Goal: Transaction & Acquisition: Obtain resource

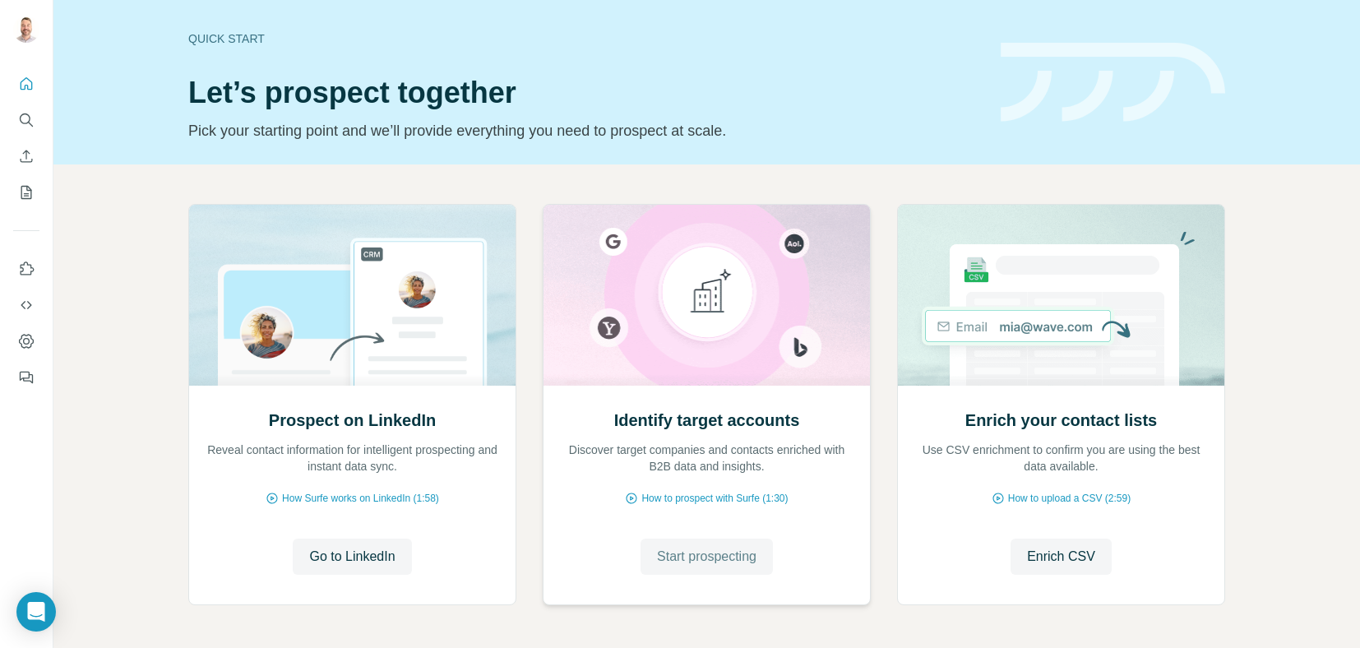
click at [714, 556] on span "Start prospecting" at bounding box center [707, 557] width 100 height 20
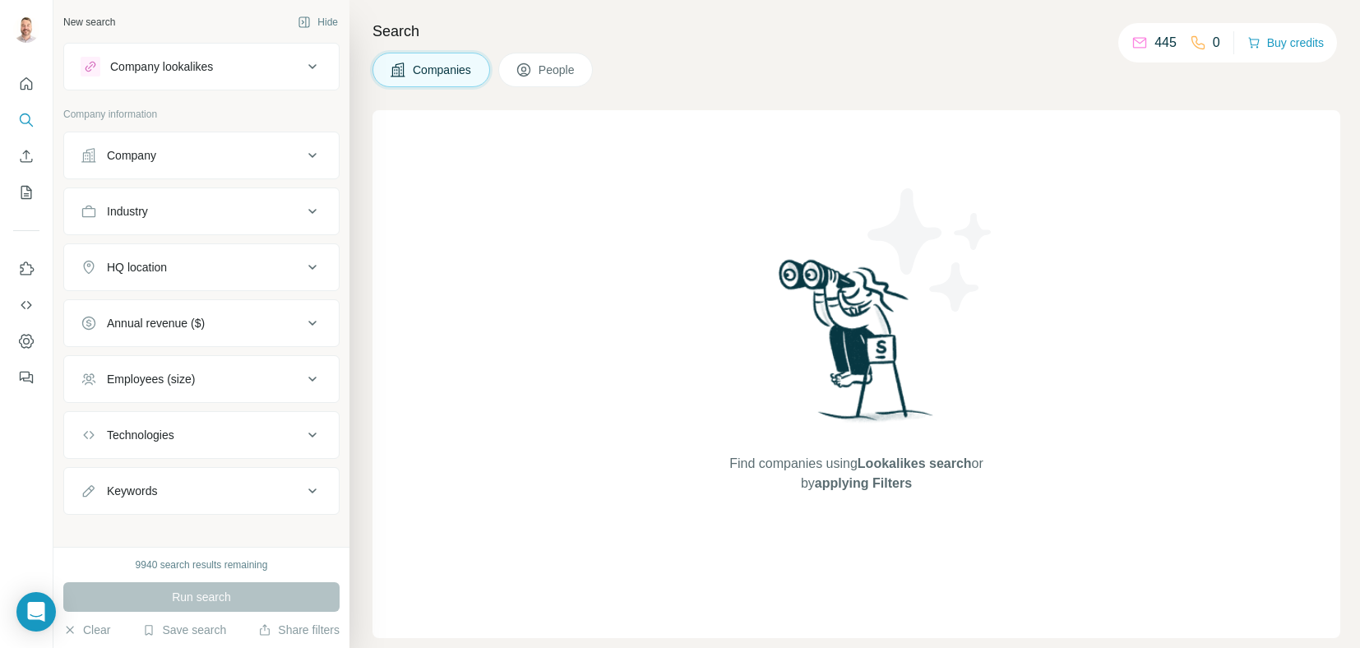
click at [192, 159] on div "Company" at bounding box center [192, 155] width 222 height 16
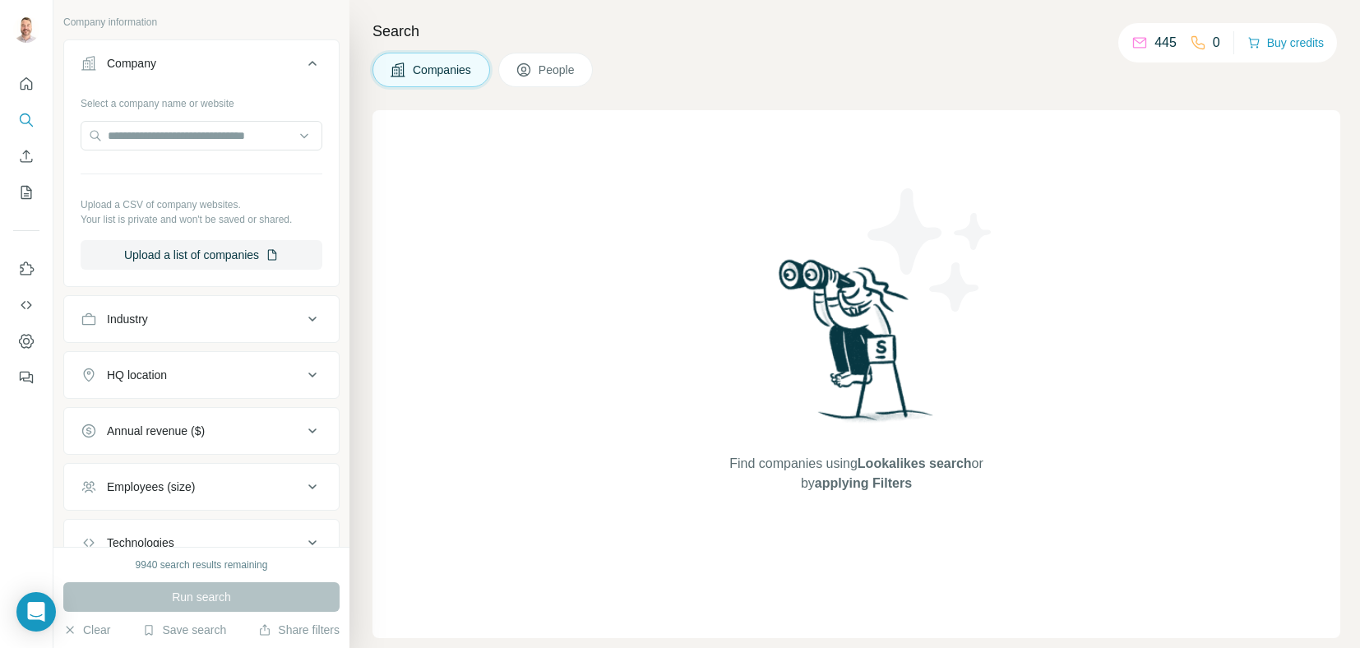
scroll to position [164, 0]
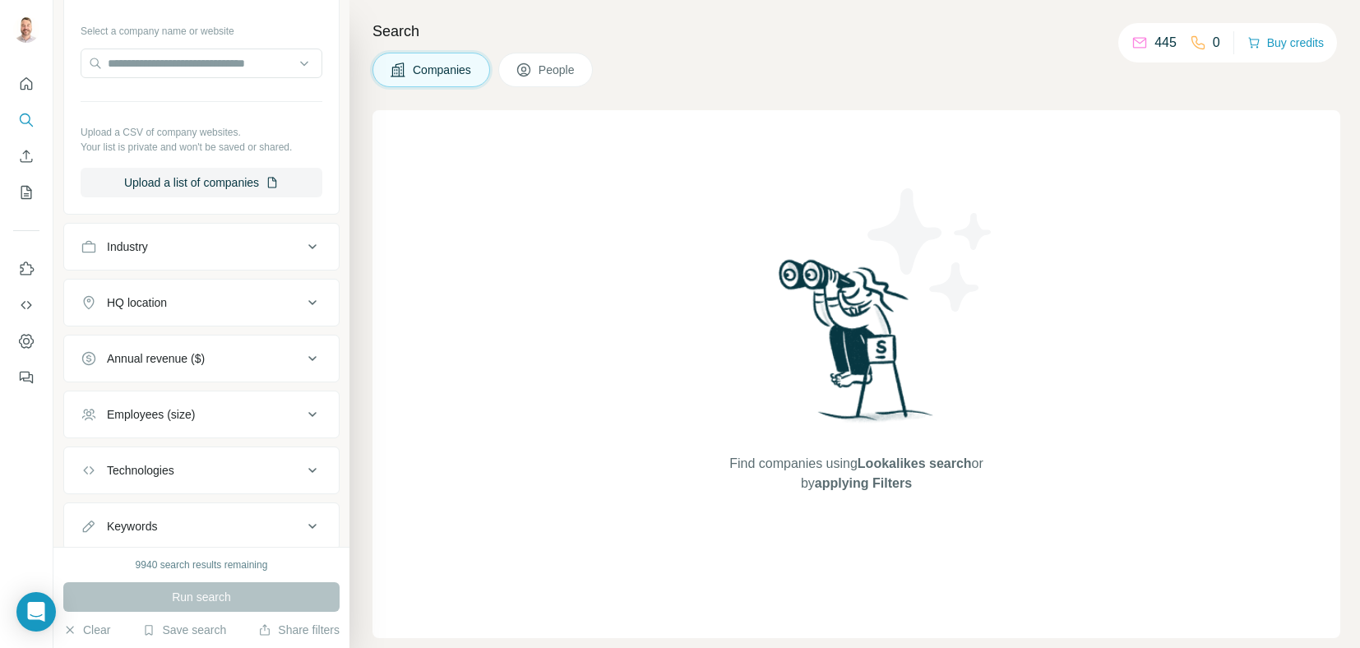
click at [203, 246] on div "Industry" at bounding box center [192, 246] width 222 height 16
click at [160, 289] on input at bounding box center [192, 288] width 203 height 18
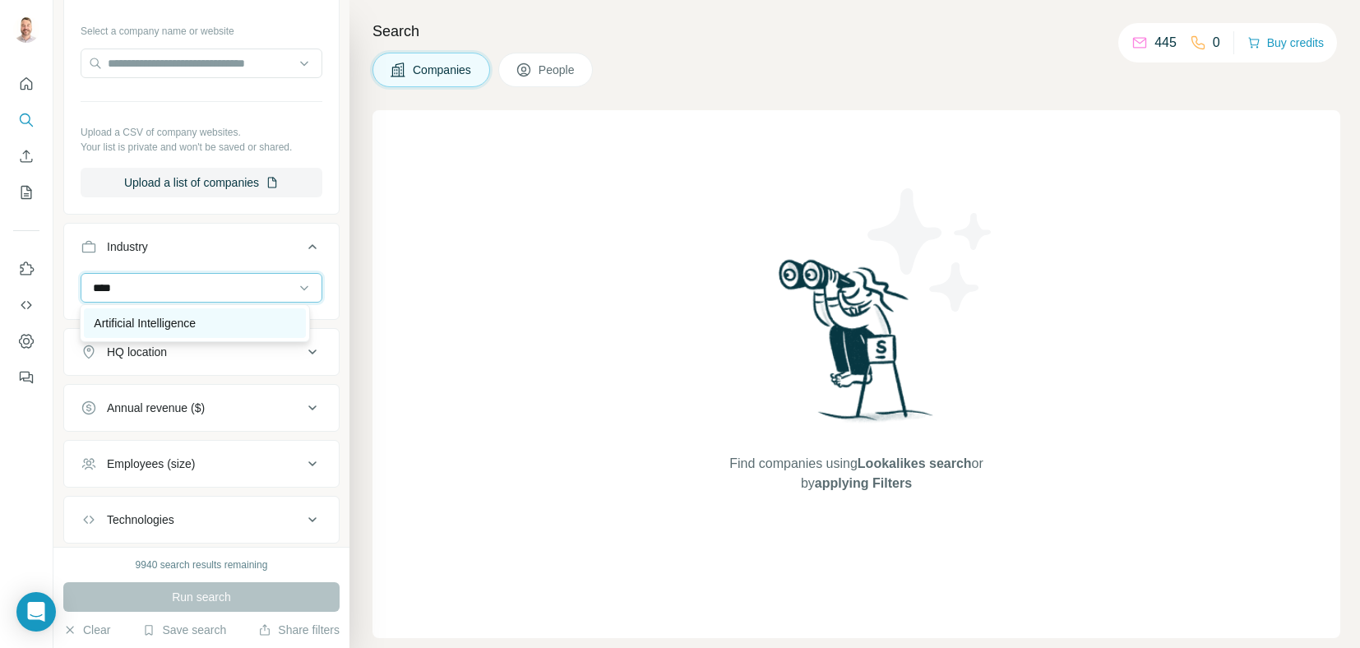
type input "****"
click at [146, 330] on p "Artificial Intelligence" at bounding box center [145, 323] width 102 height 16
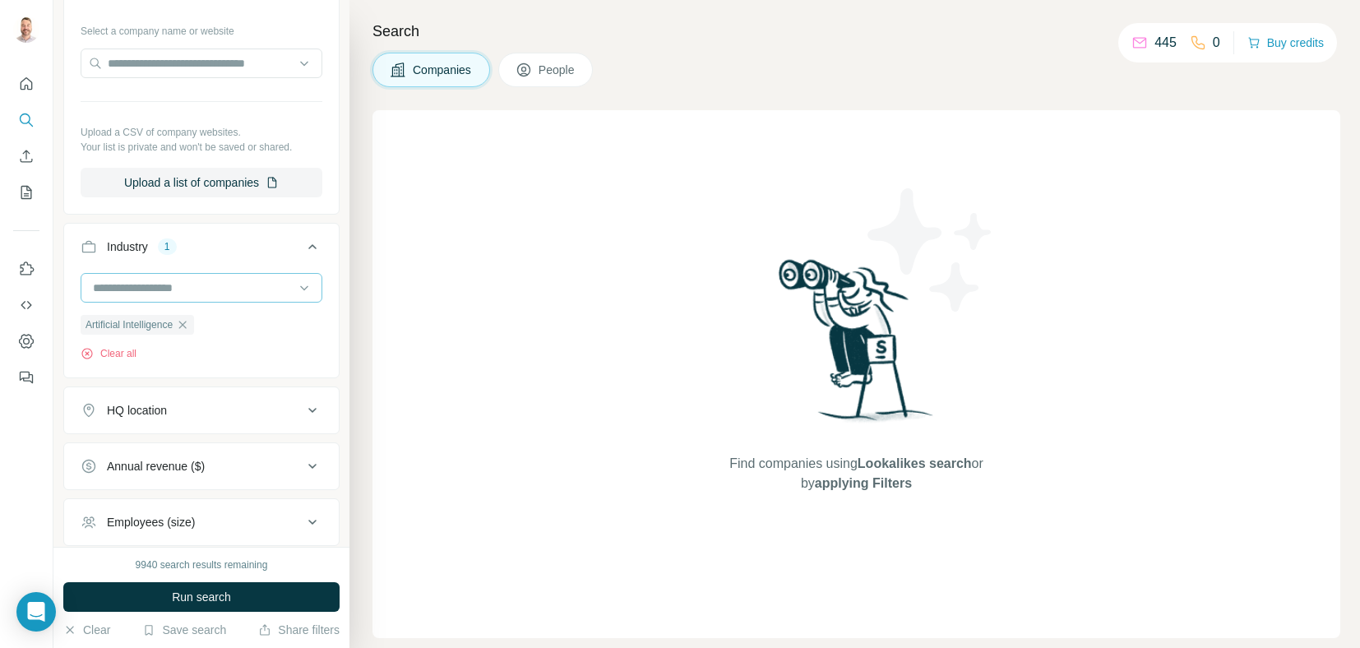
click at [209, 285] on input at bounding box center [192, 288] width 203 height 18
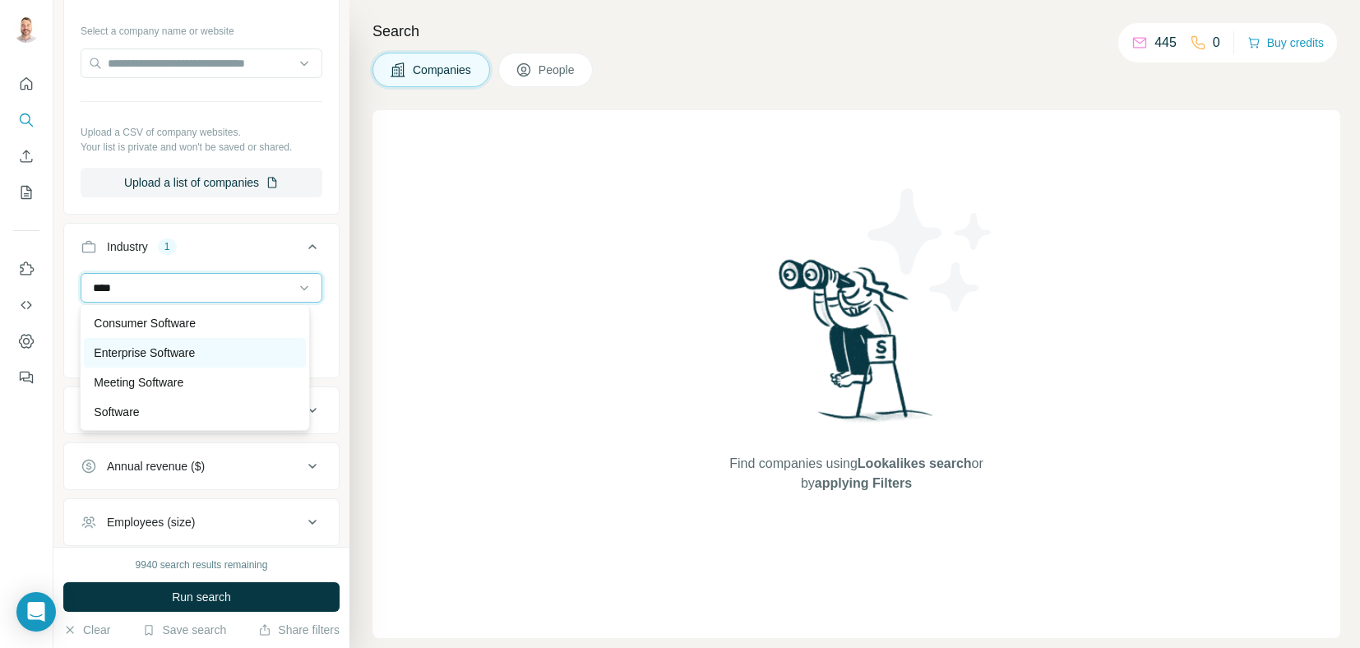
type input "****"
click at [177, 358] on p "Enterprise Software" at bounding box center [144, 353] width 101 height 16
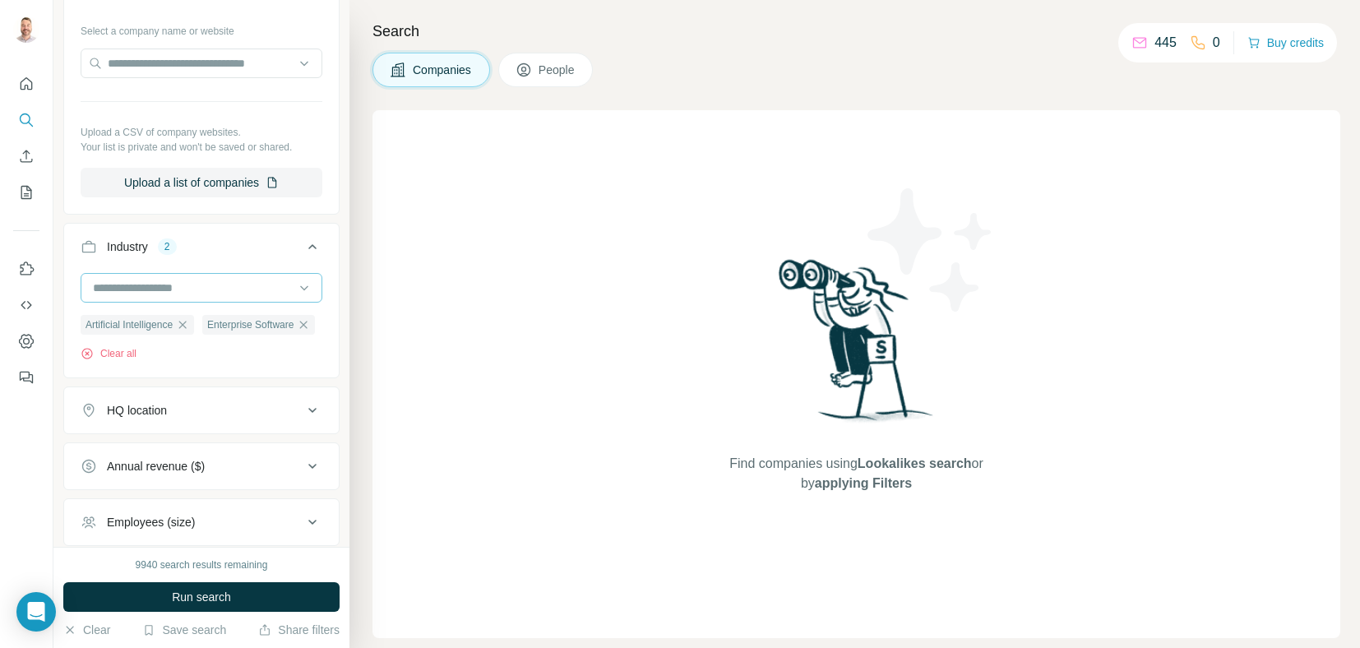
click at [181, 280] on input at bounding box center [192, 288] width 203 height 18
click at [186, 289] on input at bounding box center [192, 288] width 203 height 18
click at [123, 290] on input at bounding box center [192, 288] width 203 height 18
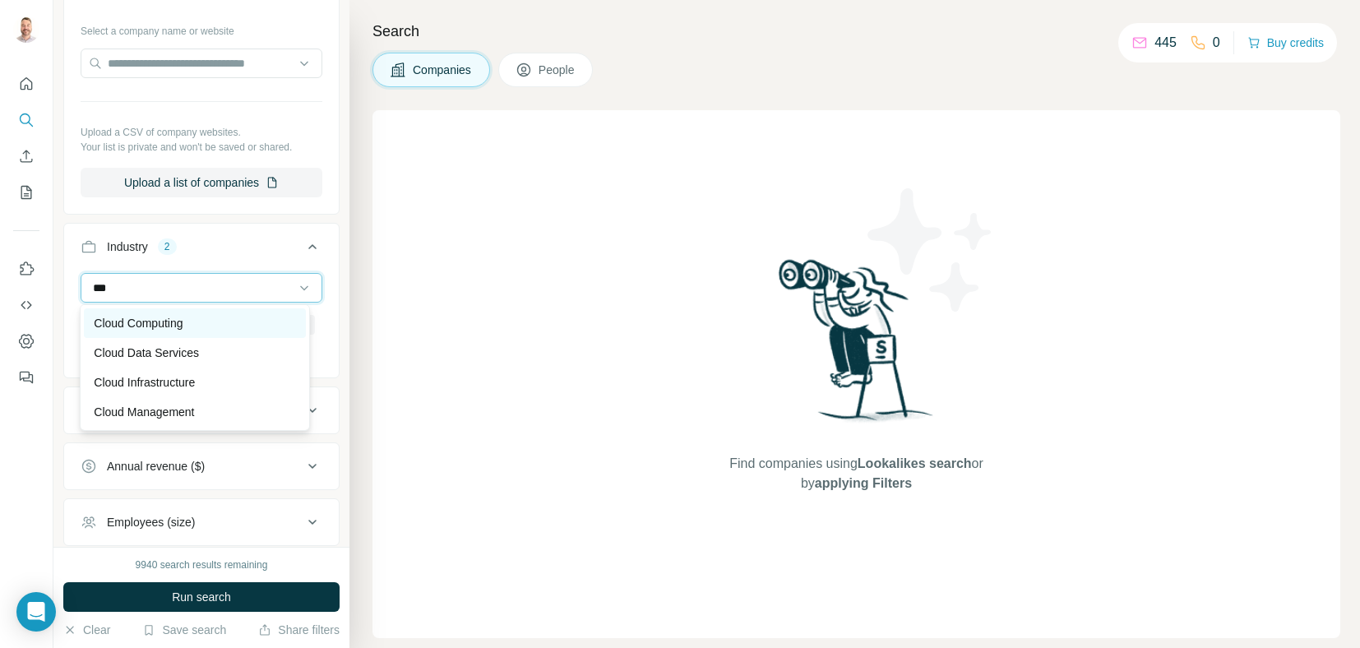
type input "***"
click at [151, 322] on p "Cloud Computing" at bounding box center [138, 323] width 89 height 16
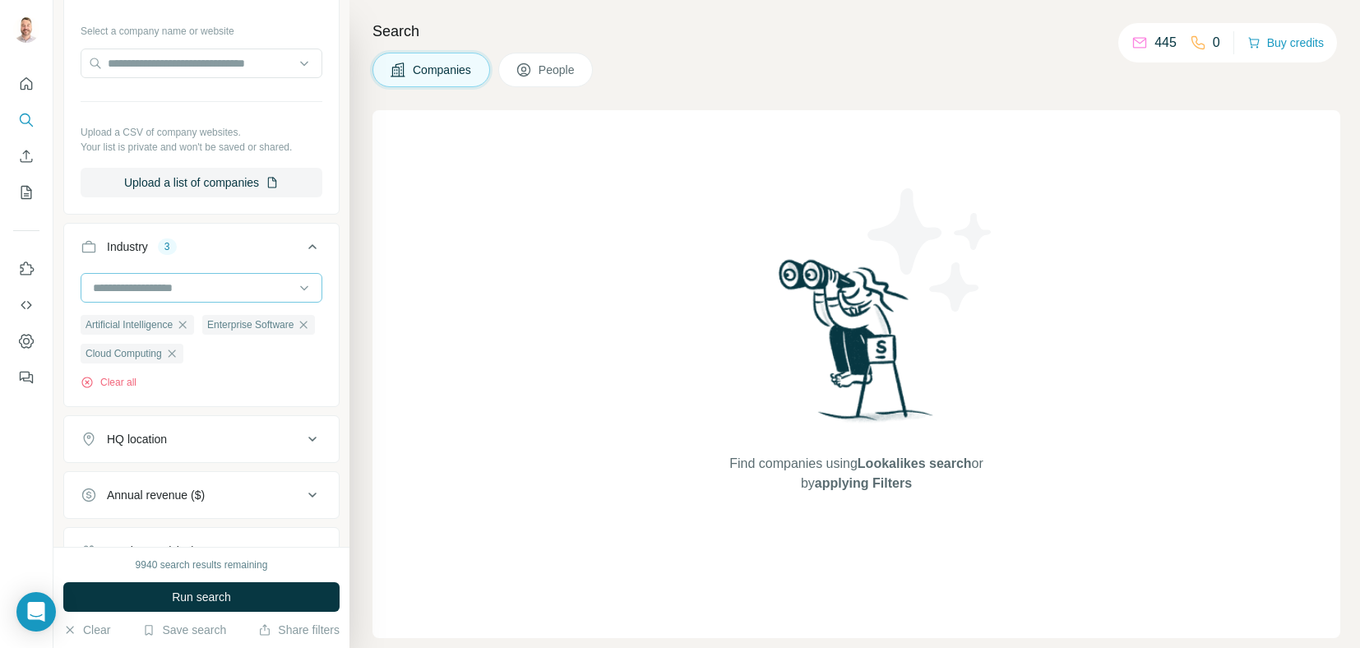
click at [169, 285] on input at bounding box center [192, 288] width 203 height 18
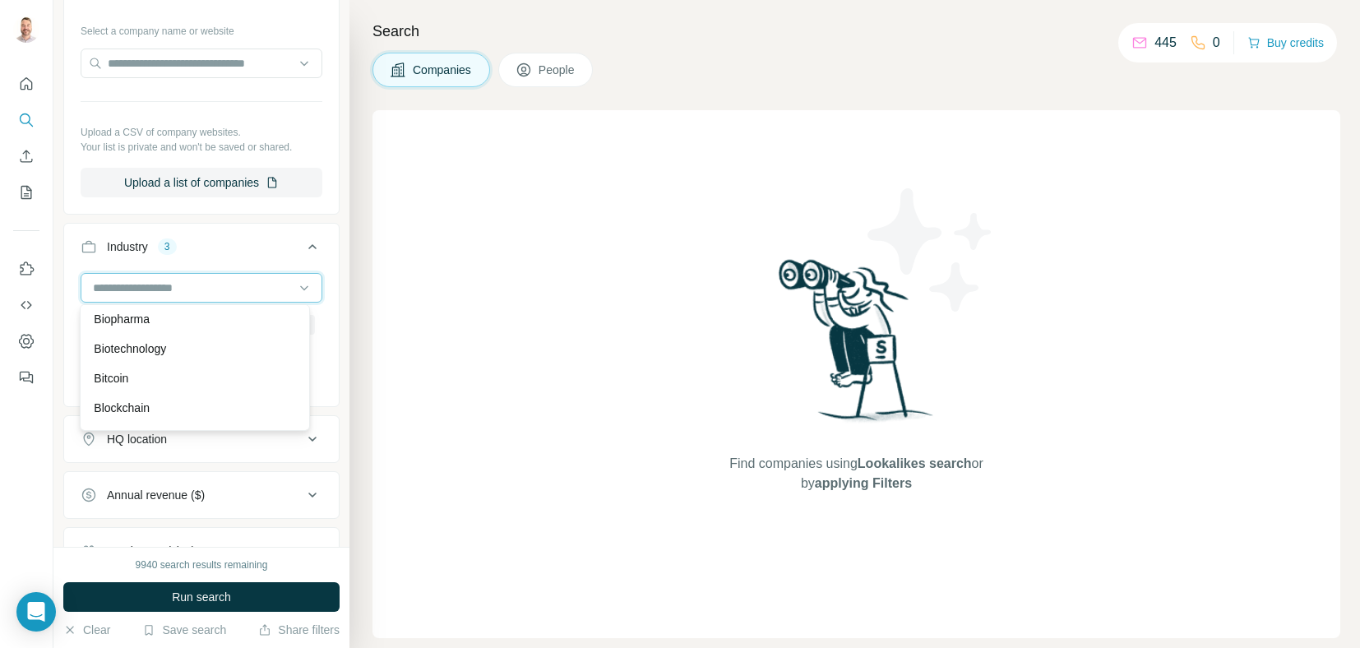
scroll to position [1645, 0]
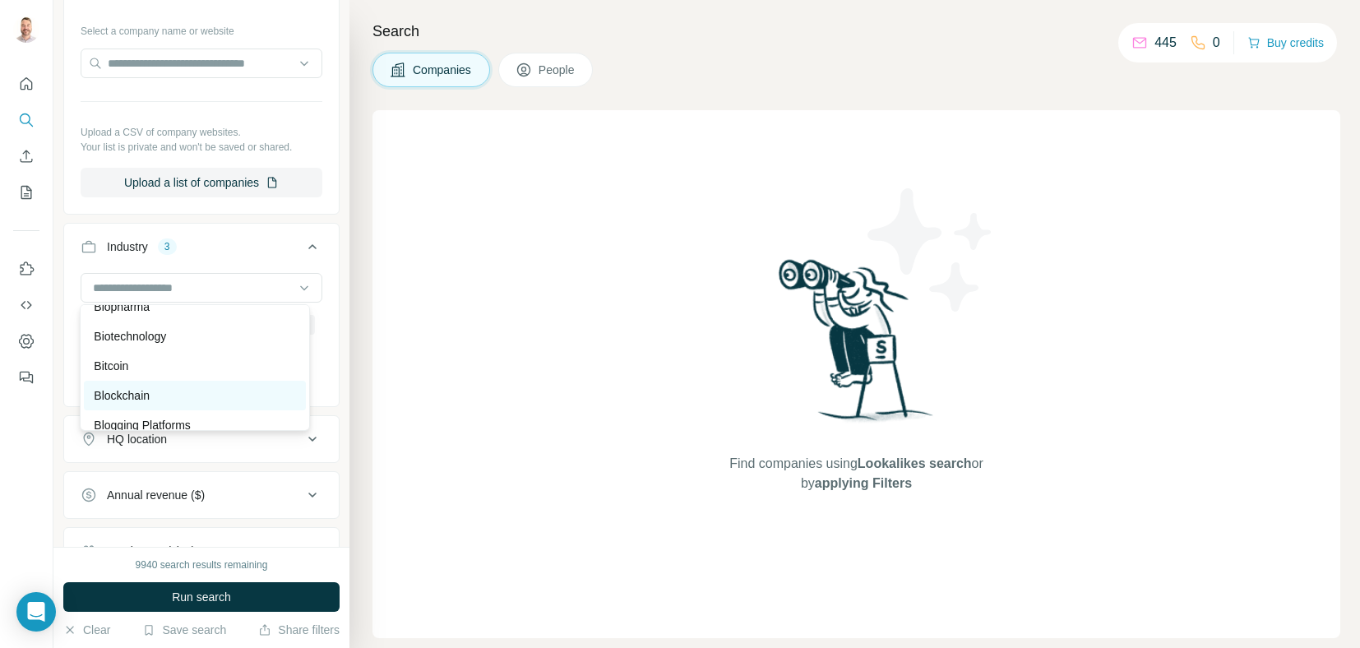
click at [150, 404] on p "Blockchain" at bounding box center [122, 395] width 56 height 16
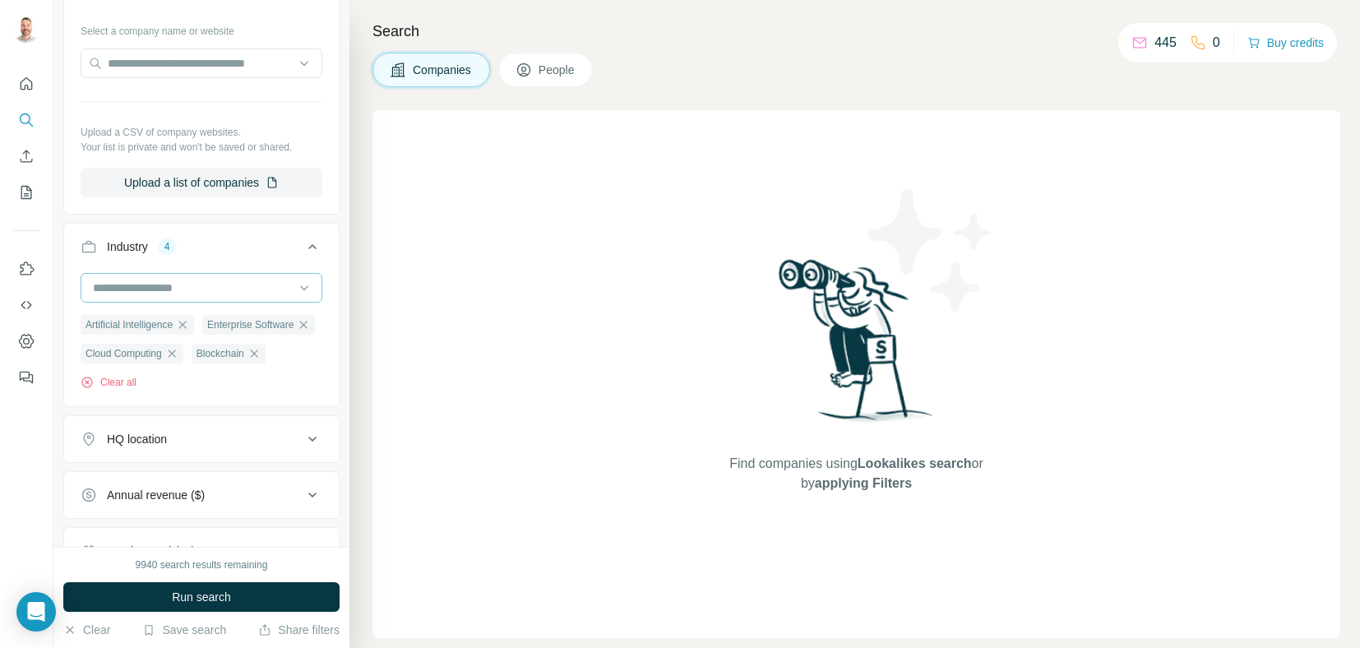
click at [204, 294] on input at bounding box center [192, 288] width 203 height 18
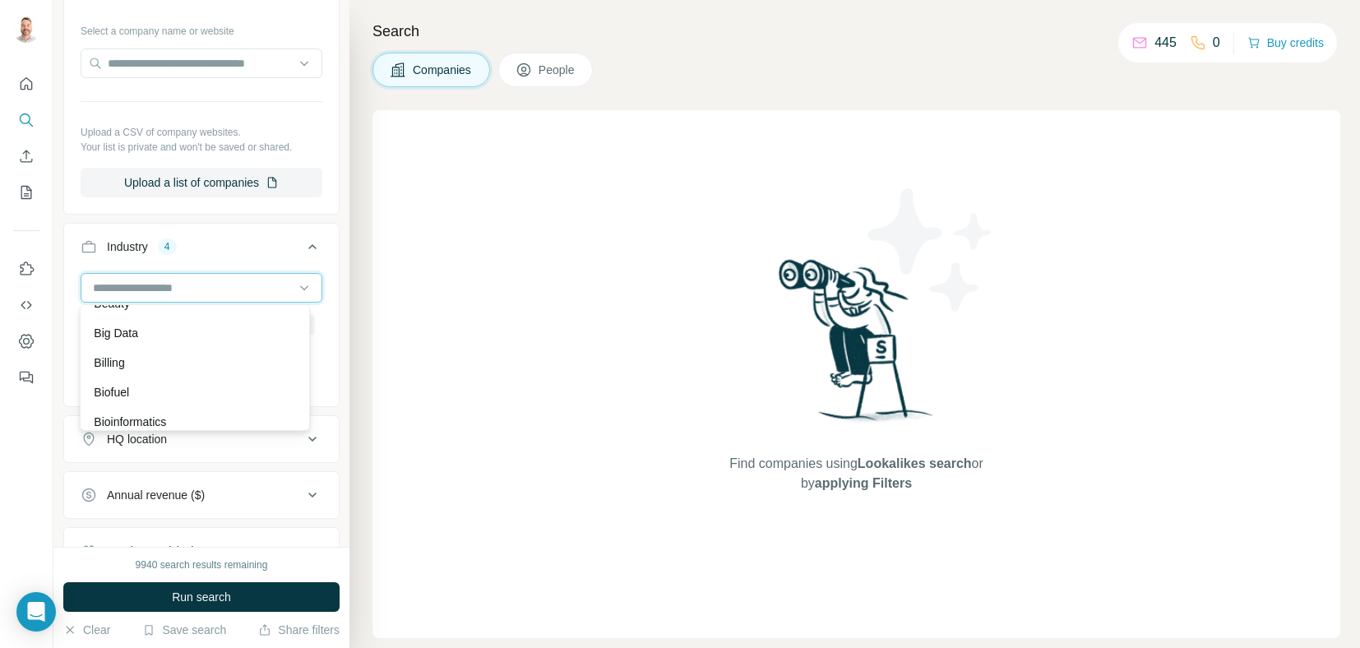
scroll to position [1447, 0]
click at [115, 335] on p "Big Data" at bounding box center [116, 326] width 44 height 16
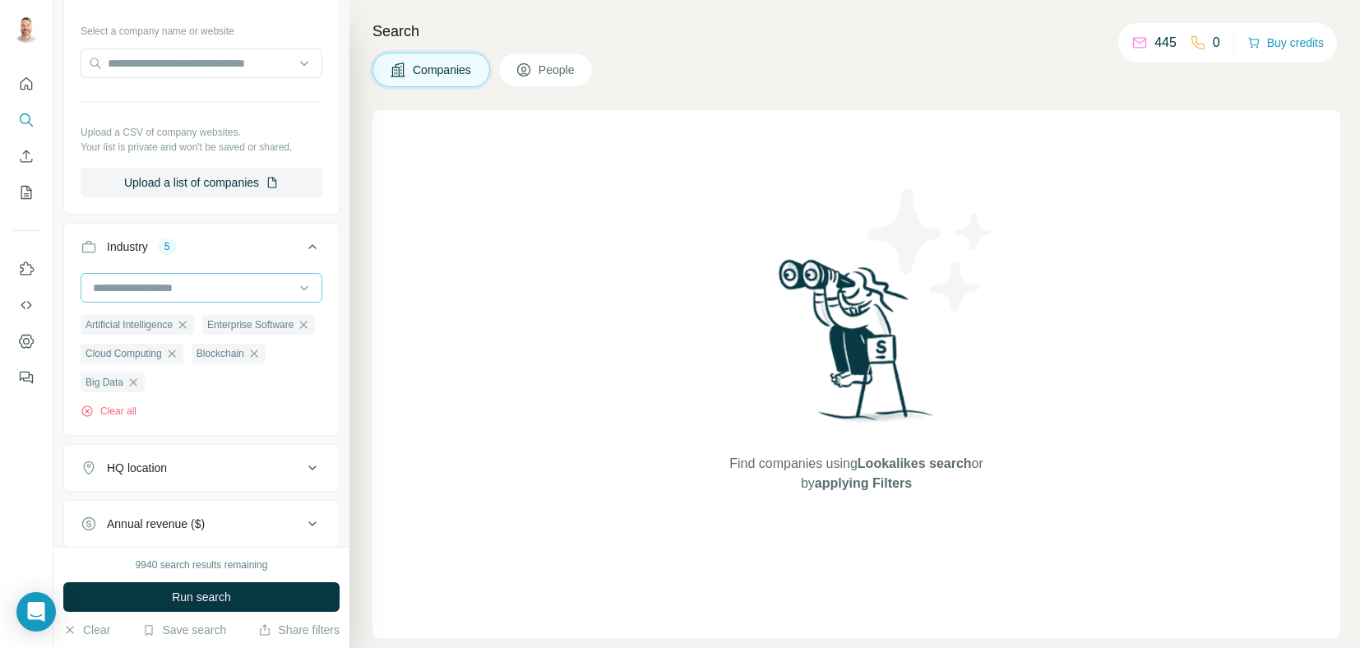
click at [252, 290] on input at bounding box center [192, 288] width 203 height 18
type input "****"
click at [206, 322] on div "Machine Learning" at bounding box center [194, 323] width 201 height 16
click at [261, 360] on icon "button" at bounding box center [254, 353] width 13 height 13
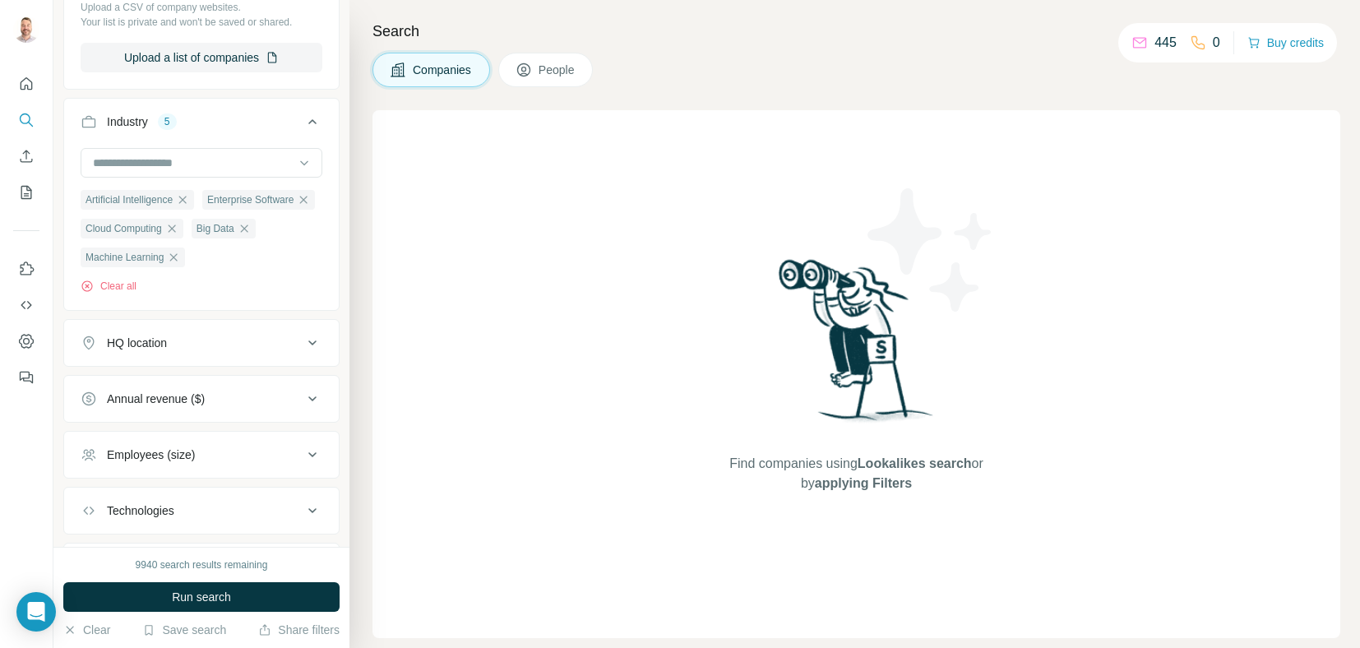
scroll to position [403, 0]
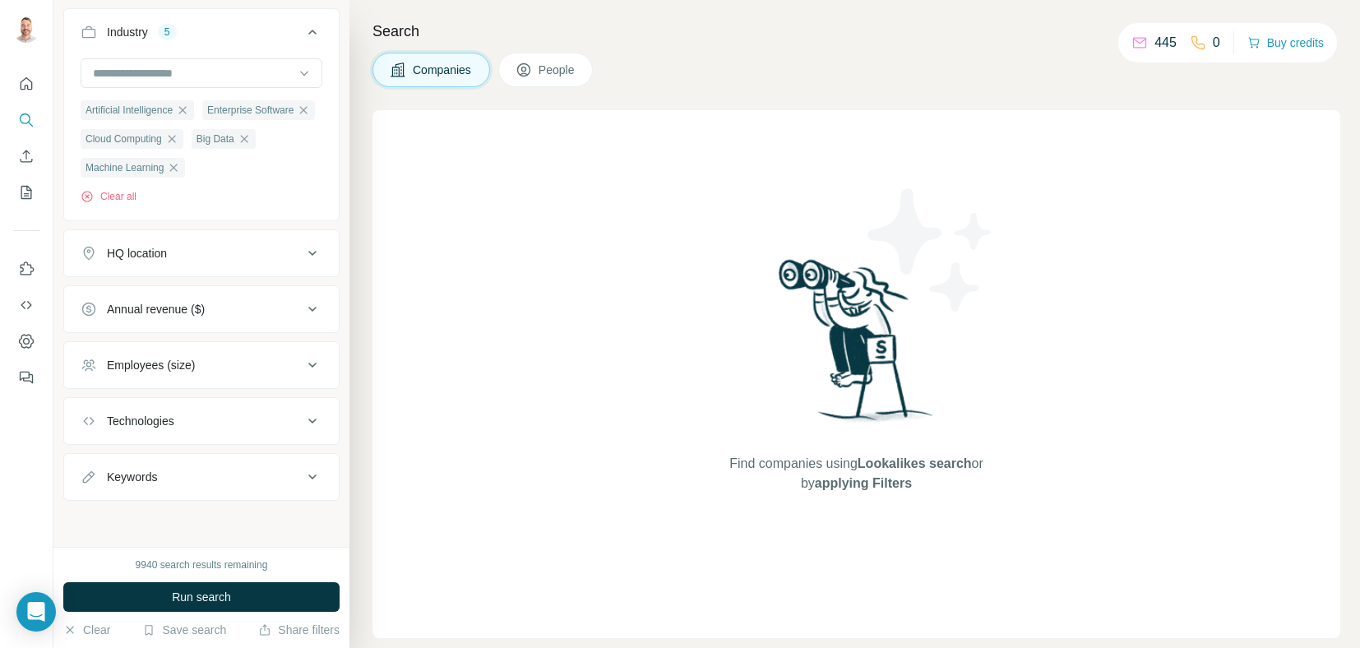
click at [174, 258] on div "HQ location" at bounding box center [192, 253] width 222 height 16
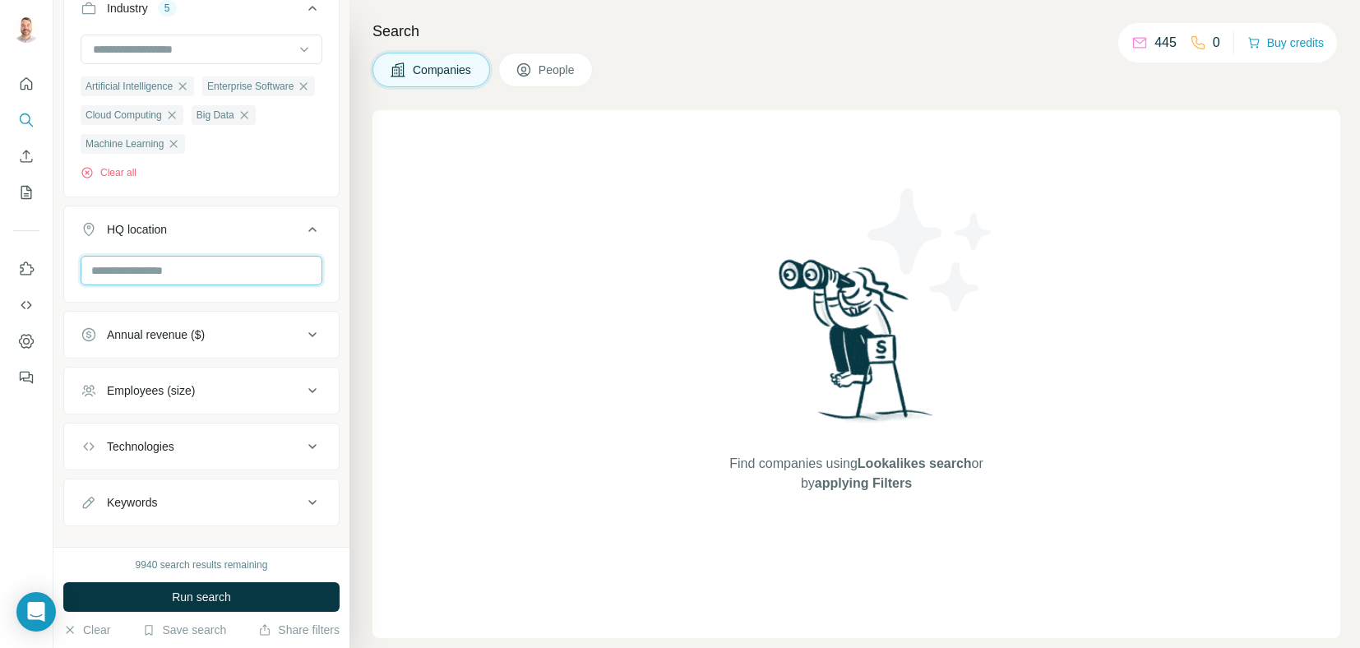
click at [152, 285] on input "text" at bounding box center [202, 271] width 242 height 30
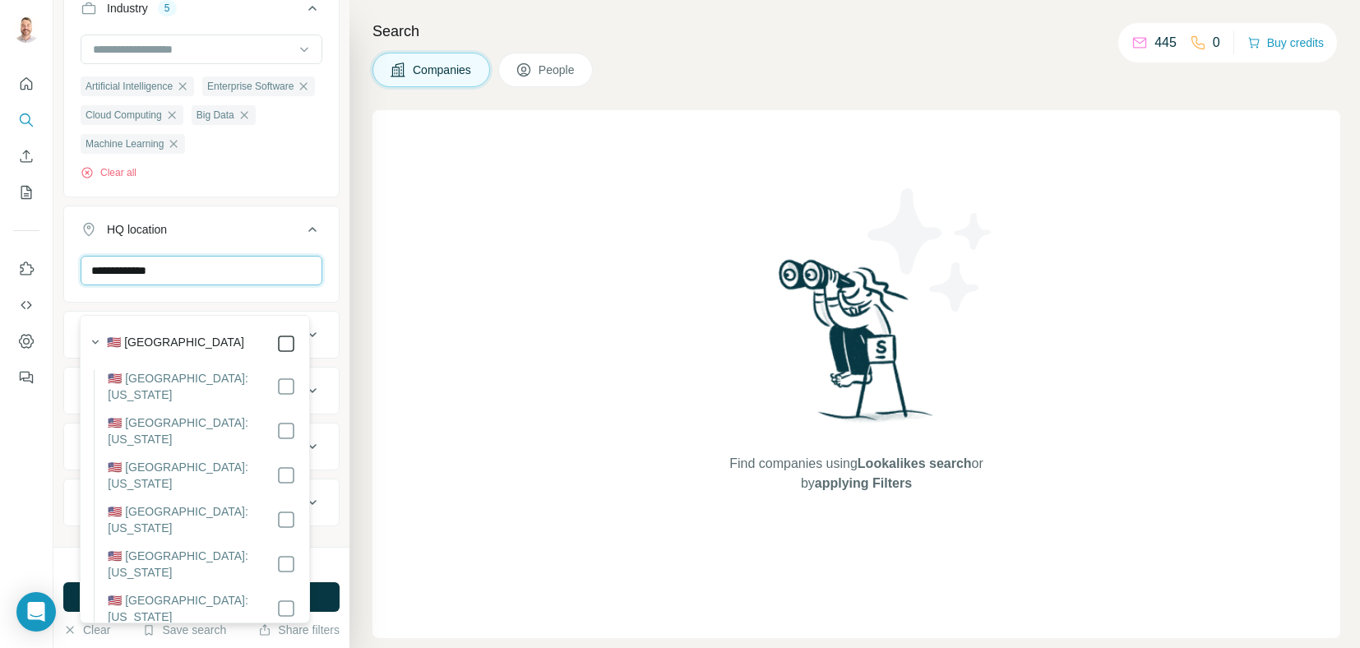
type input "**********"
click at [263, 285] on input "**********" at bounding box center [202, 271] width 242 height 30
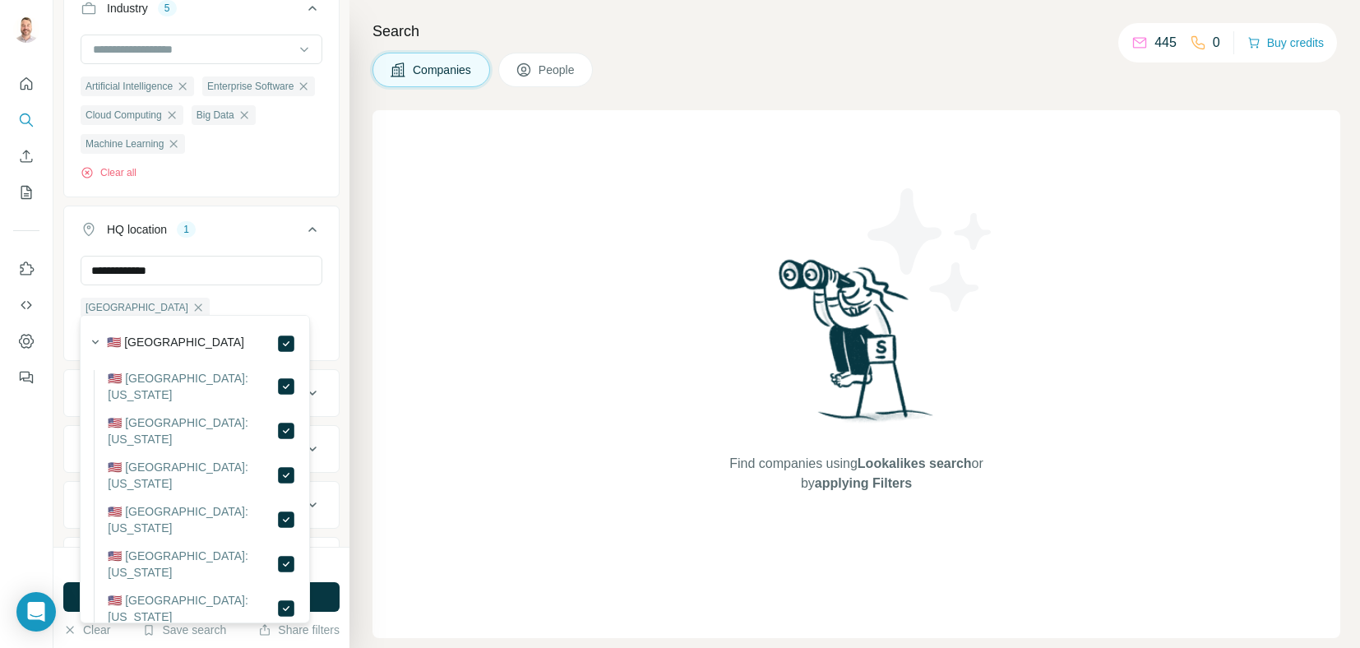
click at [330, 229] on div "**********" at bounding box center [201, 273] width 296 height 547
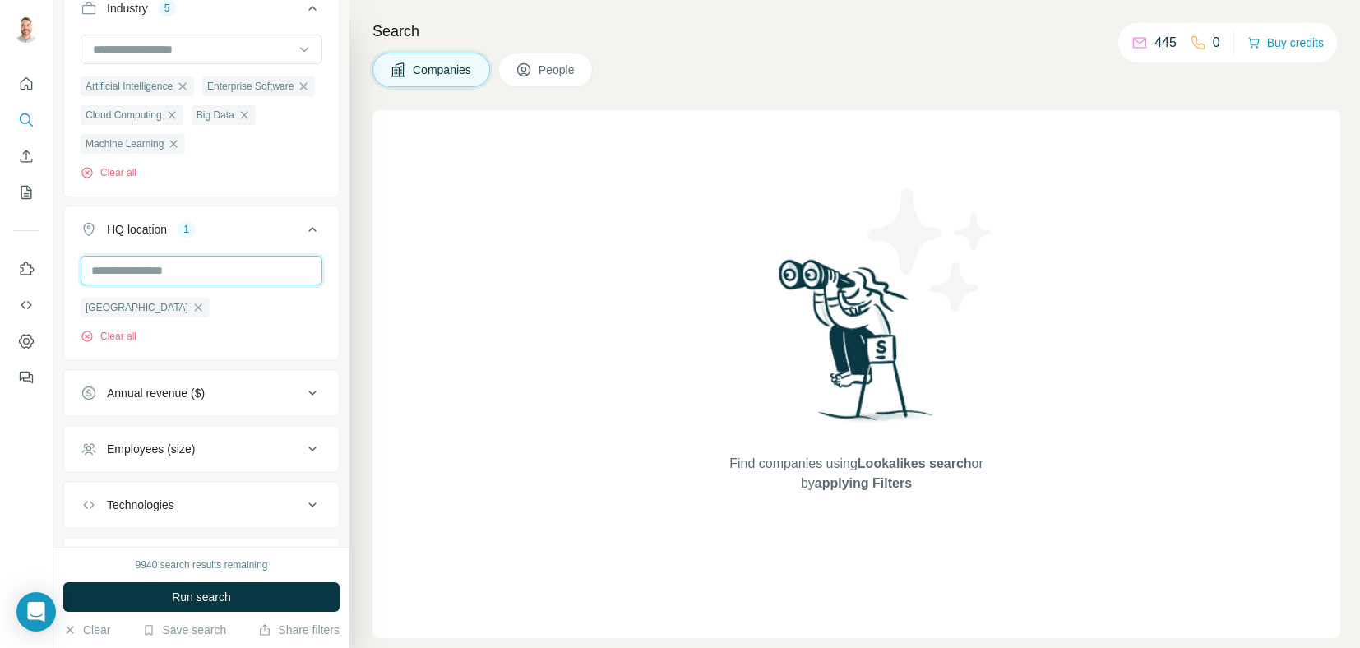
click at [199, 285] on input "text" at bounding box center [202, 271] width 242 height 30
type input "*******"
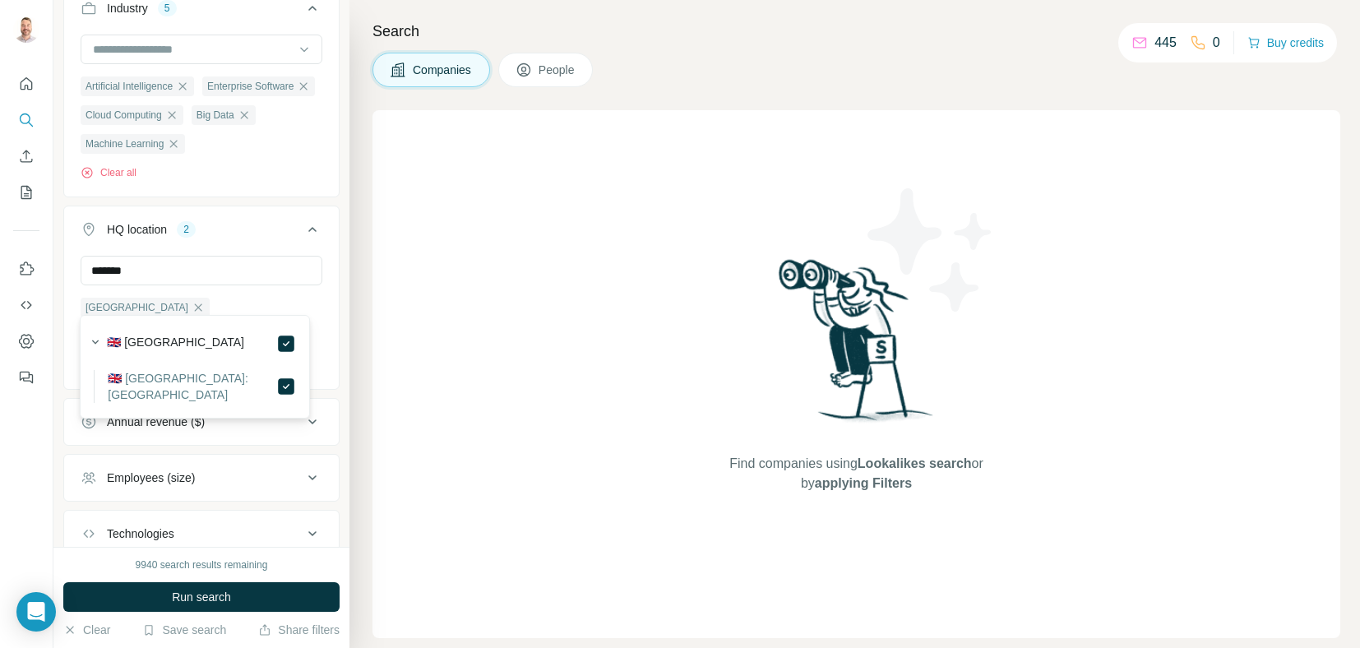
click at [333, 251] on div "New search Hide Company lookalikes Company information Company Select a company…" at bounding box center [201, 273] width 296 height 547
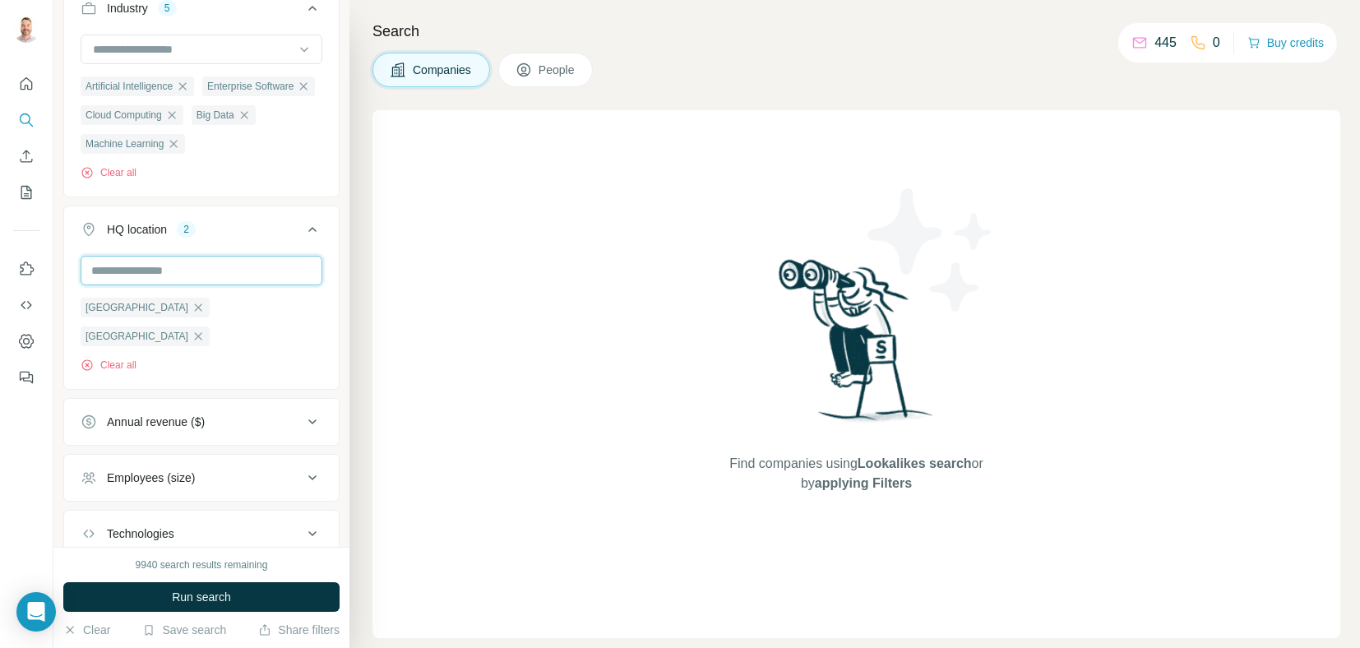
click at [214, 285] on input "text" at bounding box center [202, 271] width 242 height 30
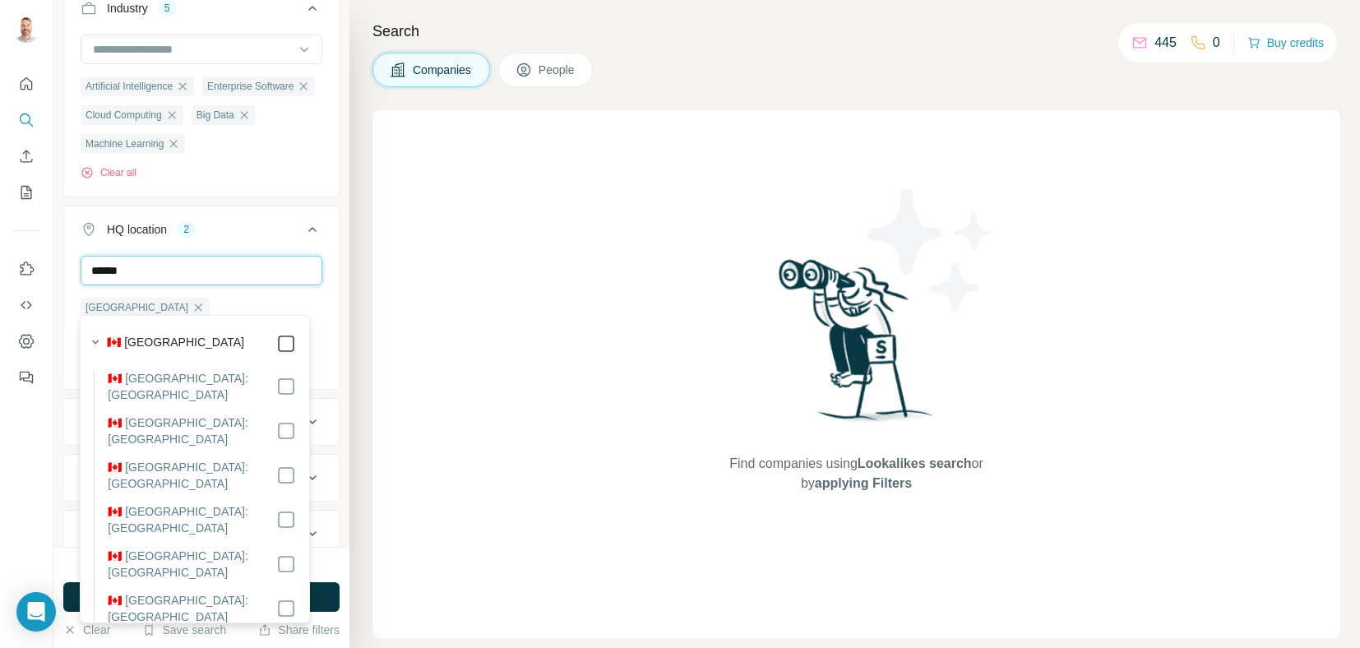
type input "******"
click at [331, 226] on div "New search Hide Company lookalikes Company information Company Select a company…" at bounding box center [201, 273] width 296 height 547
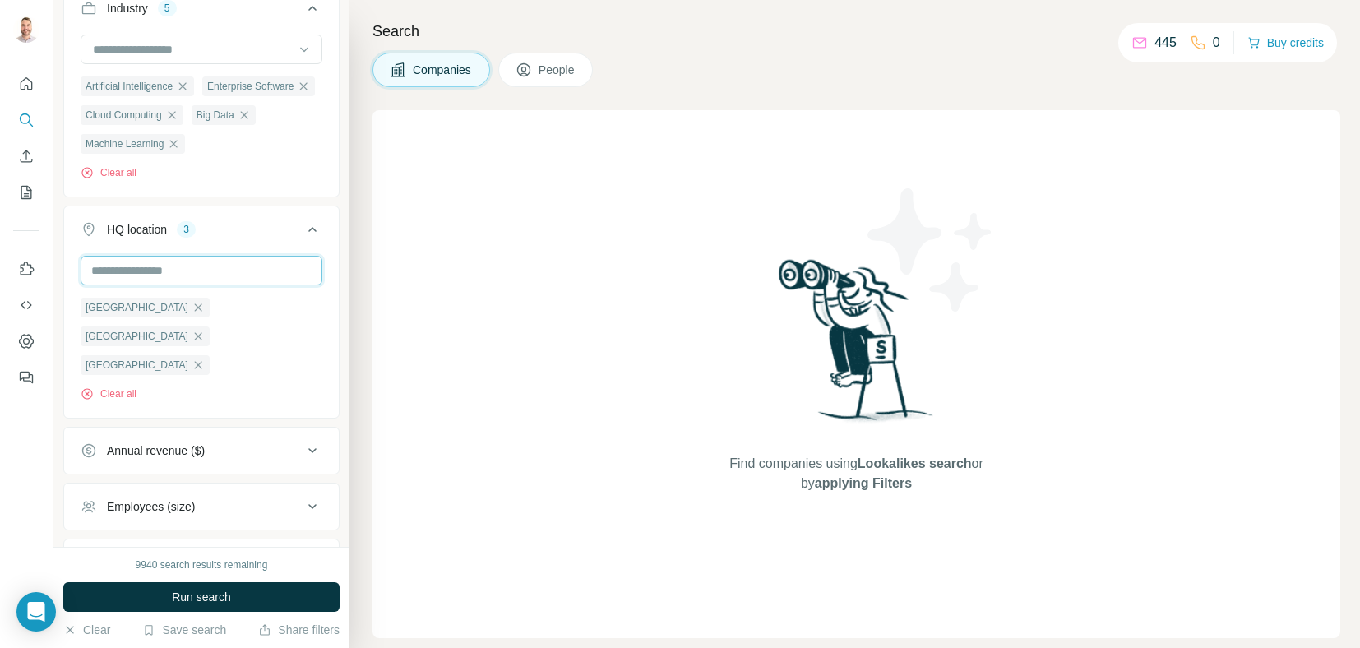
click at [204, 285] on input "text" at bounding box center [202, 271] width 242 height 30
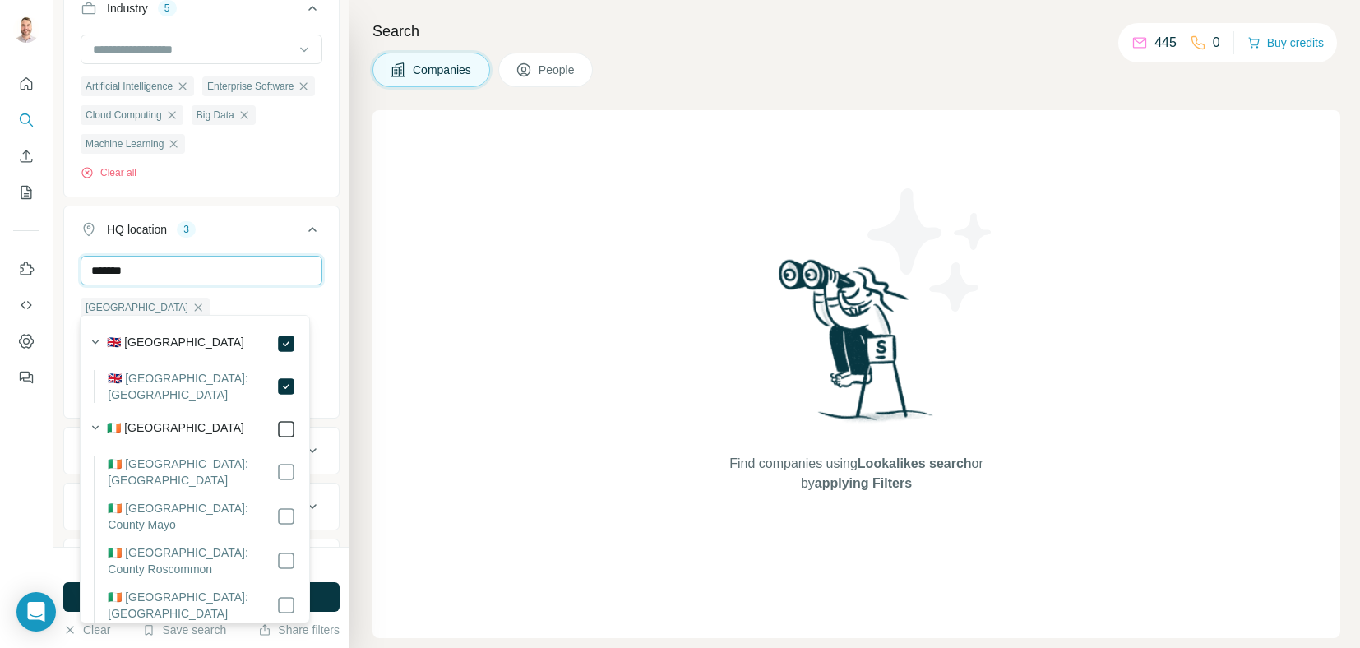
type input "*******"
click at [263, 422] on div "🇮🇪 [GEOGRAPHIC_DATA]" at bounding box center [201, 429] width 188 height 20
click at [333, 188] on div "New search Hide Company lookalikes Company information Company Select a company…" at bounding box center [201, 273] width 296 height 547
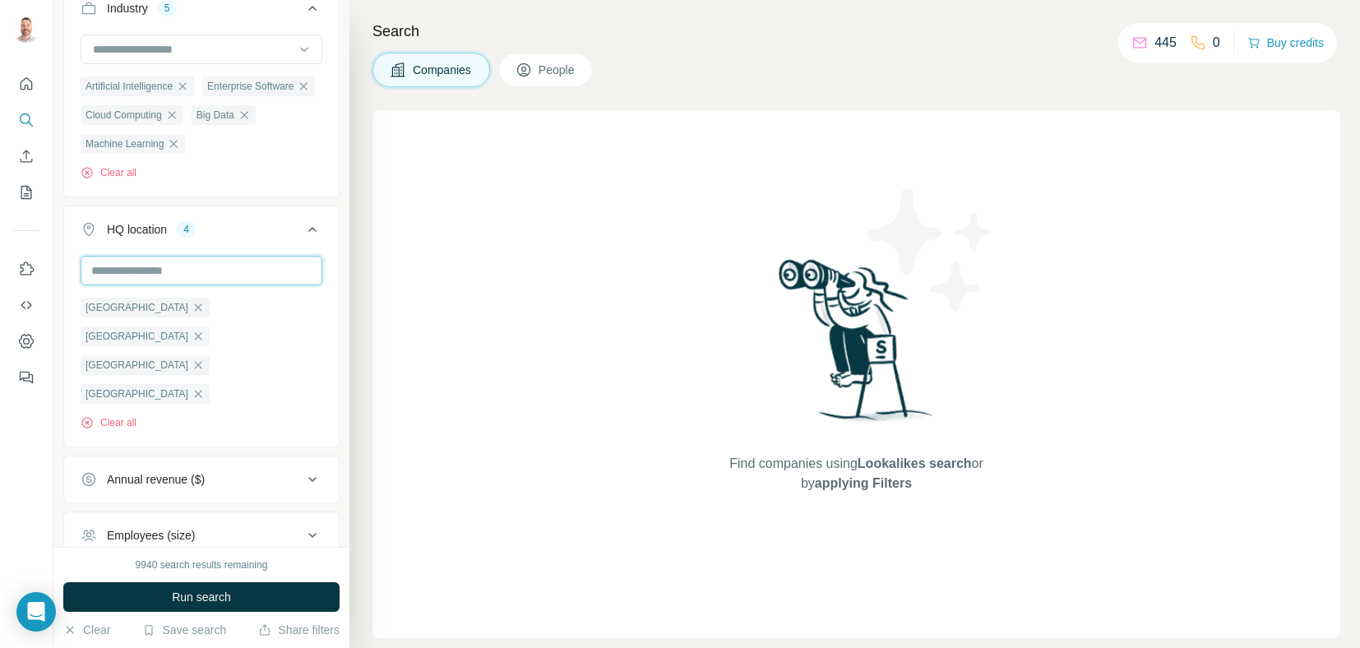
click at [252, 285] on input "text" at bounding box center [202, 271] width 242 height 30
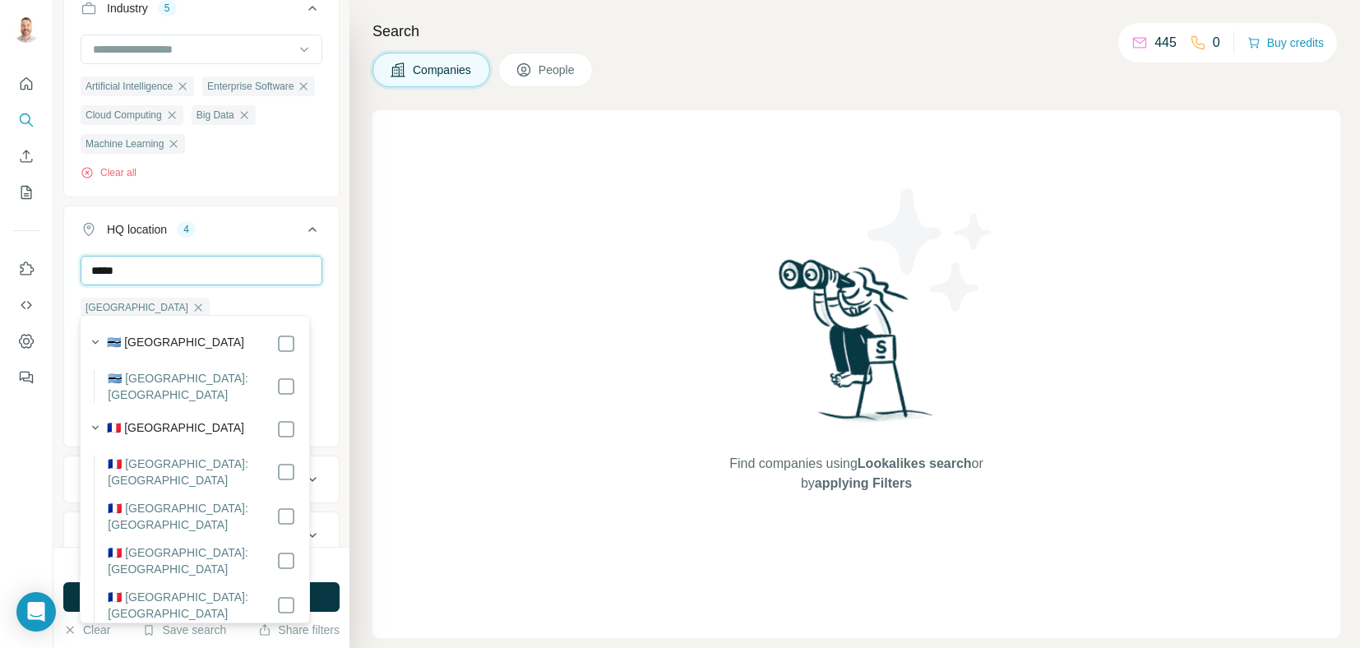
type input "******"
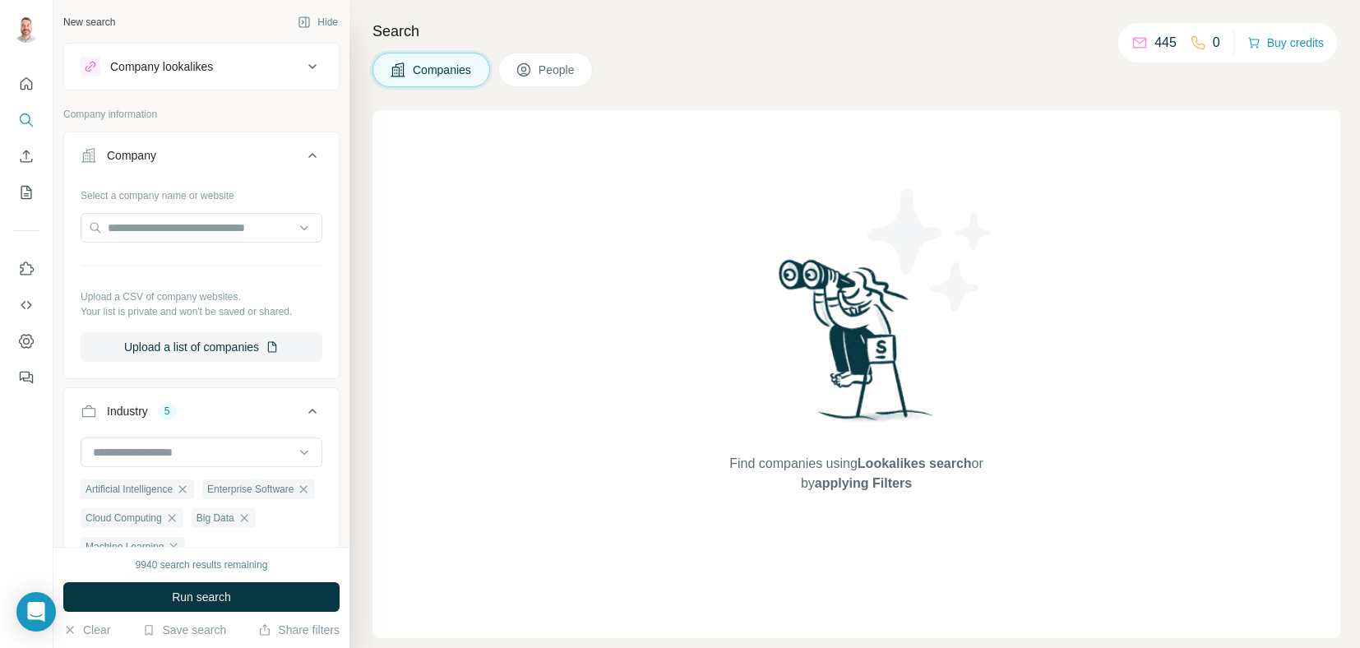
click at [303, 411] on icon at bounding box center [313, 411] width 20 height 20
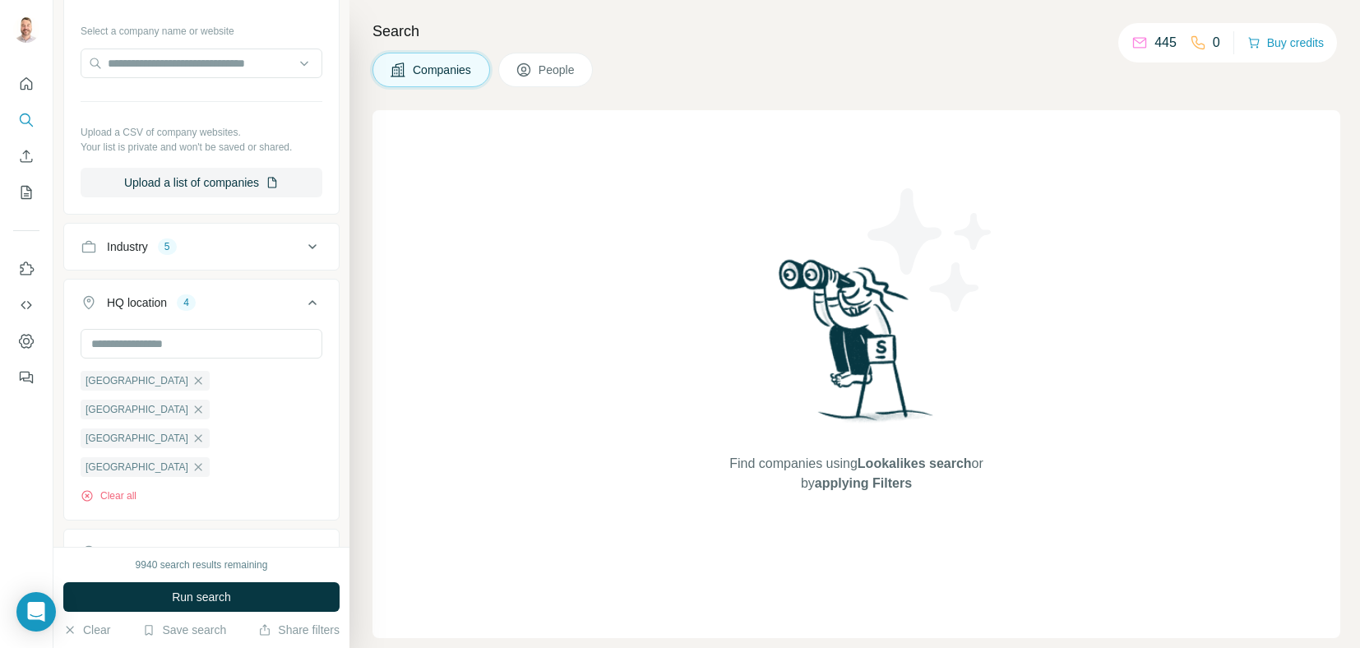
scroll to position [329, 0]
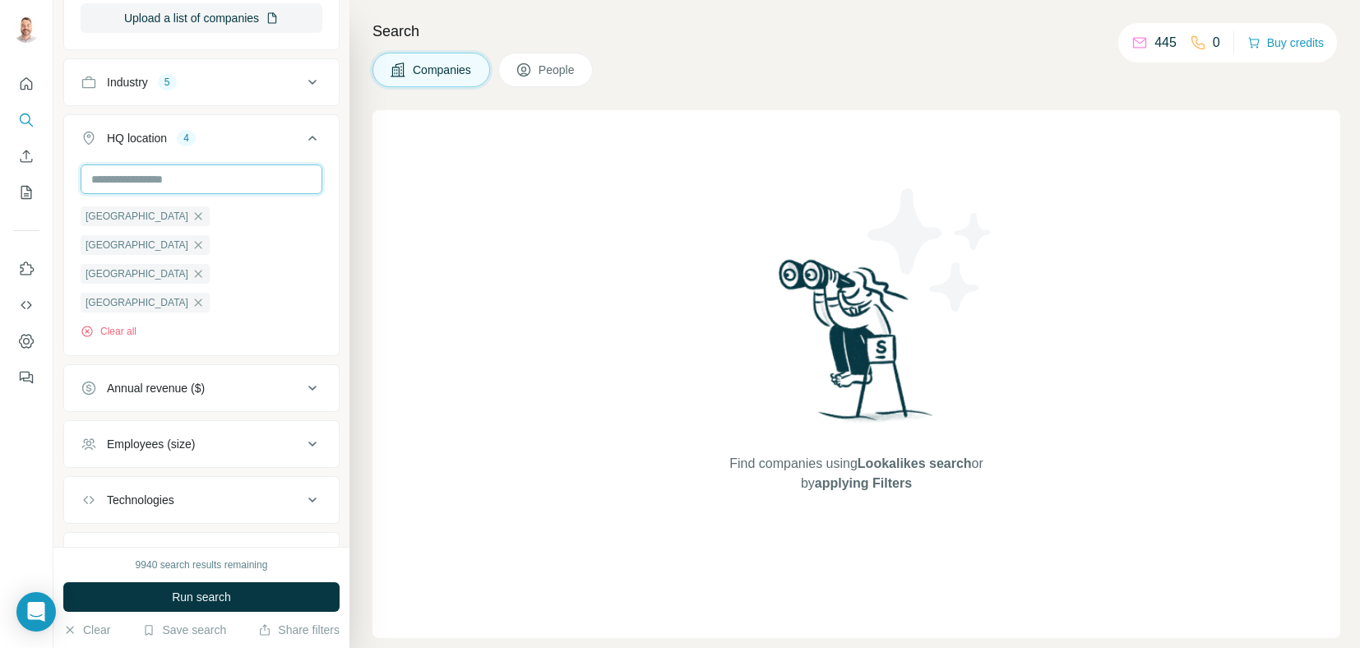
click at [235, 172] on input "text" at bounding box center [202, 179] width 242 height 30
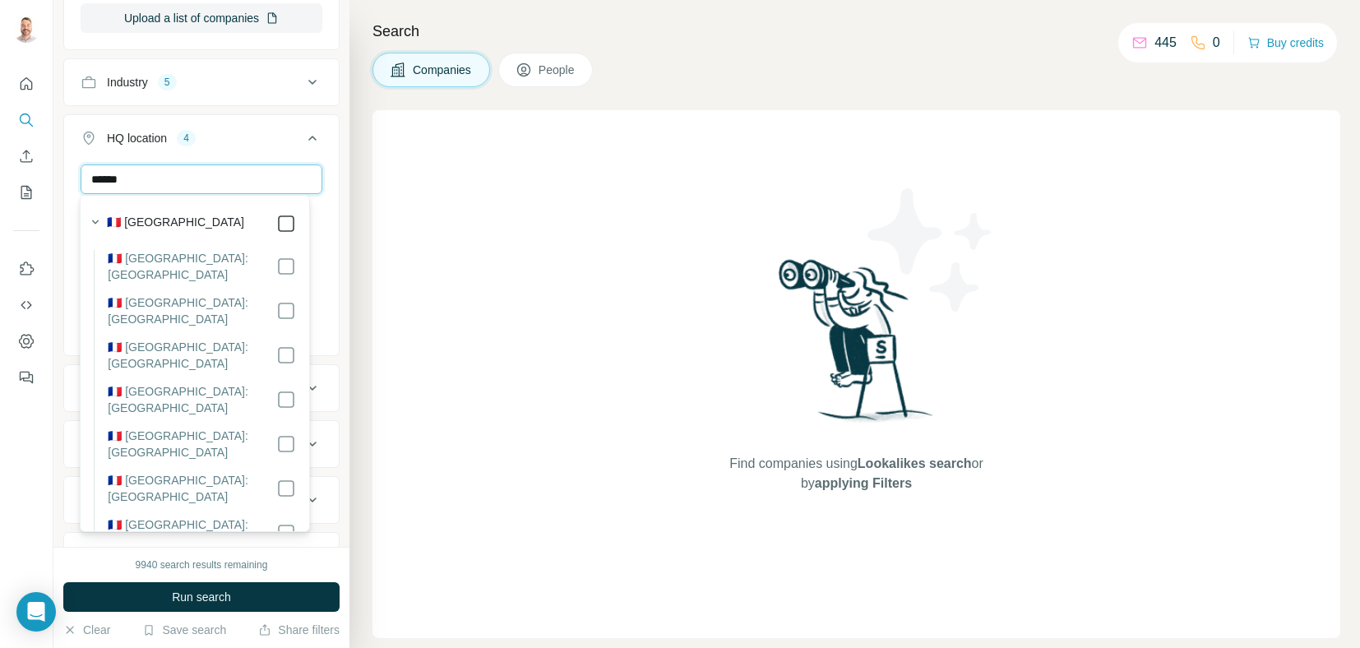
type input "******"
click at [363, 103] on div "Search Companies People Find companies using Lookalikes search or by applying F…" at bounding box center [854, 324] width 1011 height 648
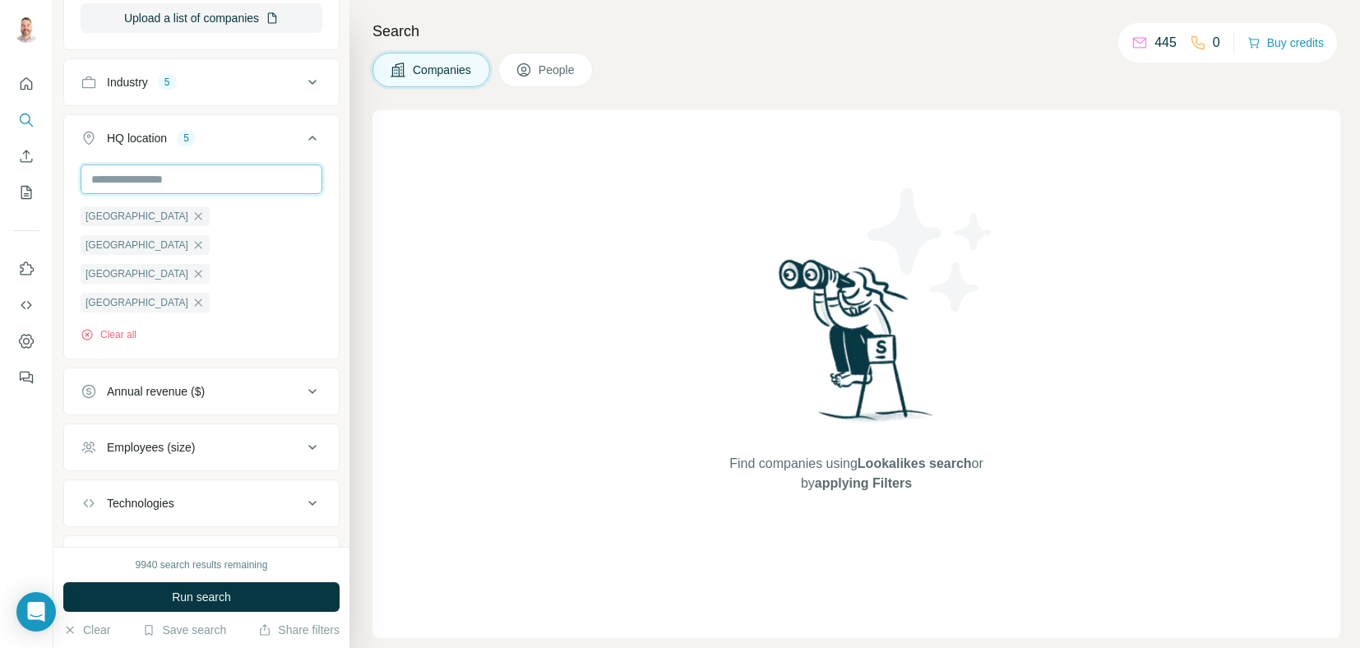
click at [207, 183] on input "text" at bounding box center [202, 179] width 242 height 30
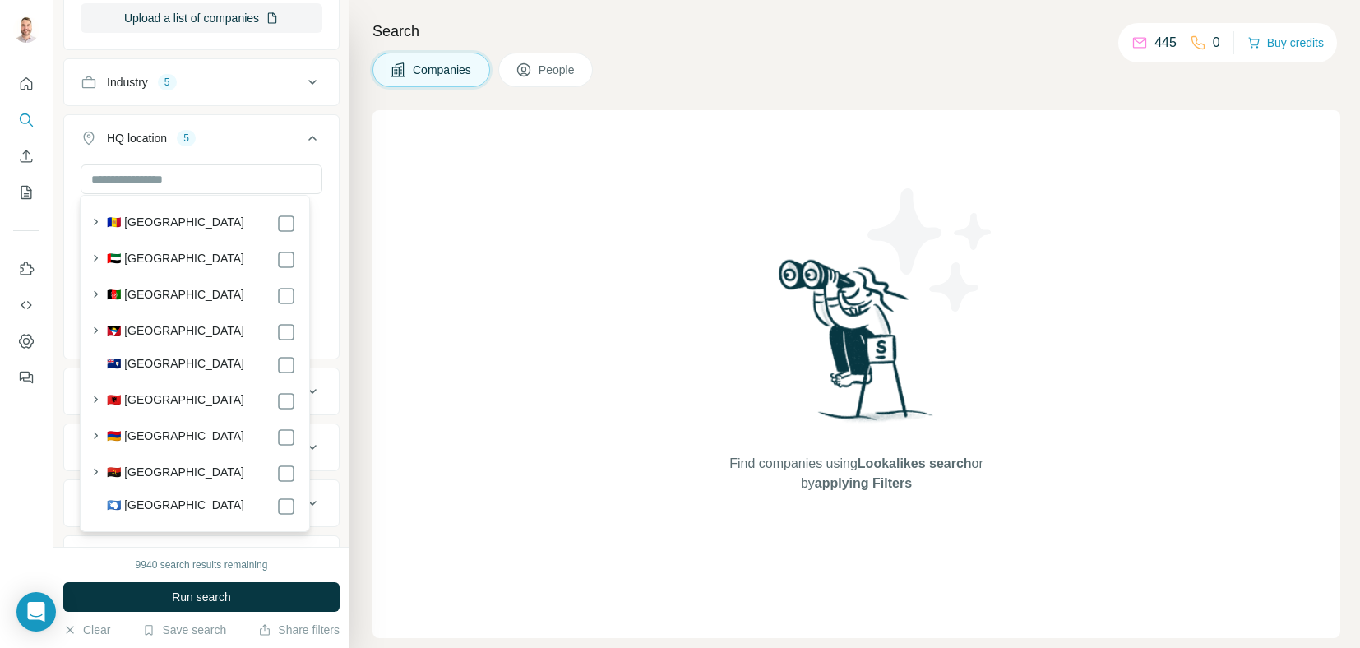
click at [368, 101] on div "Search Companies People Find companies using Lookalikes search or by applying F…" at bounding box center [854, 324] width 1011 height 648
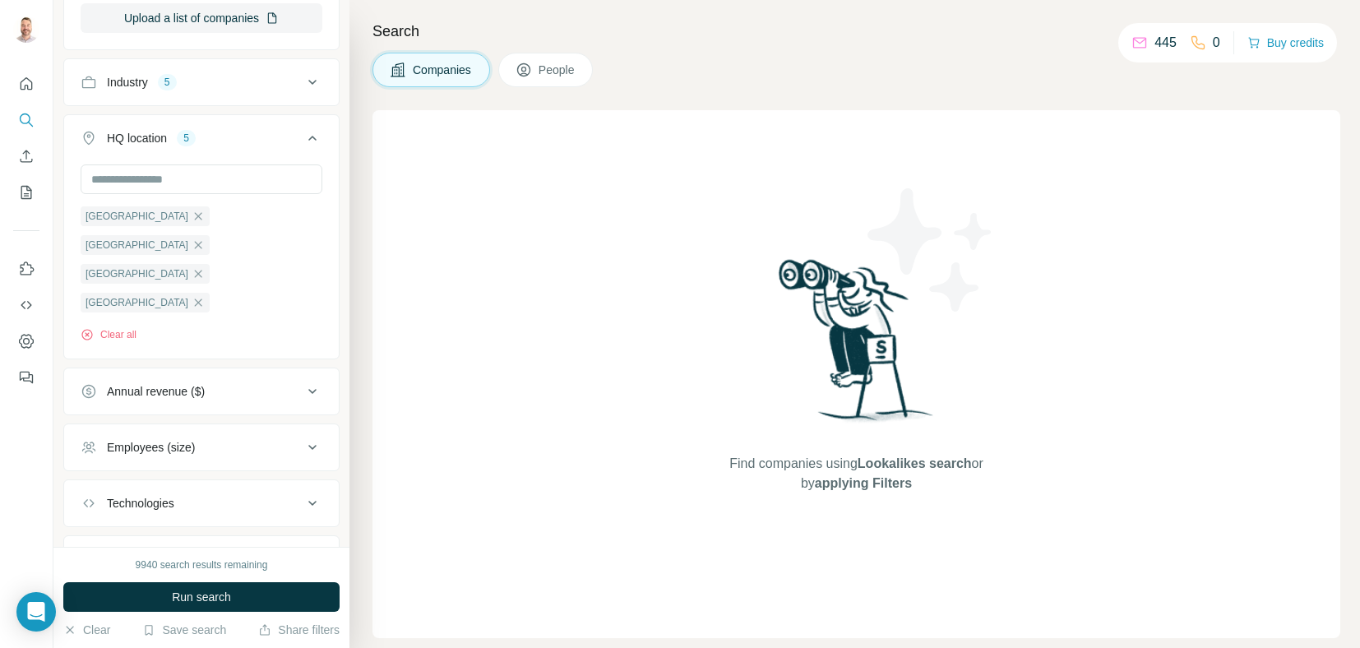
scroll to position [345, 0]
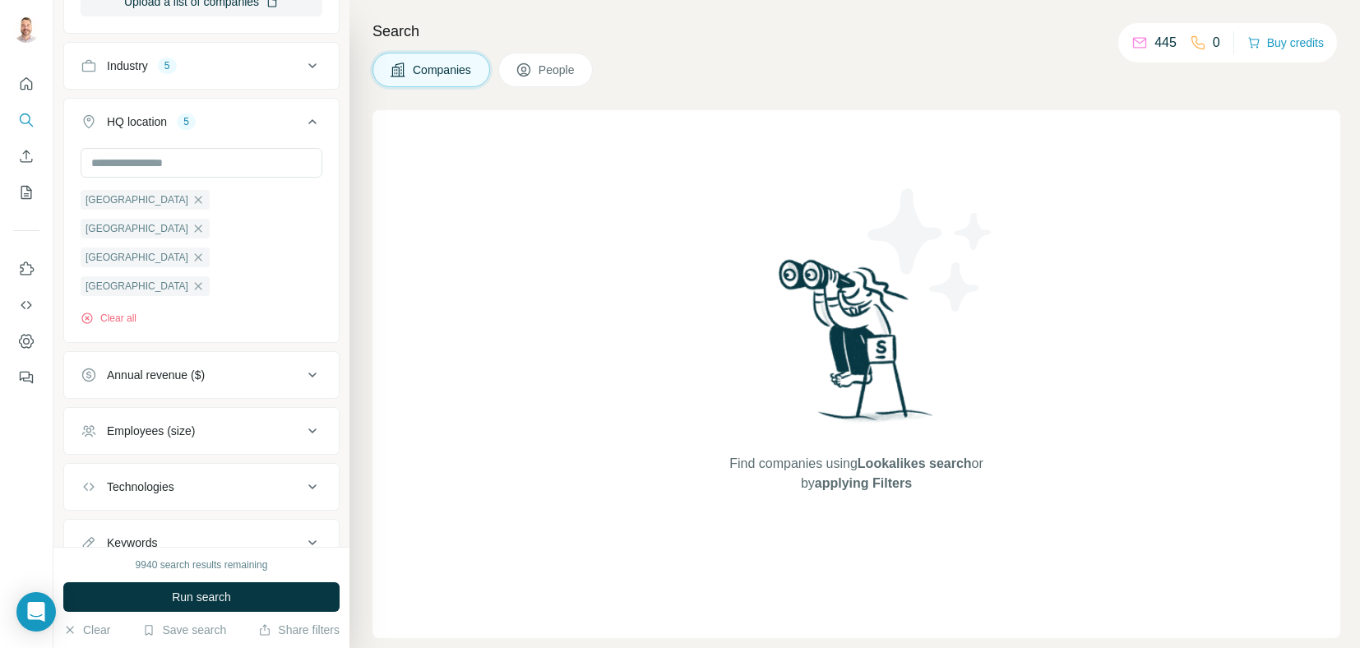
click at [214, 423] on div "Employees (size)" at bounding box center [192, 431] width 222 height 16
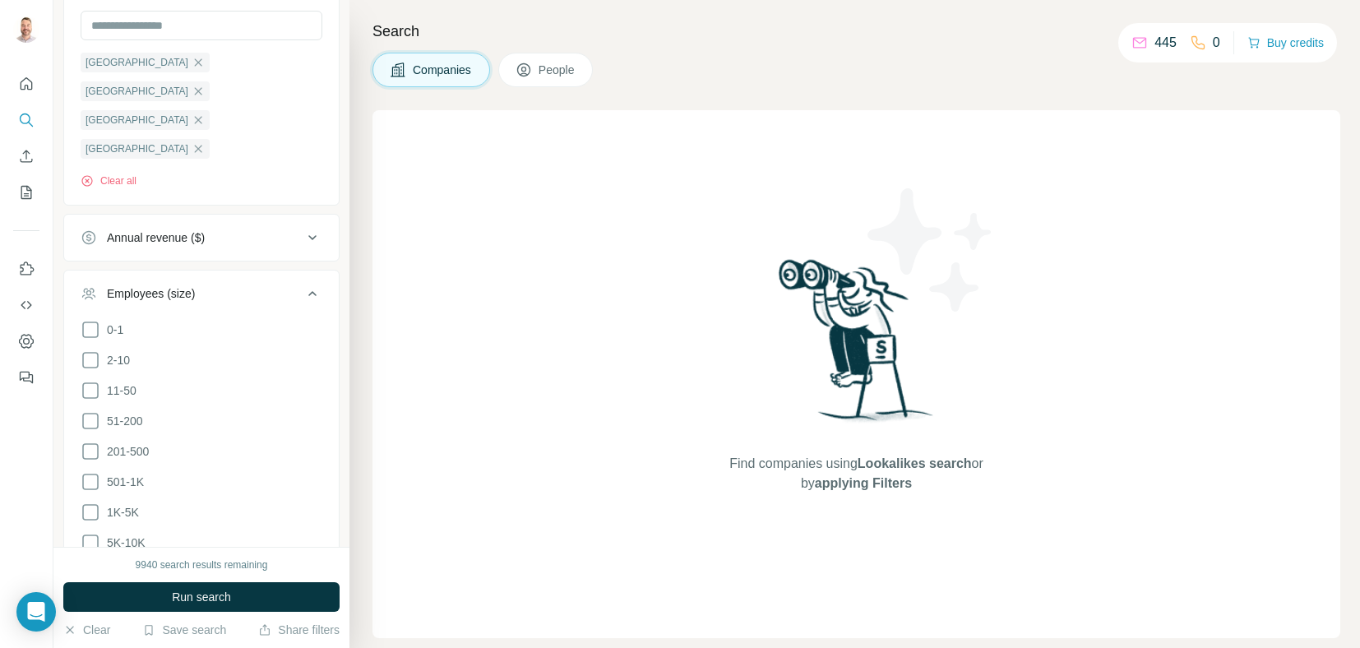
scroll to position [510, 0]
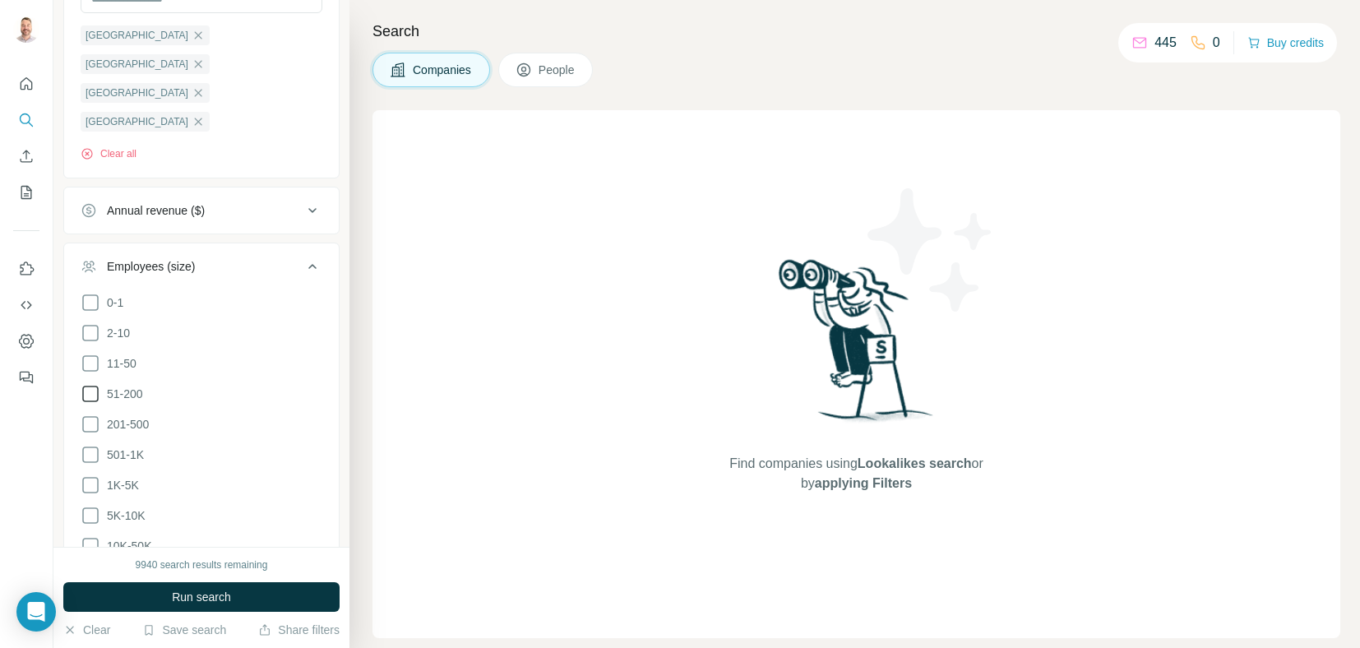
click at [94, 384] on icon at bounding box center [91, 394] width 20 height 20
click at [90, 414] on icon at bounding box center [91, 424] width 20 height 20
click at [694, 52] on div "Search Companies People Find companies using Lookalikes search or by applying F…" at bounding box center [854, 324] width 1011 height 648
click at [95, 445] on icon at bounding box center [91, 455] width 20 height 20
click at [796, 82] on div "Companies People" at bounding box center [857, 70] width 968 height 35
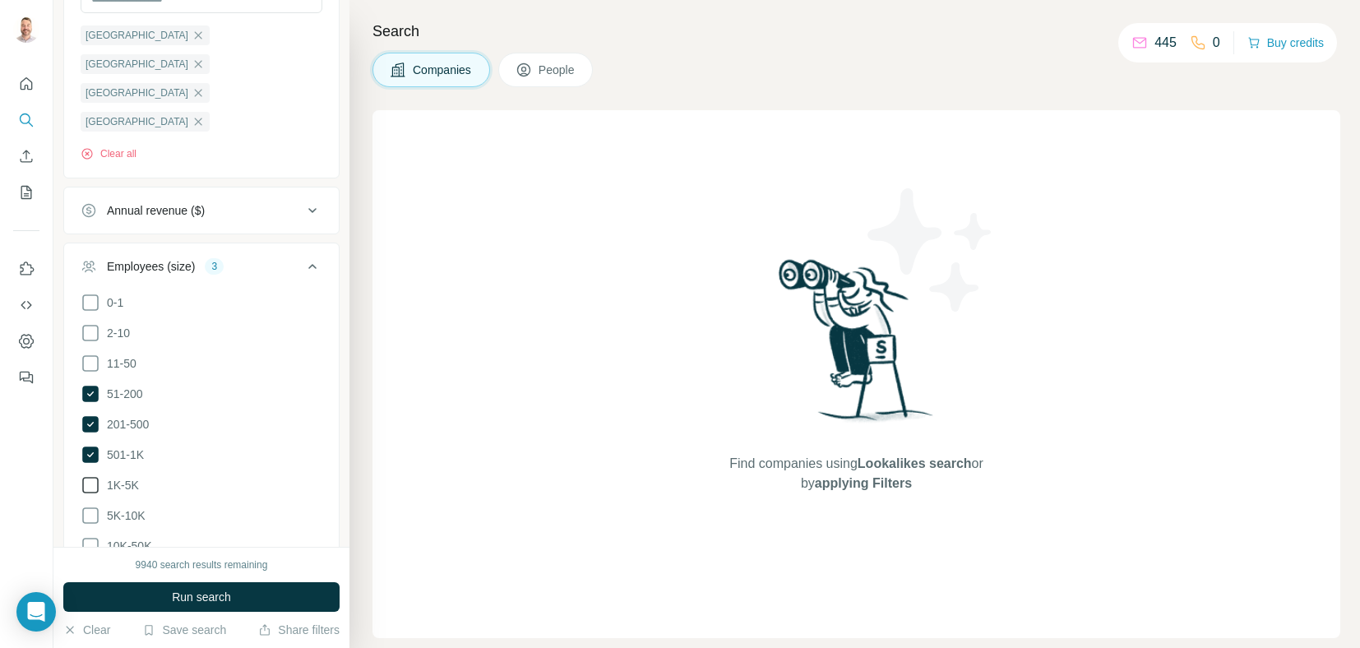
click at [94, 475] on icon at bounding box center [91, 485] width 20 height 20
click at [650, 76] on div "Companies People" at bounding box center [857, 70] width 968 height 35
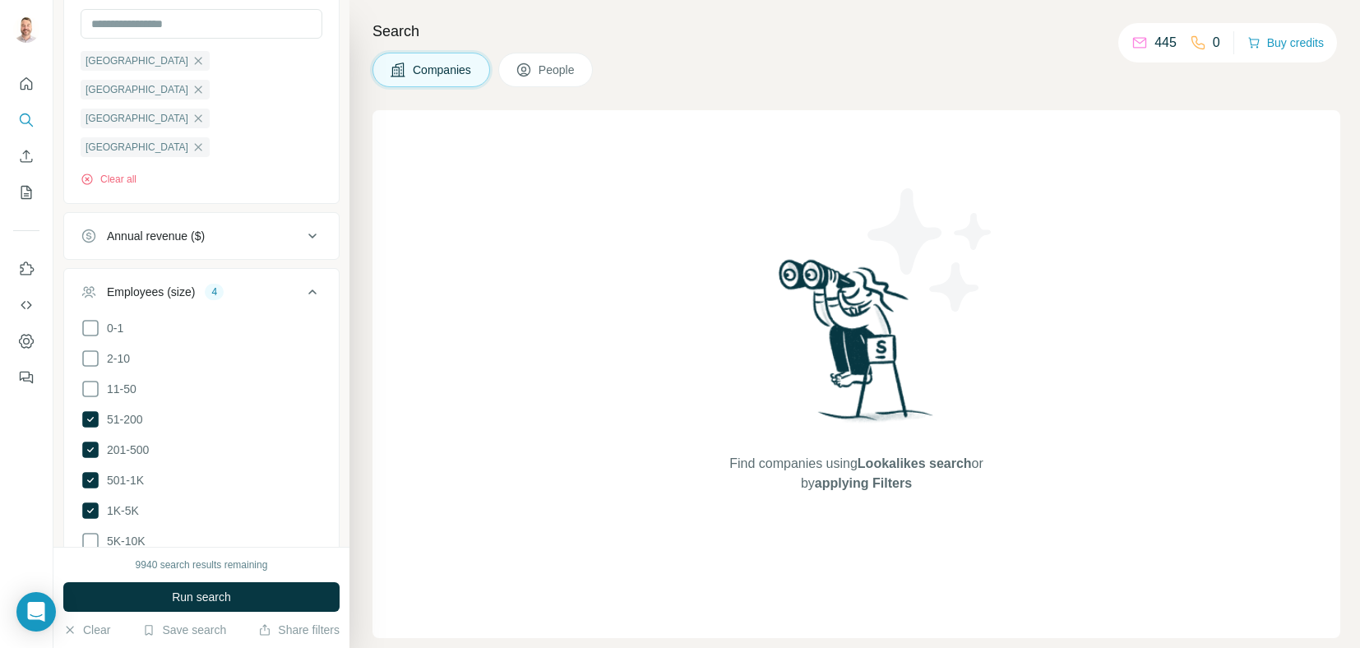
scroll to position [413, 0]
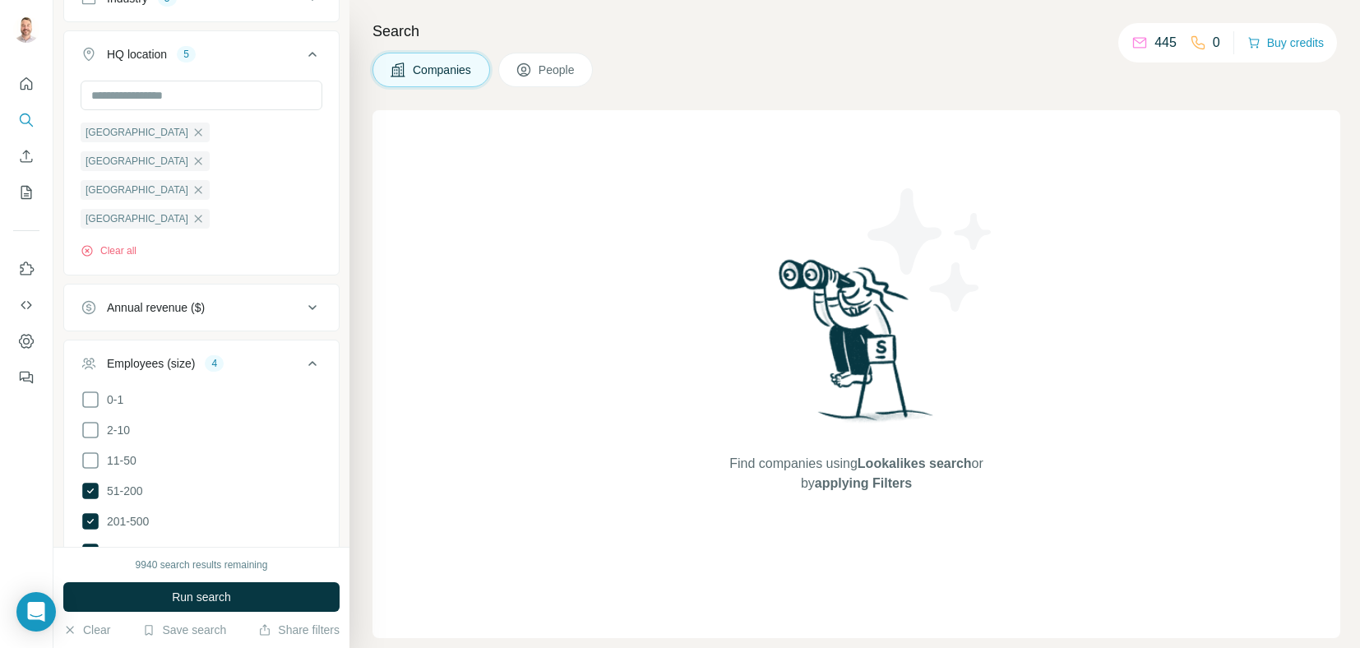
click at [330, 257] on div "New search Hide Company lookalikes Company information Company Select a company…" at bounding box center [201, 273] width 296 height 547
click at [666, 49] on div "Search Companies People Find companies using Lookalikes search or by applying F…" at bounding box center [854, 324] width 1011 height 648
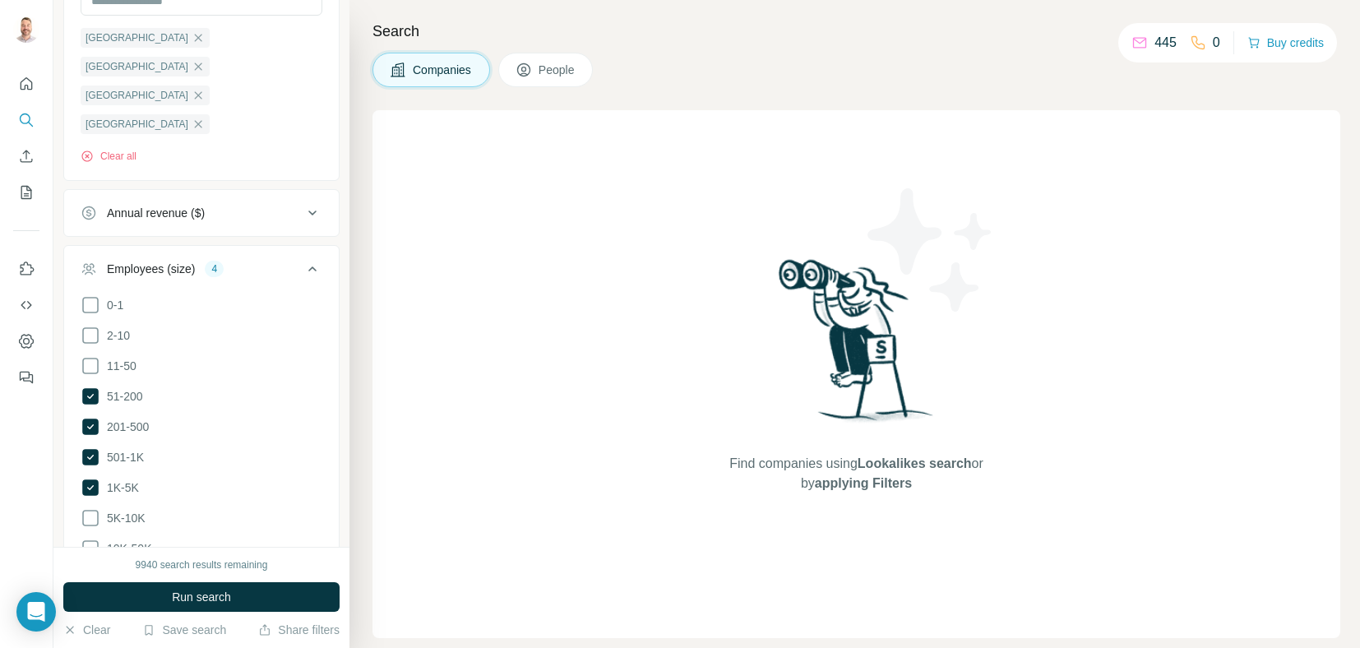
scroll to position [495, 0]
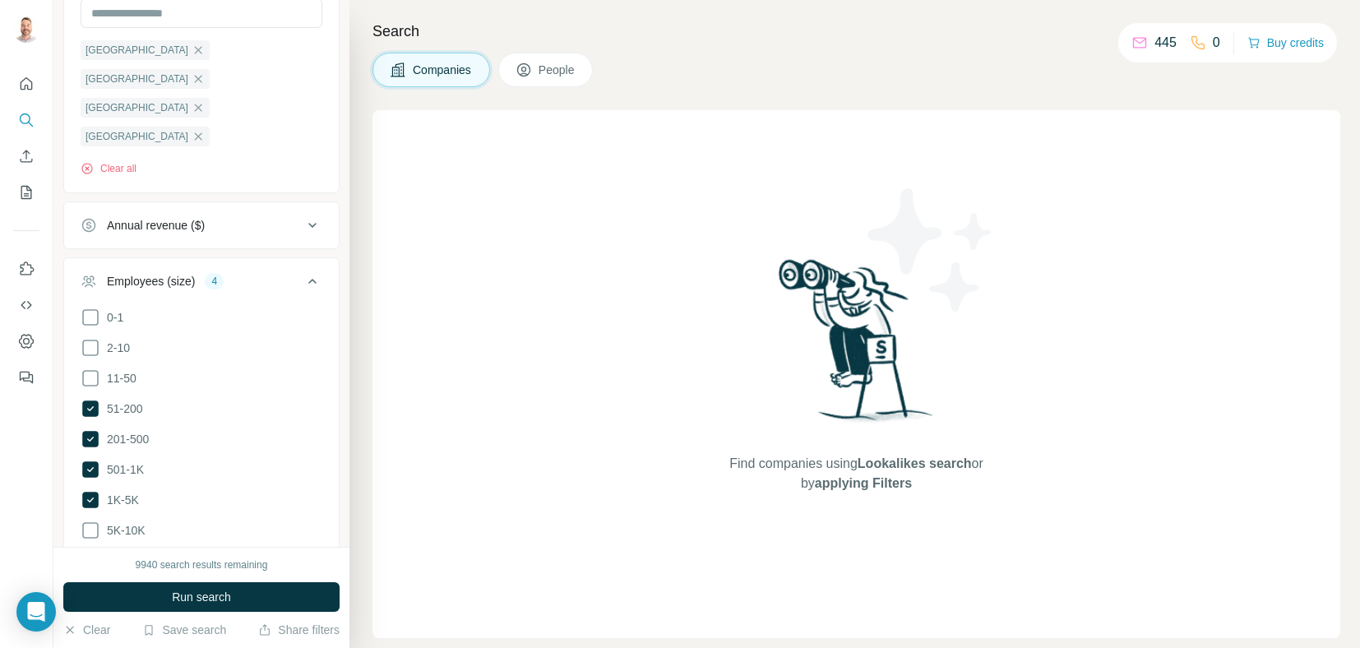
click at [303, 271] on icon at bounding box center [313, 281] width 20 height 20
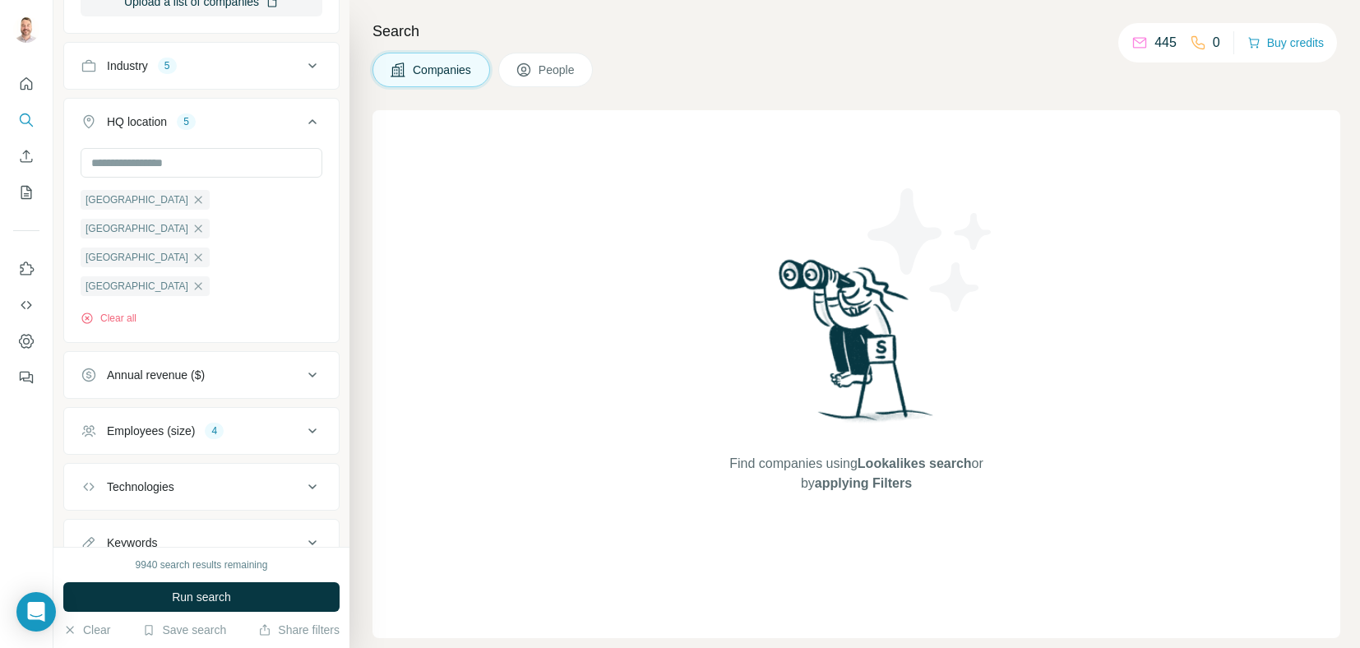
click at [191, 479] on div "Technologies" at bounding box center [192, 487] width 222 height 16
click at [192, 513] on input "text" at bounding box center [202, 528] width 242 height 30
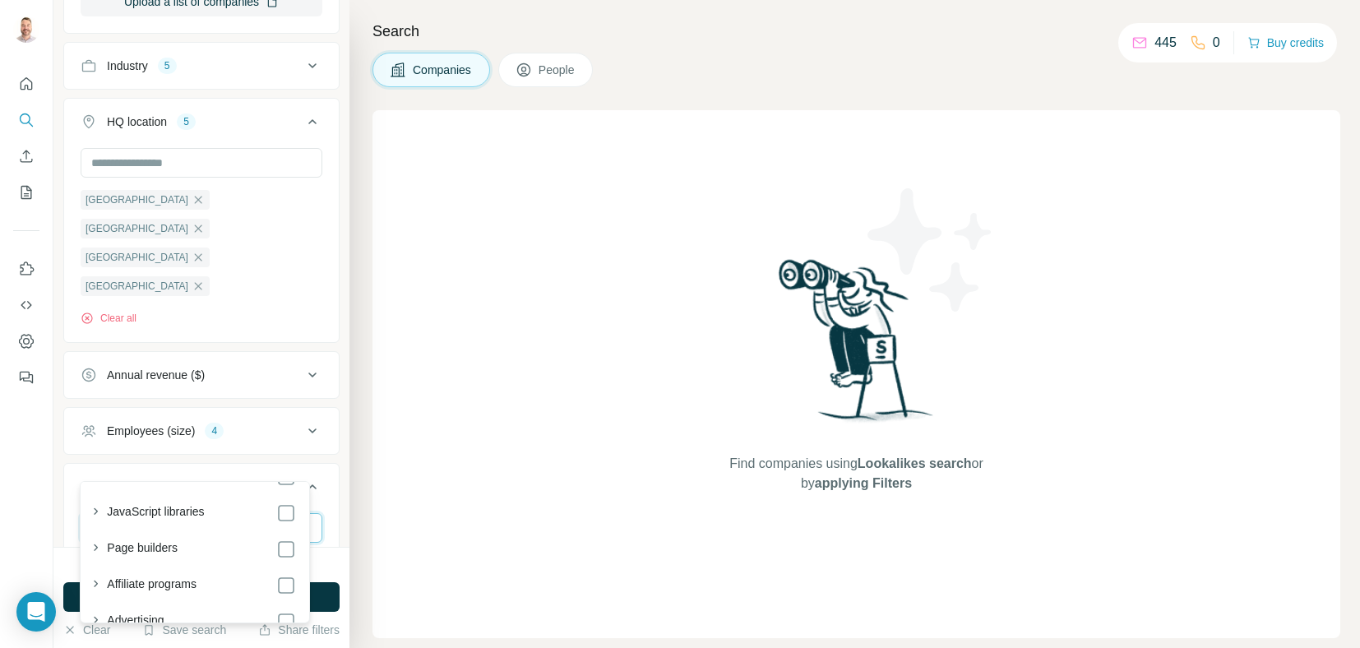
scroll to position [0, 0]
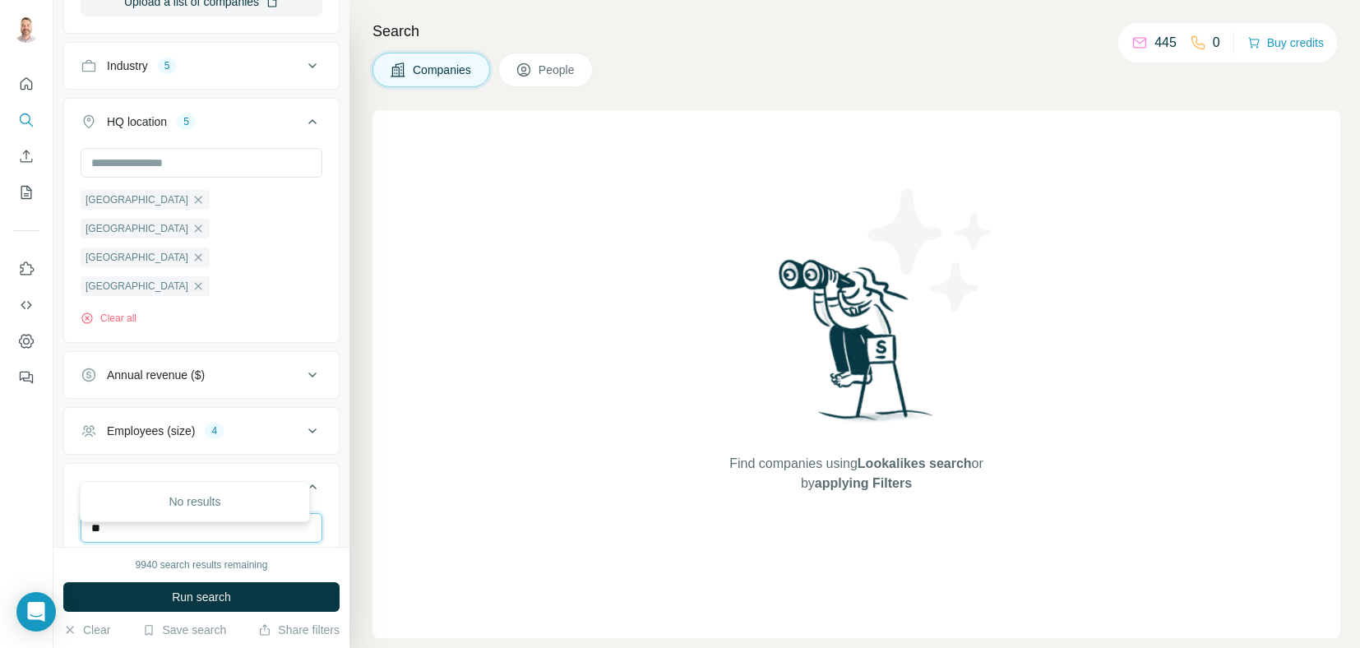
type input "*"
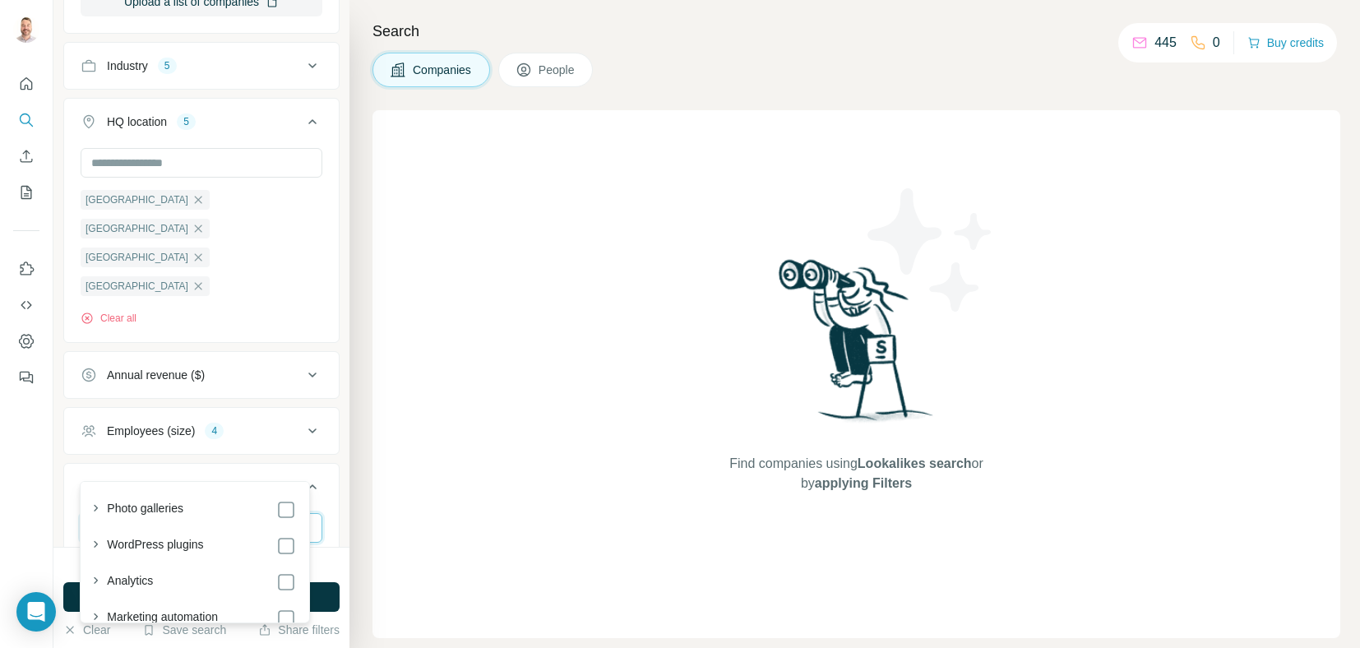
type input "***"
click at [180, 513] on input "***" at bounding box center [202, 528] width 242 height 30
click at [660, 53] on div "Companies People" at bounding box center [857, 70] width 968 height 35
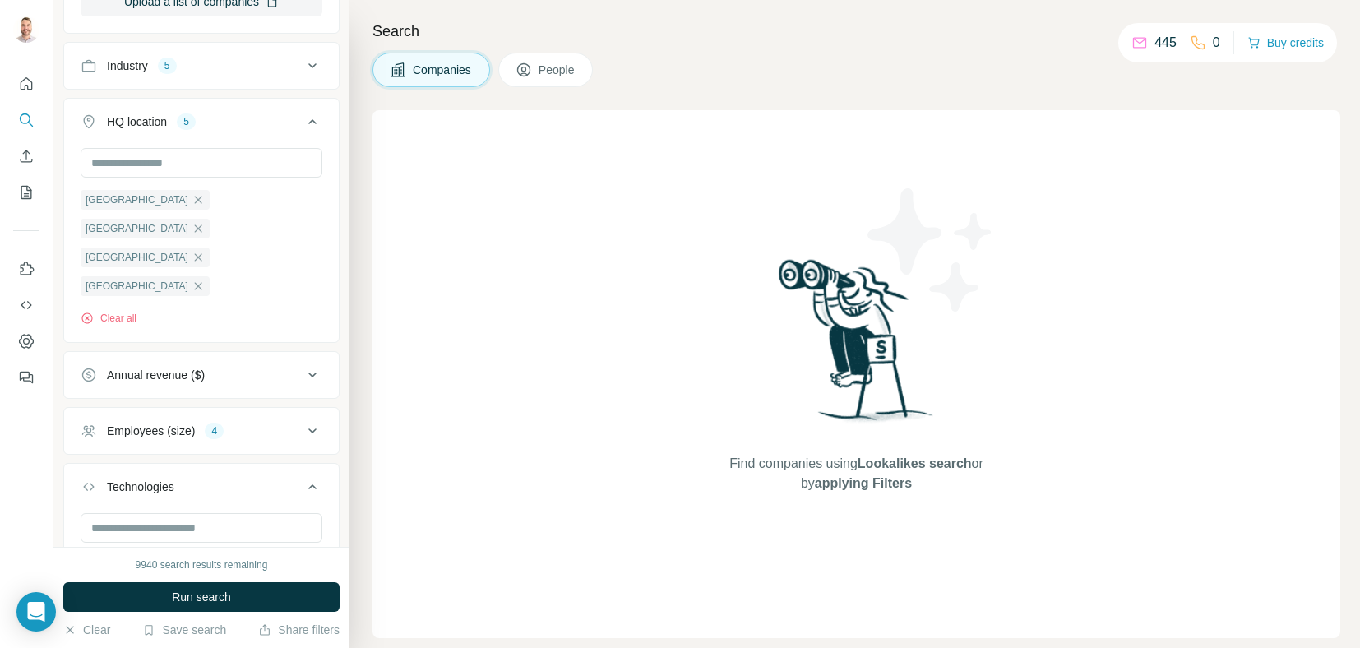
scroll to position [395, 0]
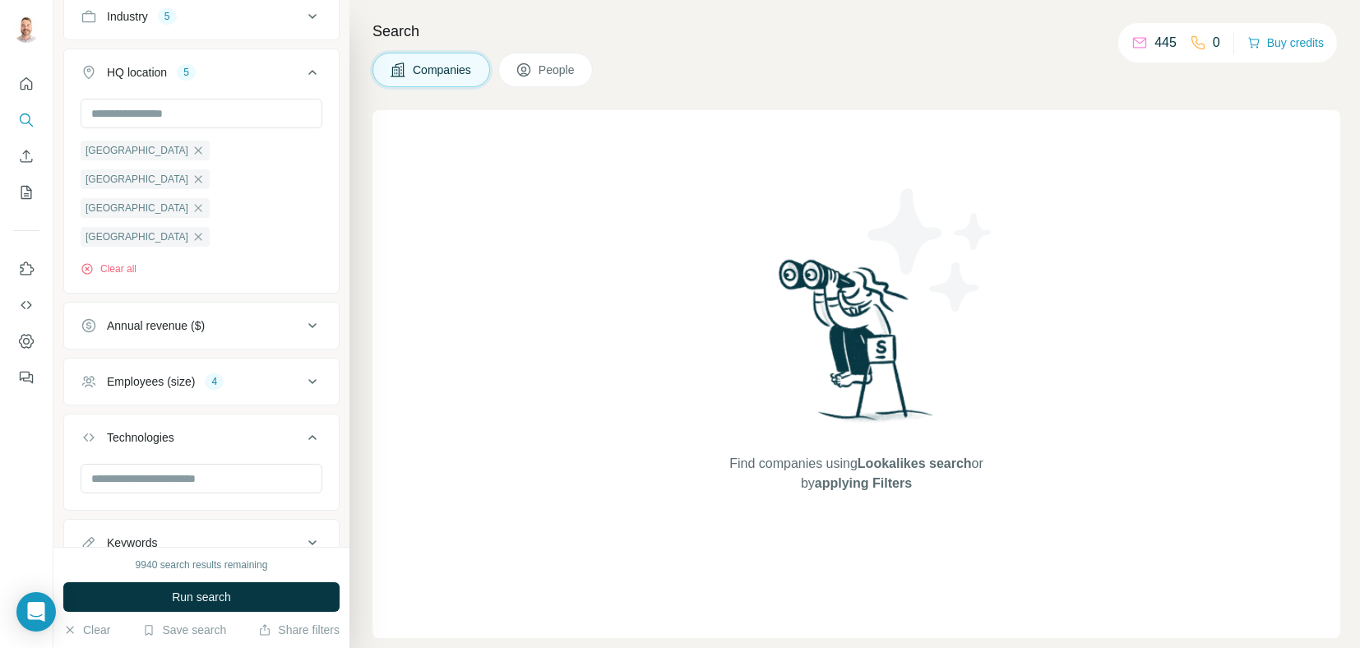
click at [273, 535] on div "Keywords" at bounding box center [192, 543] width 222 height 16
click at [186, 569] on input "text" at bounding box center [185, 584] width 209 height 30
type input "*"
type input "**********"
type input "*"
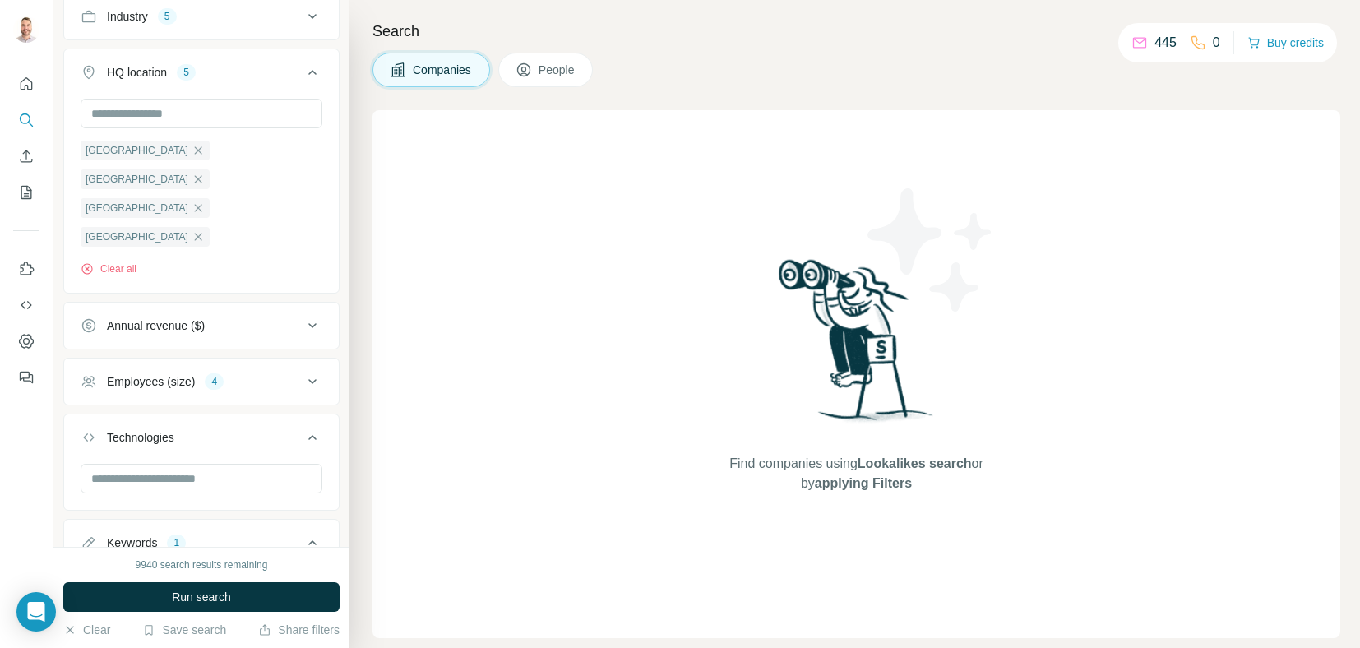
type input "***"
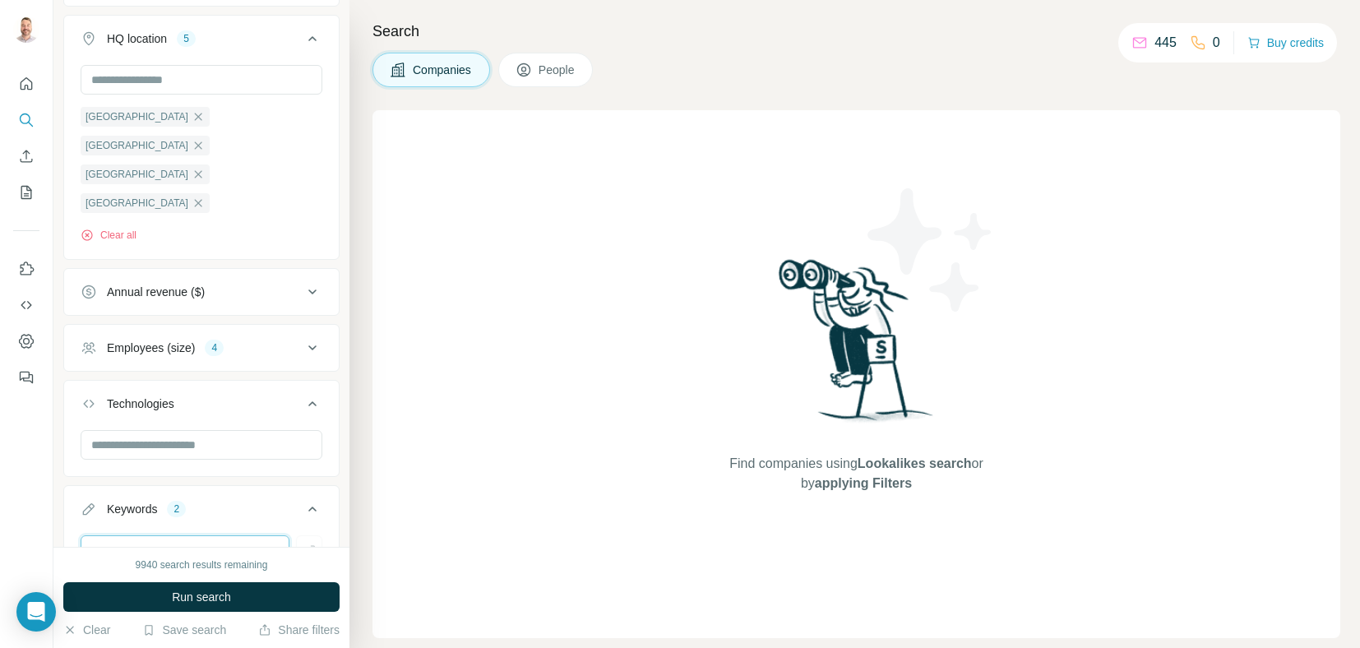
scroll to position [502, 0]
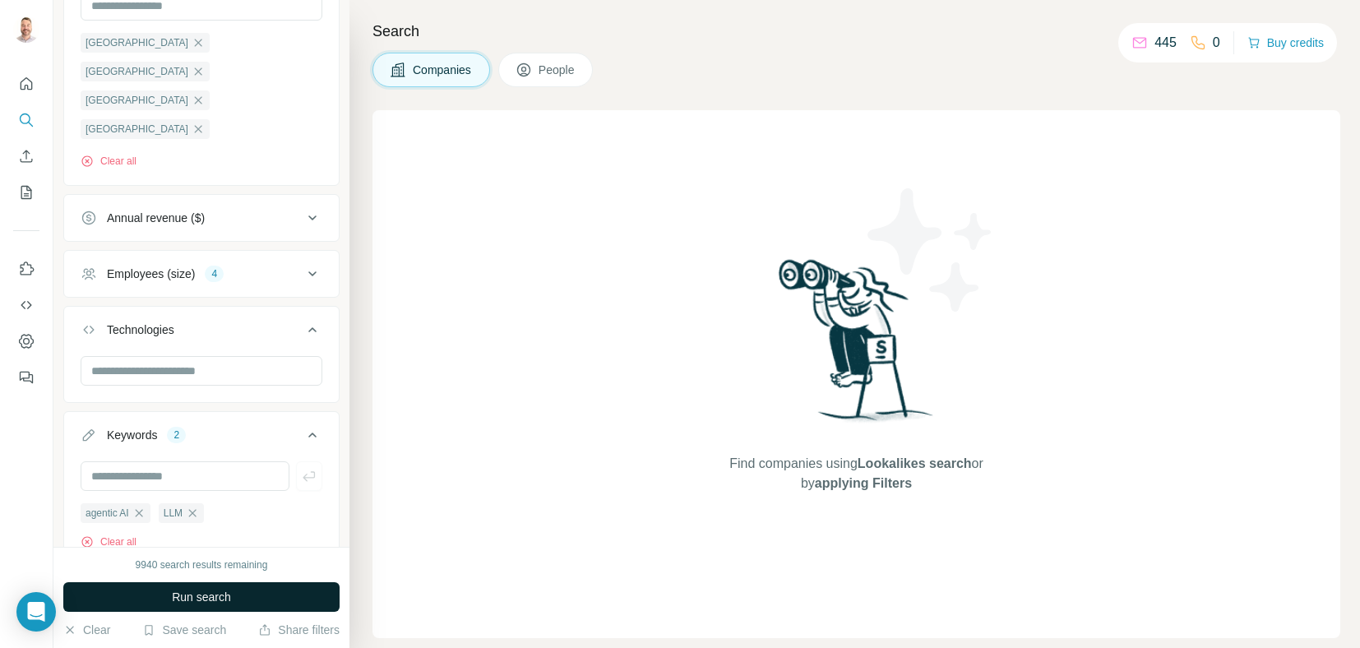
click at [173, 596] on span "Run search" at bounding box center [201, 597] width 59 height 16
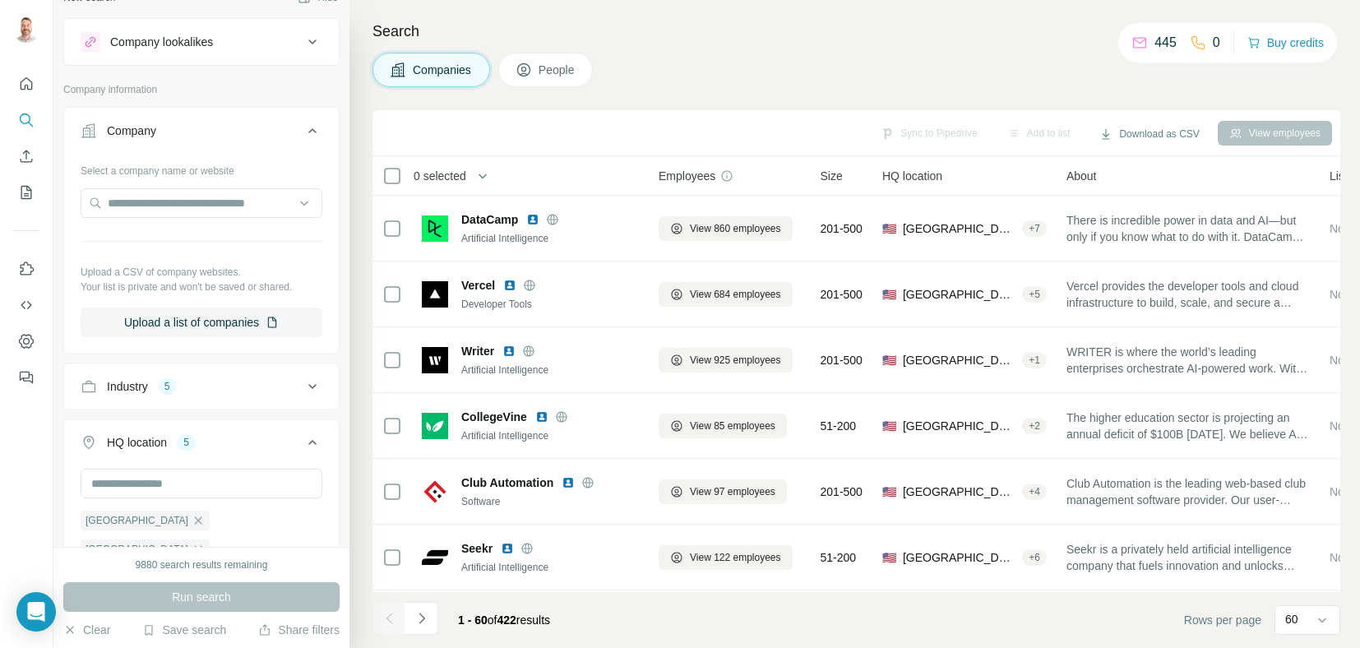
scroll to position [0, 0]
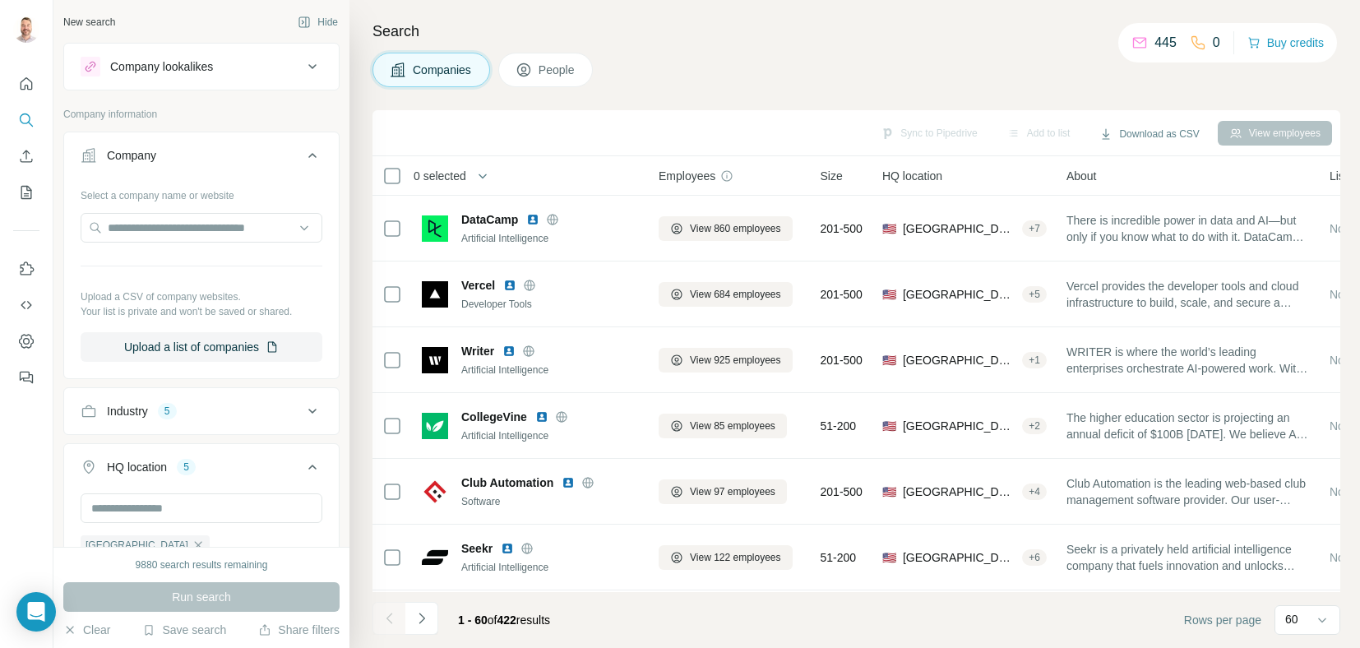
click at [224, 411] on div "Industry 5" at bounding box center [192, 411] width 222 height 16
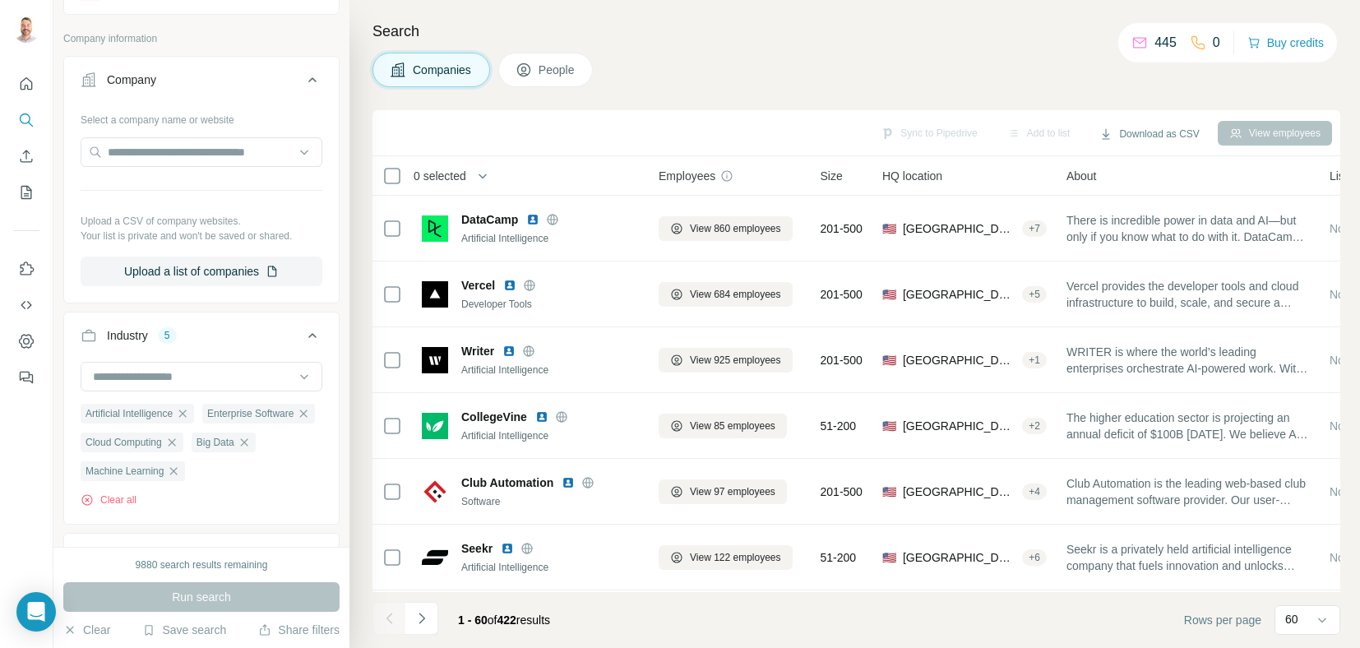
scroll to position [164, 0]
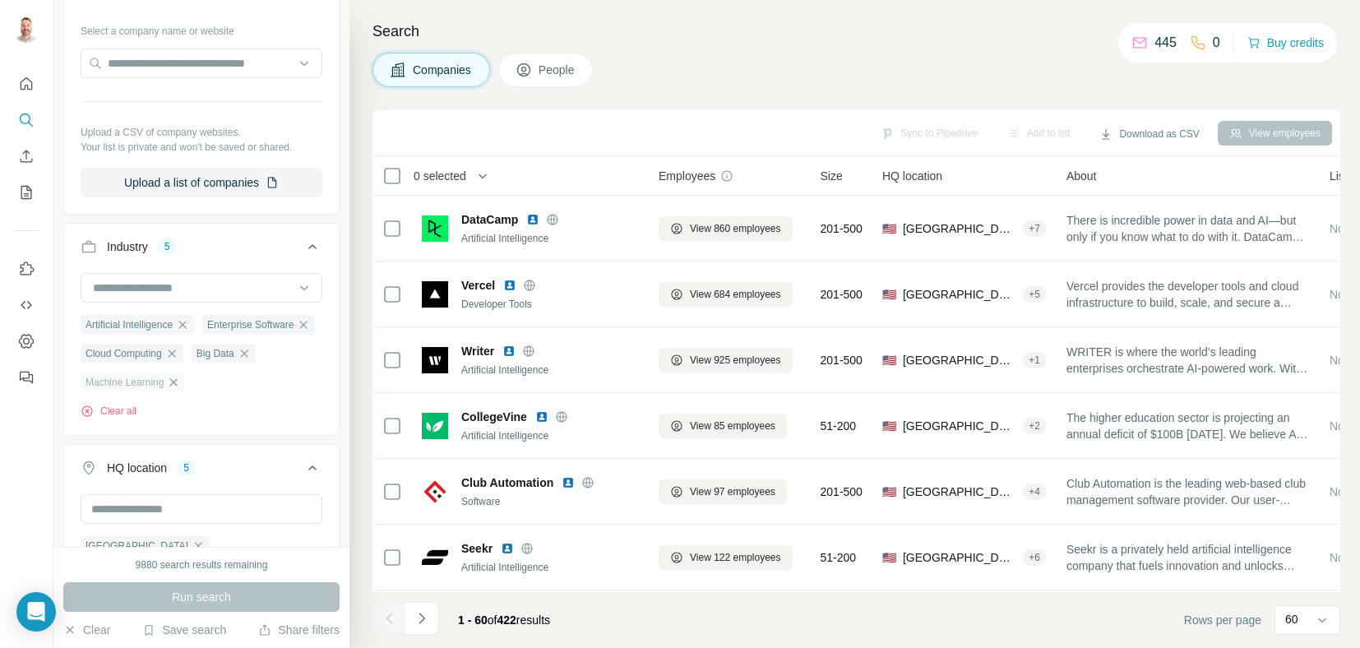
click at [178, 389] on icon "button" at bounding box center [173, 382] width 13 height 13
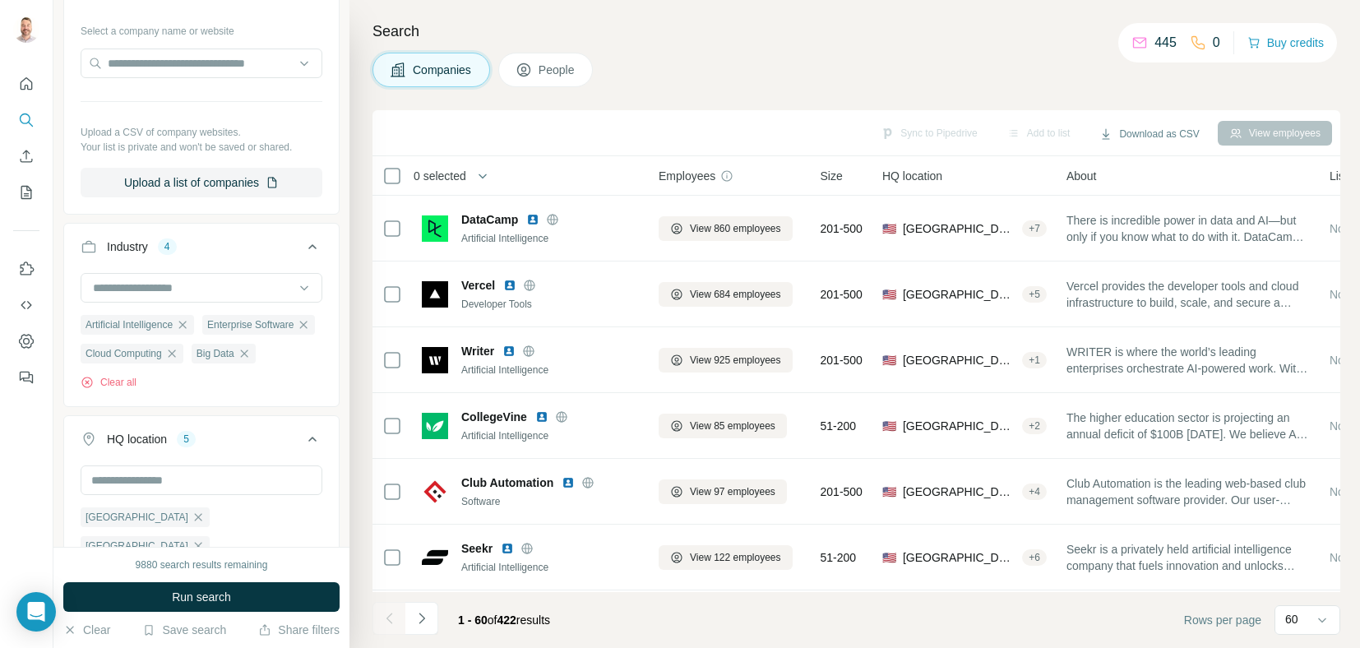
click at [175, 360] on icon "button" at bounding box center [171, 353] width 13 height 13
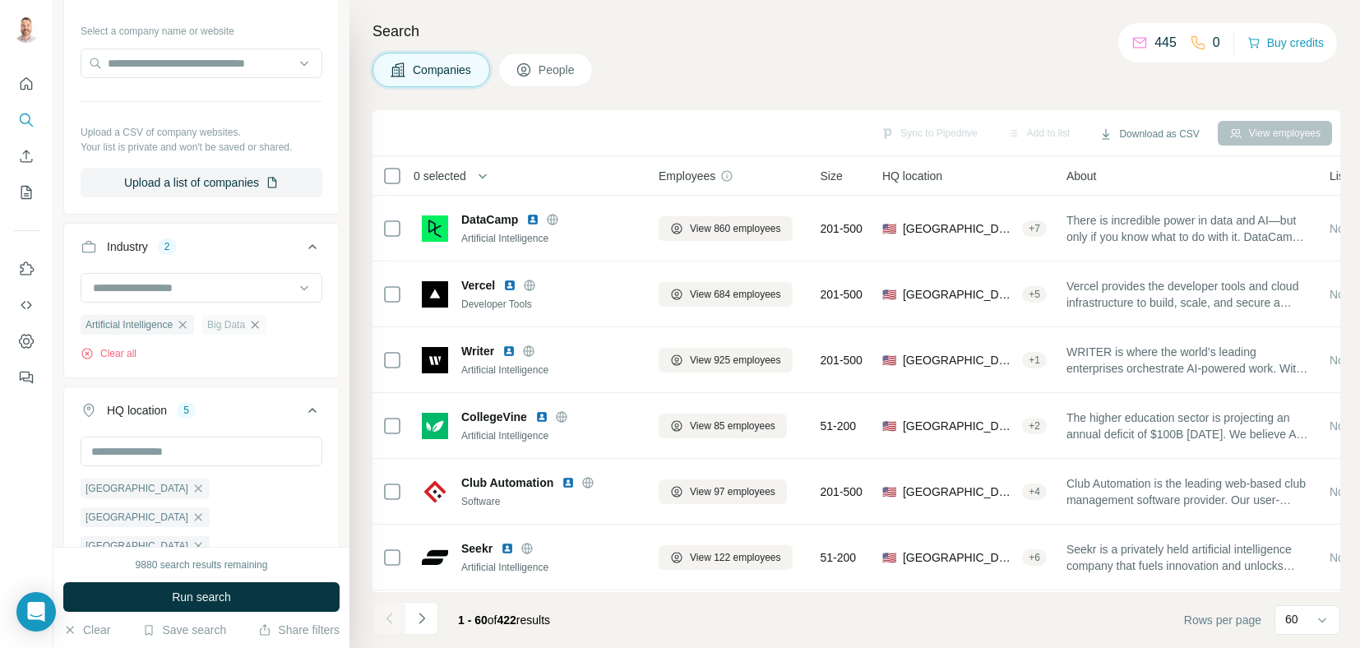
click at [261, 323] on icon "button" at bounding box center [254, 324] width 13 height 13
click at [141, 596] on button "Run search" at bounding box center [201, 597] width 276 height 30
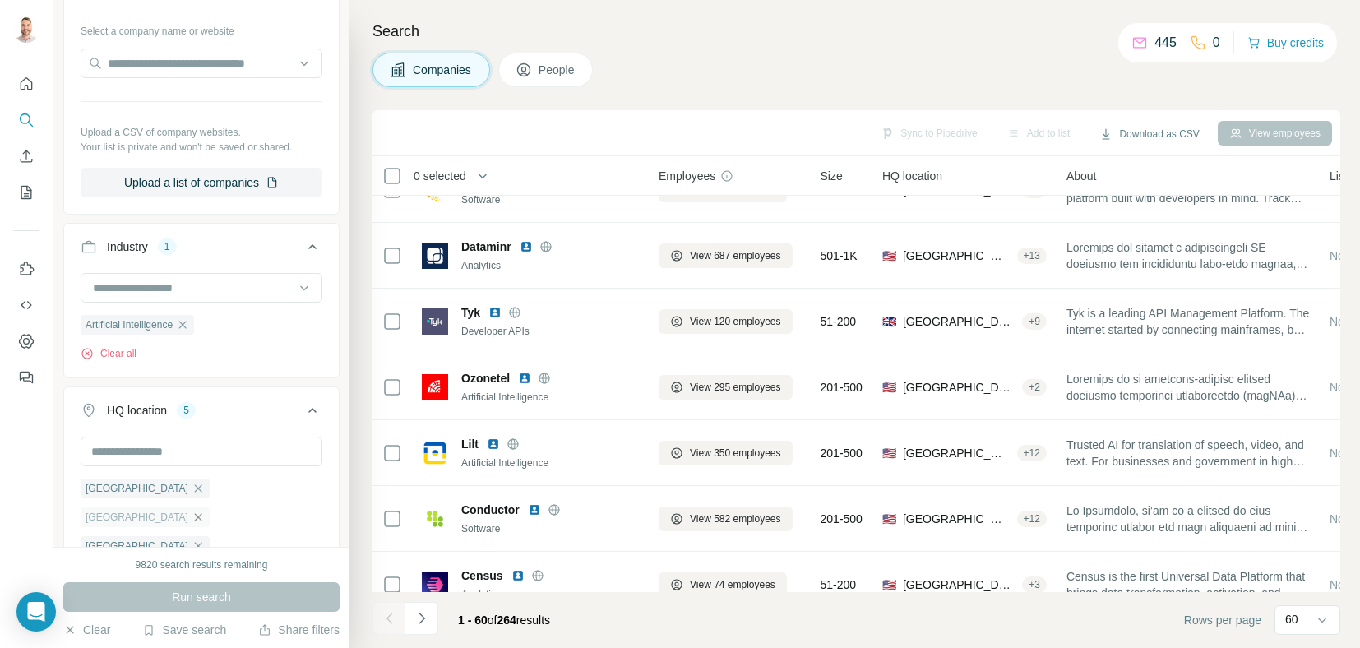
scroll to position [411, 0]
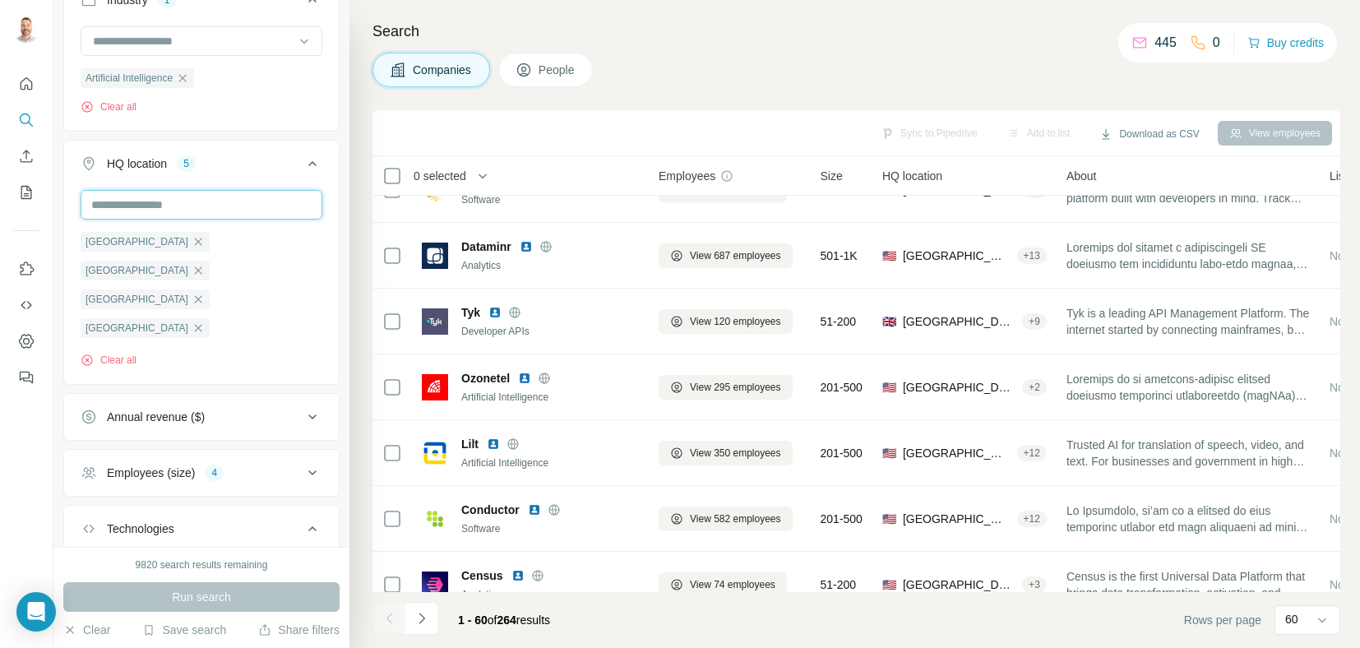
click at [169, 205] on input "text" at bounding box center [202, 205] width 242 height 30
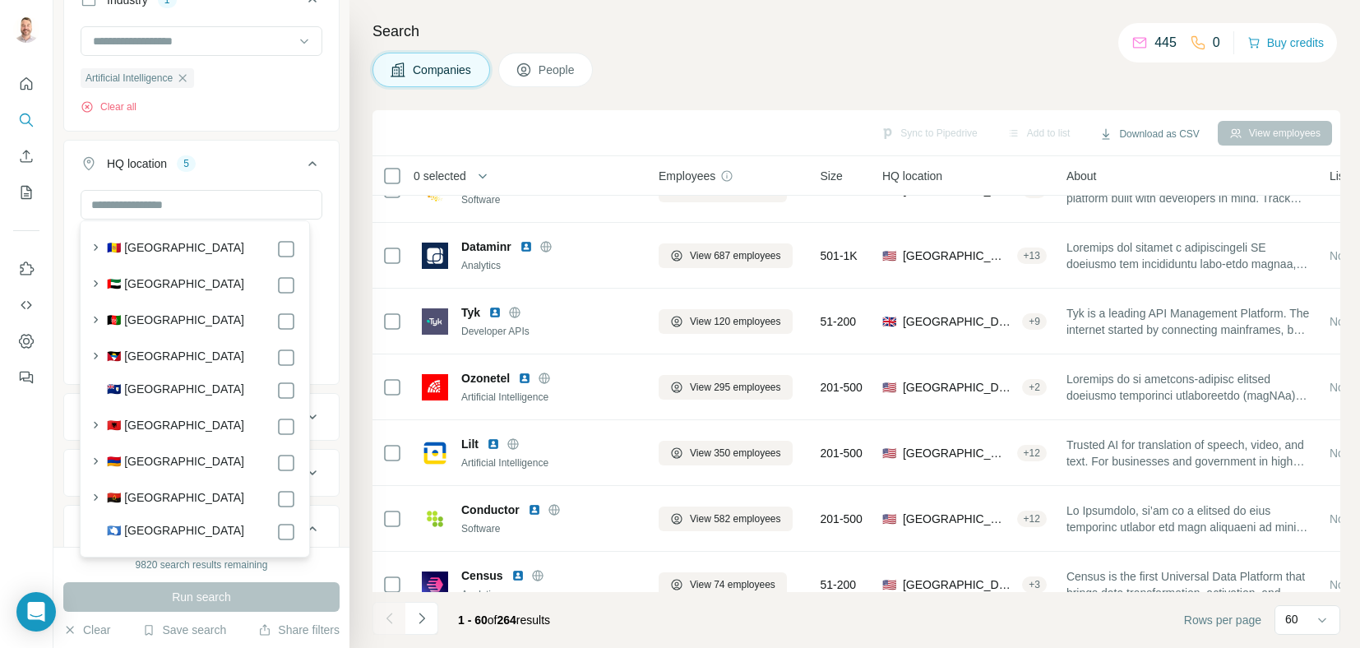
click at [750, 75] on div "Companies People" at bounding box center [857, 70] width 968 height 35
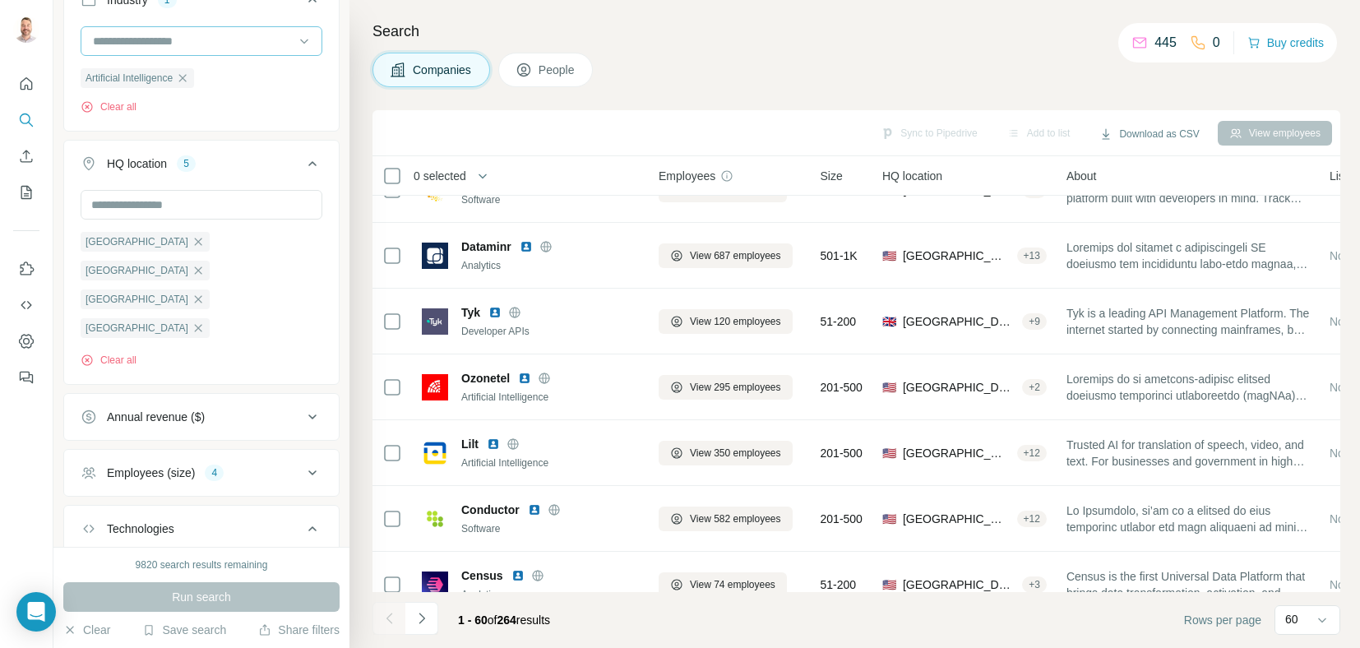
click at [256, 40] on input at bounding box center [192, 41] width 203 height 18
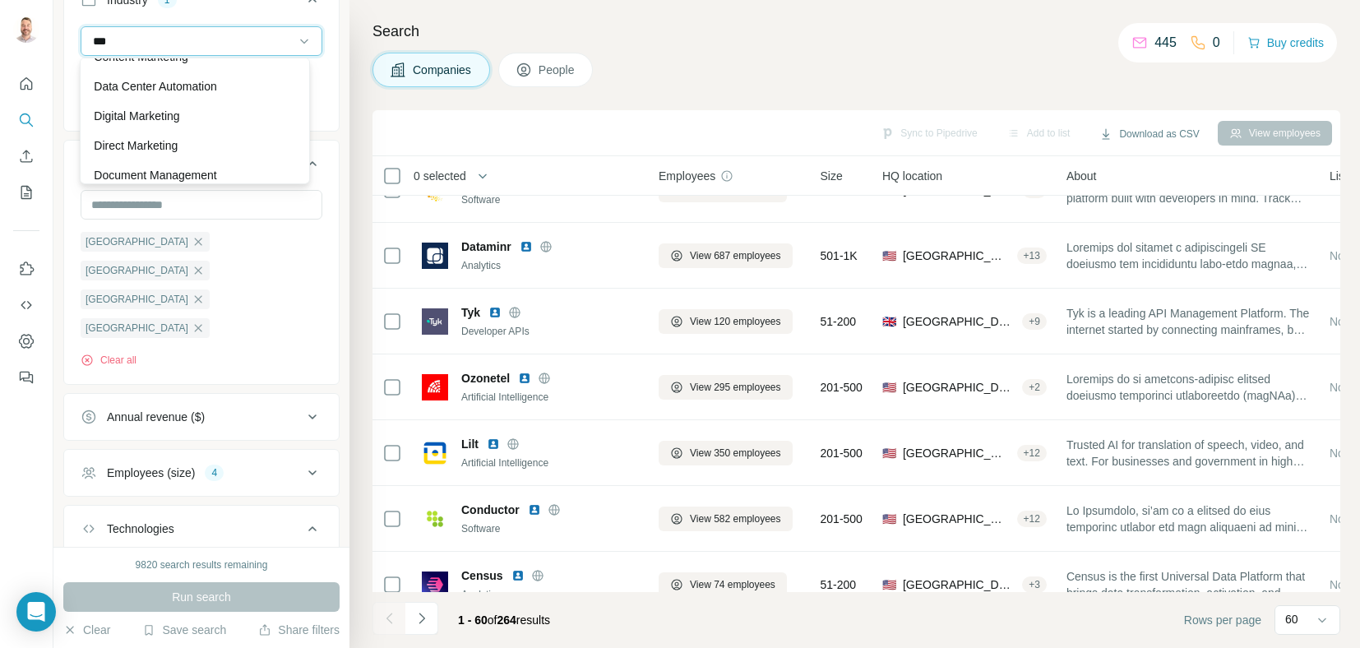
scroll to position [0, 0]
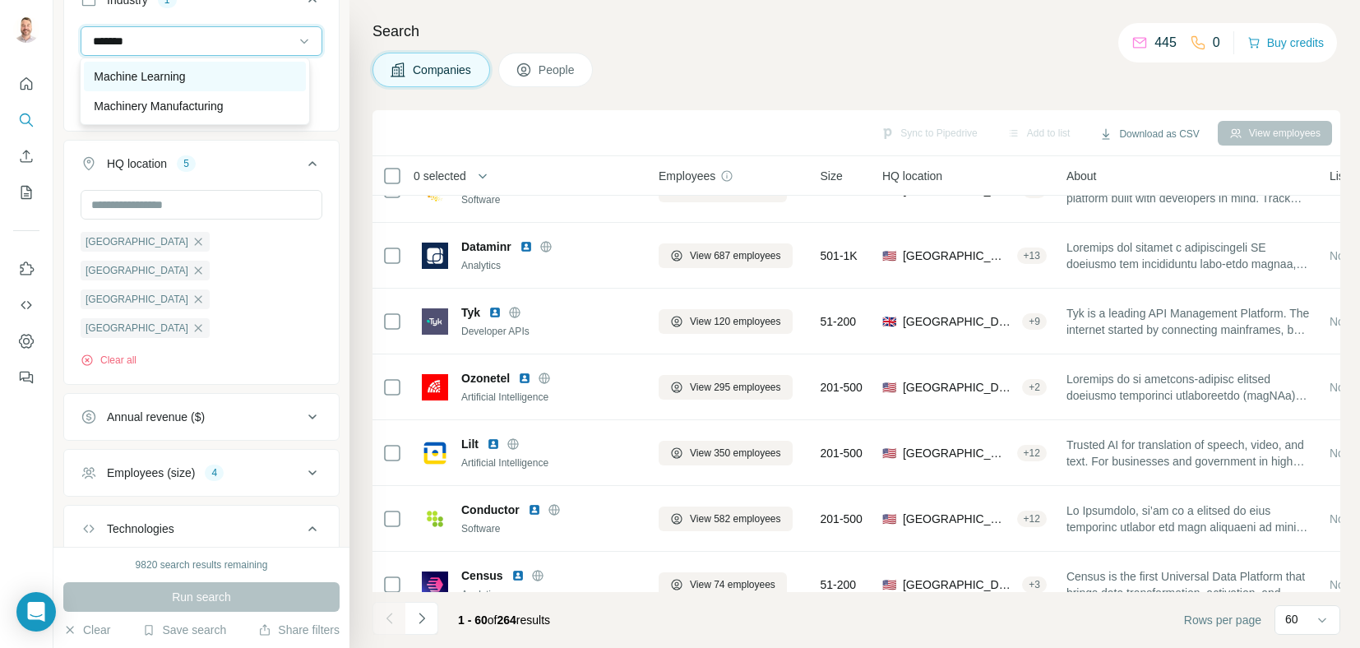
type input "*******"
click at [166, 81] on p "Machine Learning" at bounding box center [139, 76] width 91 height 16
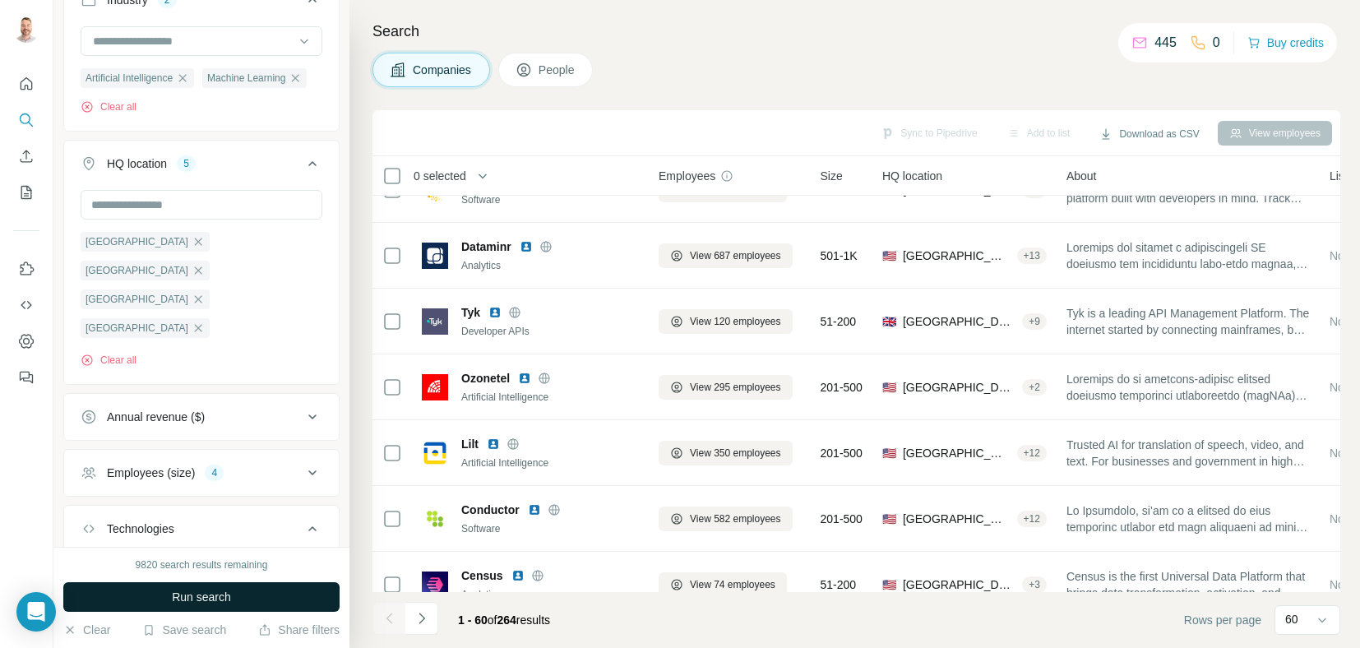
click at [174, 596] on span "Run search" at bounding box center [201, 597] width 59 height 16
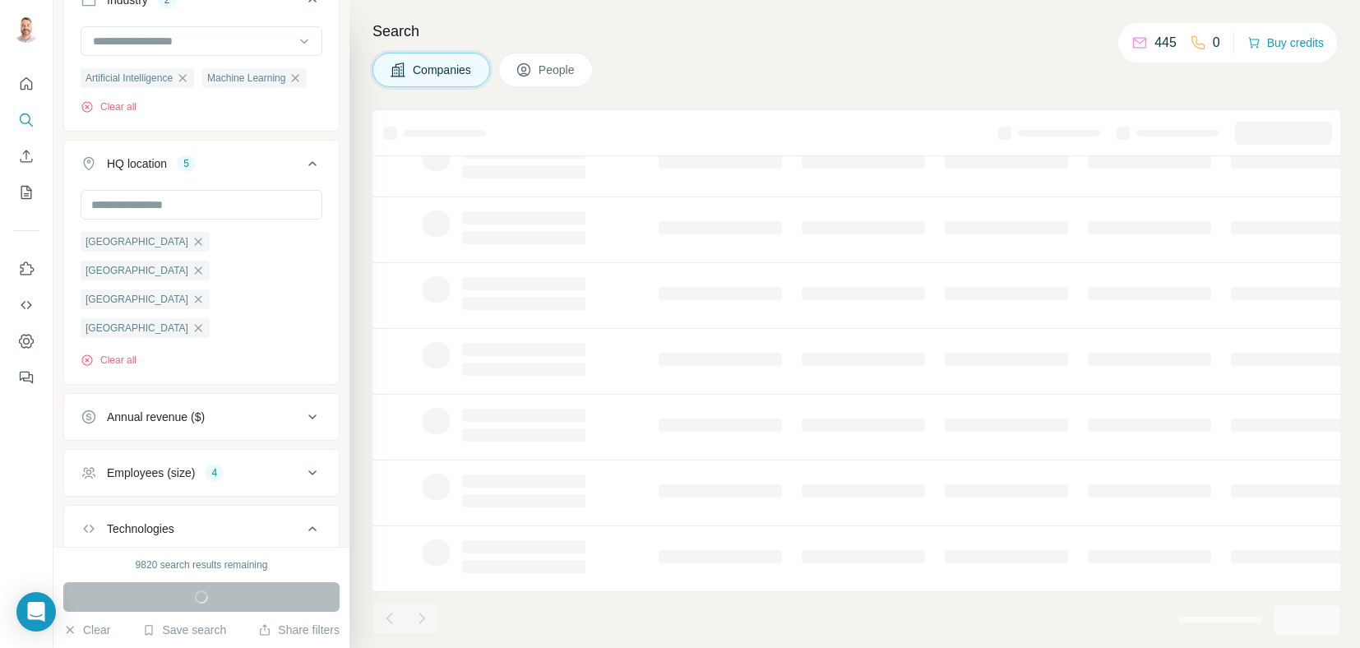
scroll to position [269, 0]
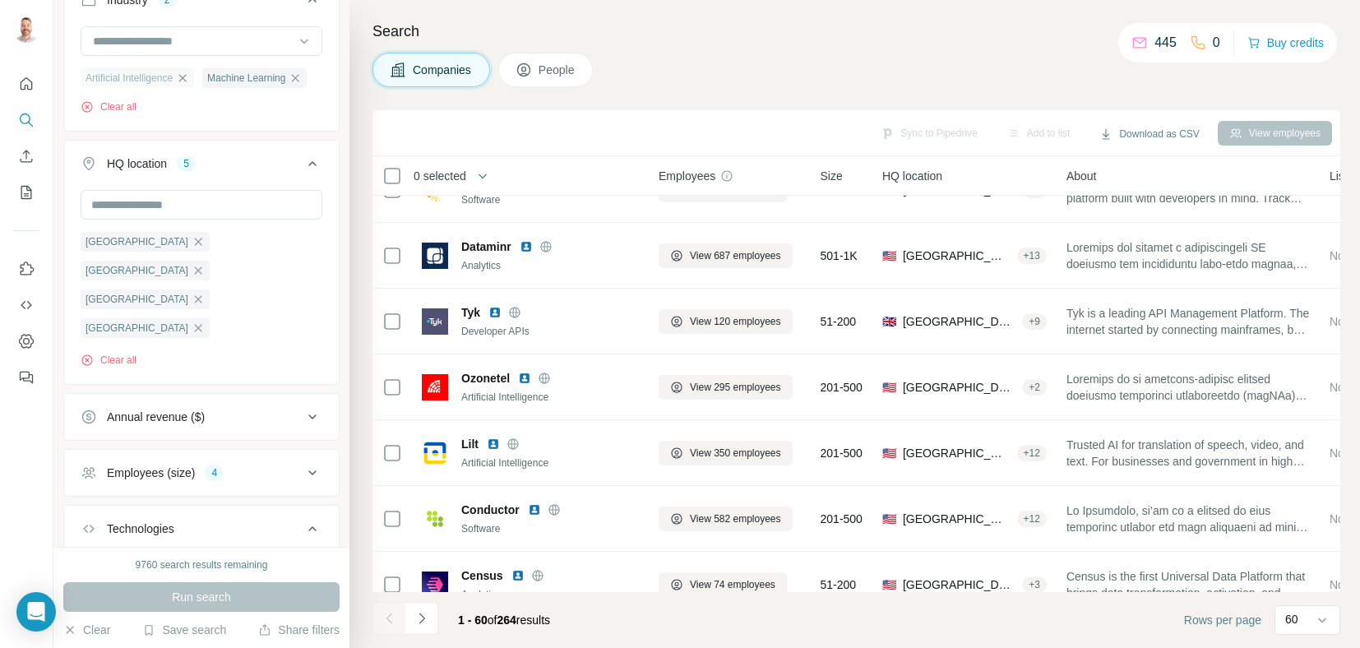
click at [289, 85] on icon "button" at bounding box center [295, 78] width 13 height 13
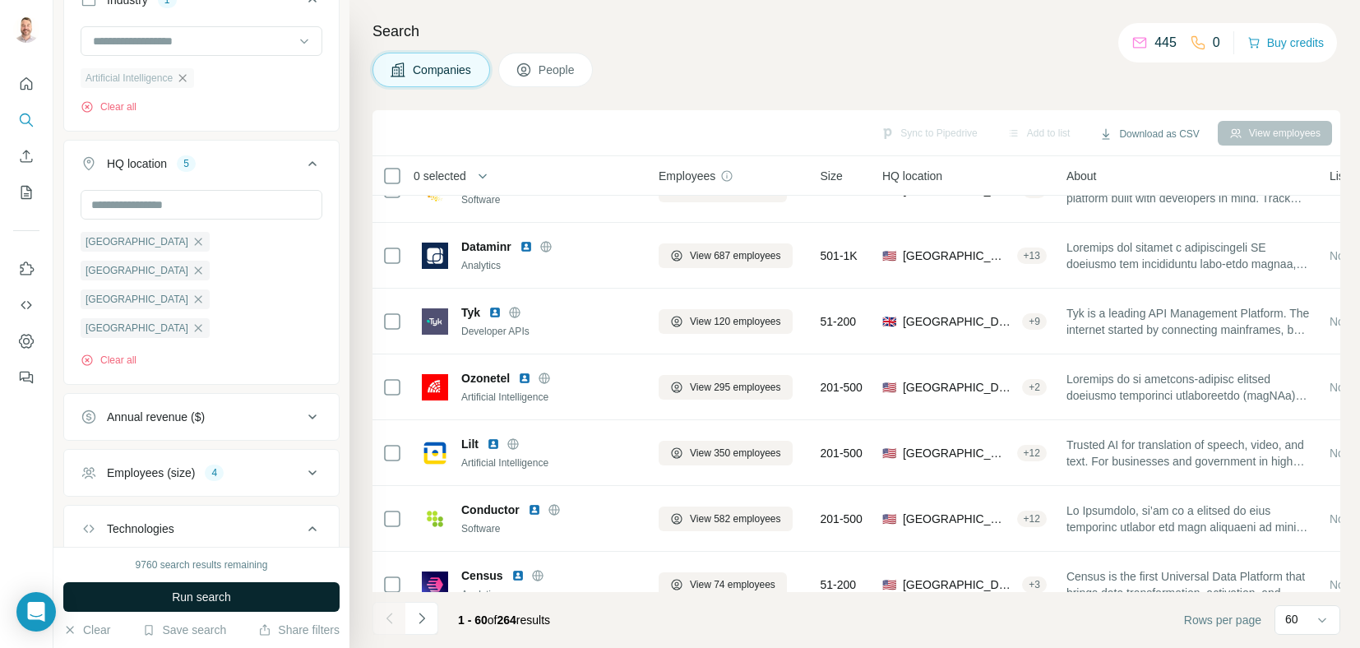
click at [181, 598] on span "Run search" at bounding box center [201, 597] width 59 height 16
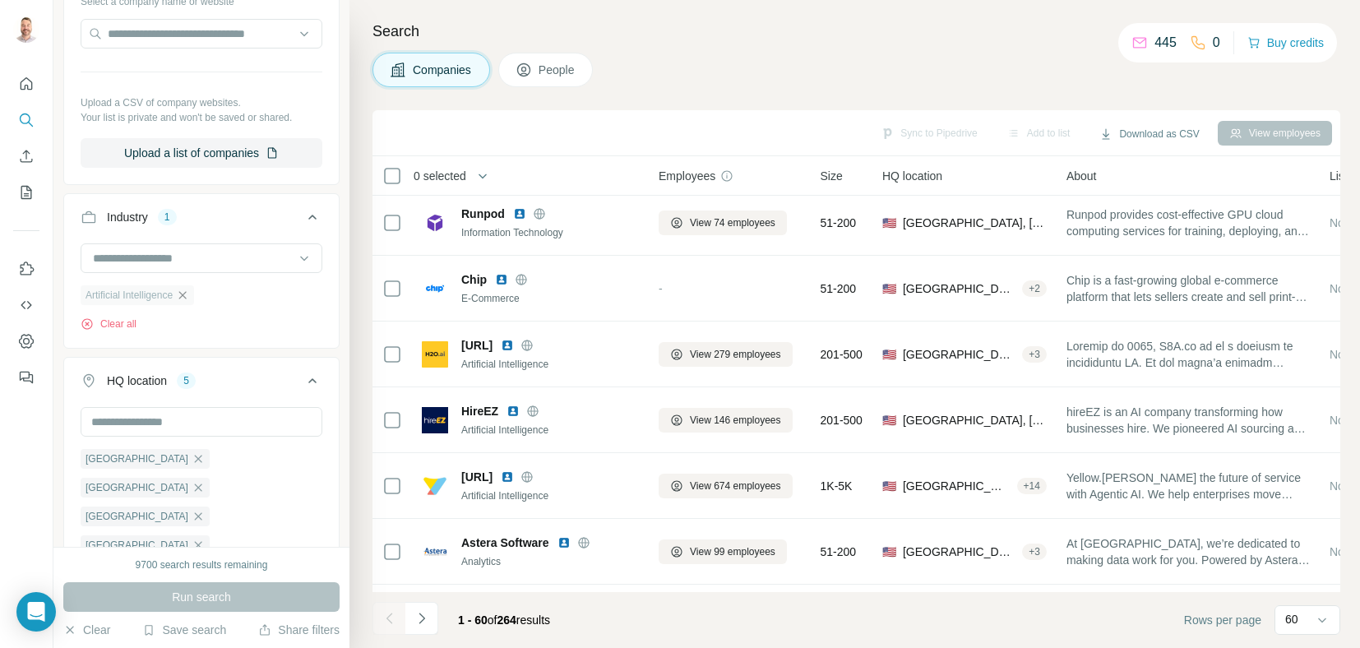
scroll to position [82, 0]
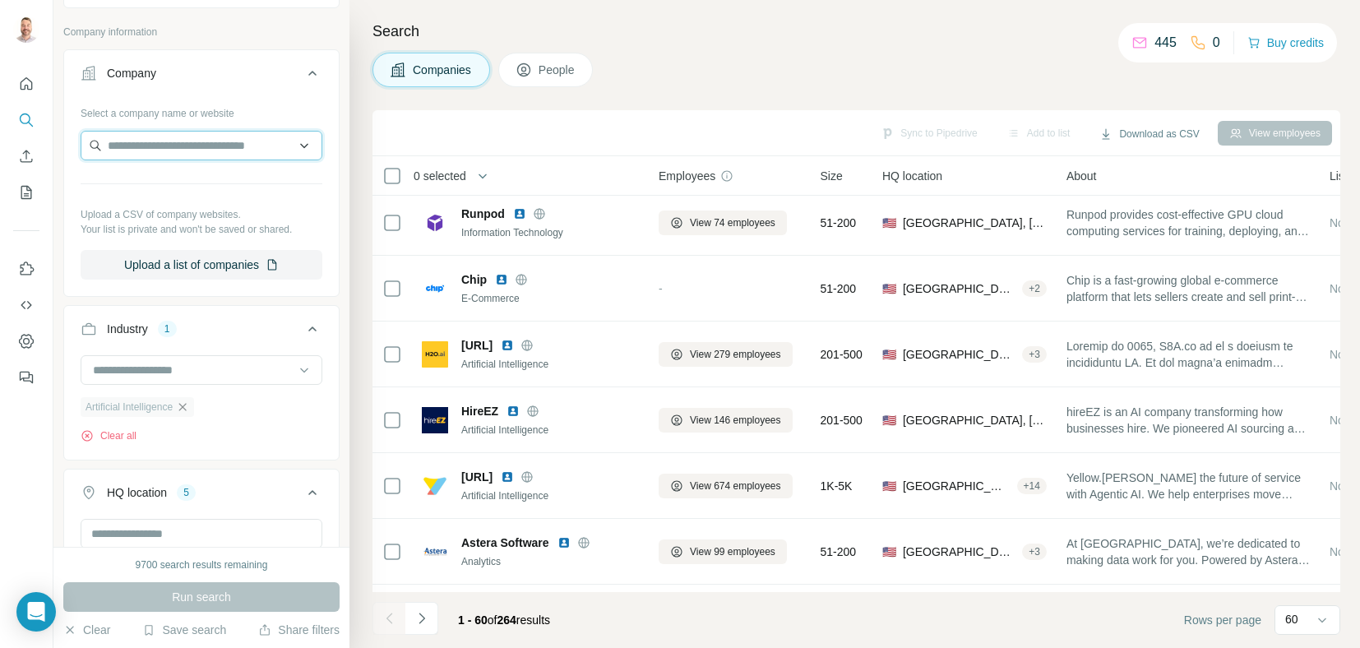
click at [201, 149] on input "text" at bounding box center [202, 146] width 242 height 30
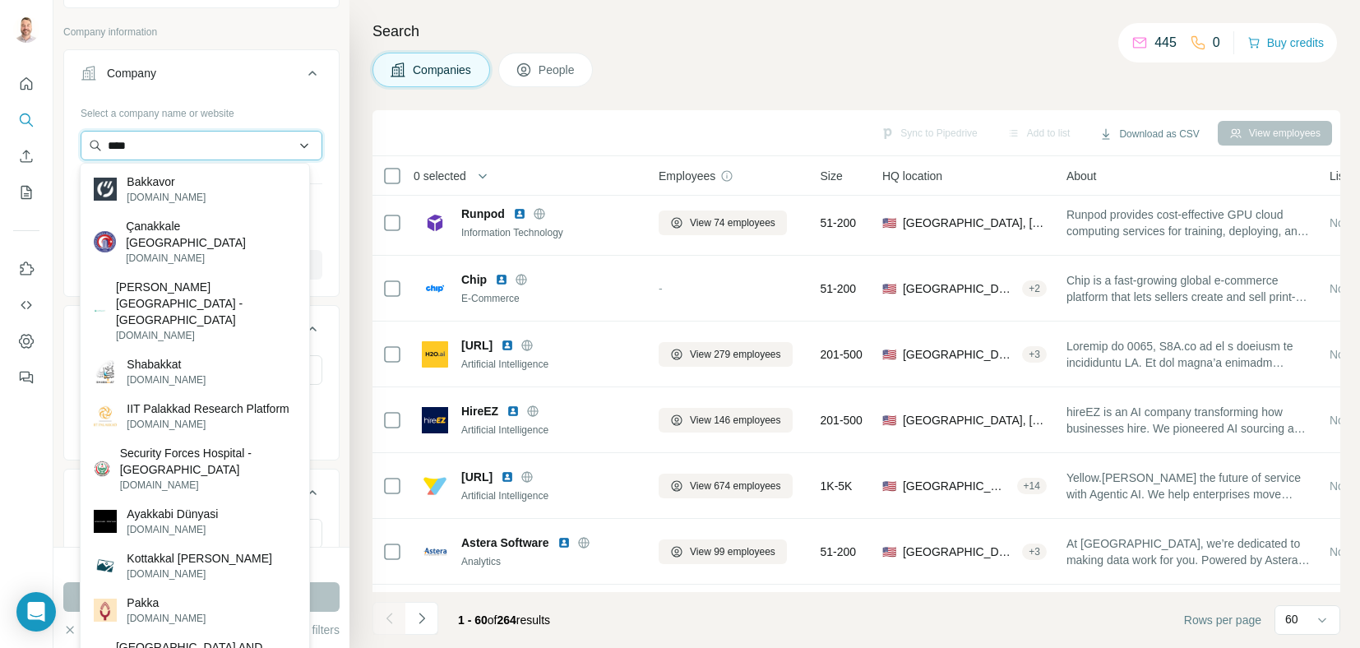
click at [195, 137] on input "****" at bounding box center [202, 146] width 242 height 30
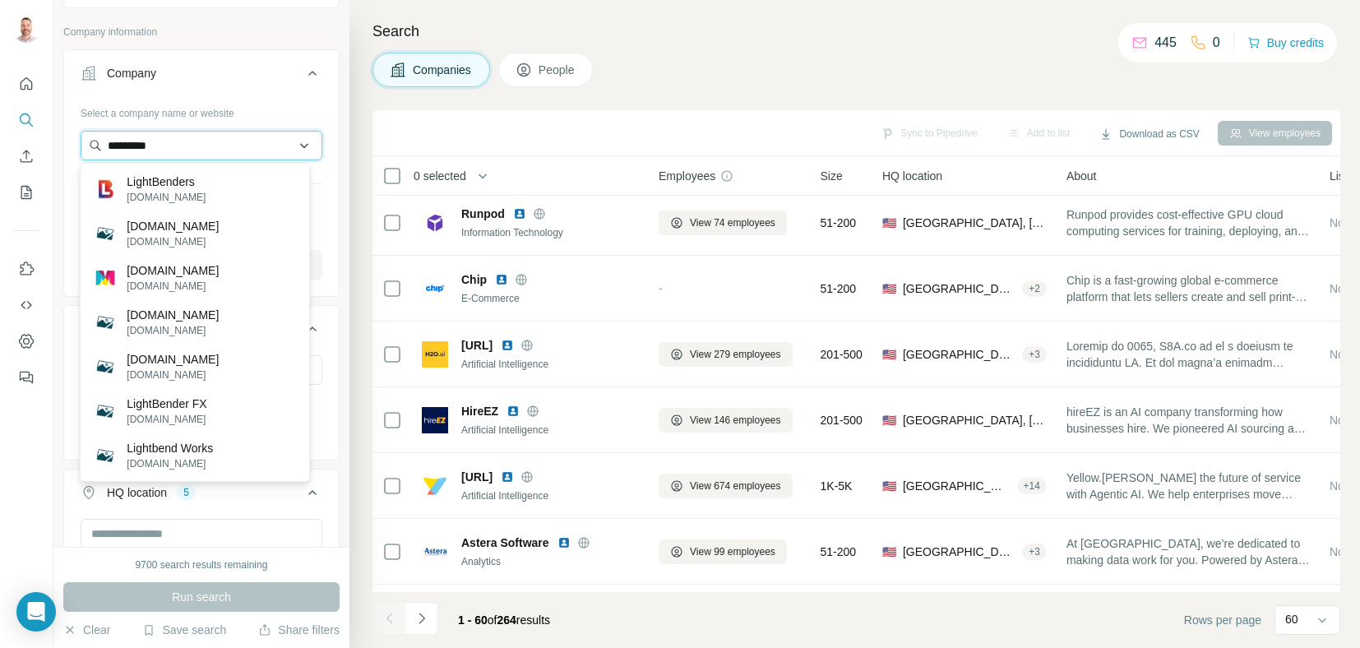
click at [200, 141] on input "*********" at bounding box center [202, 146] width 242 height 30
type input "****"
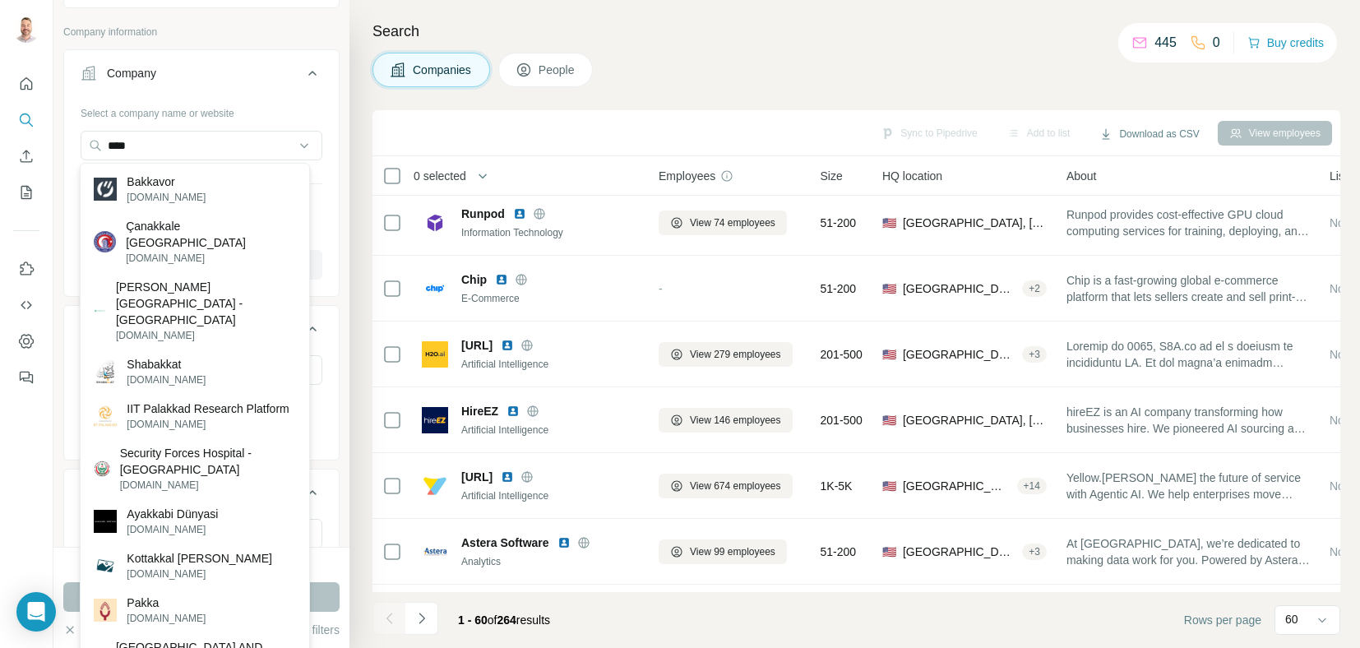
click at [690, 44] on div "Search Companies People Sync to Pipedrive Add to list Download as CSV View empl…" at bounding box center [854, 324] width 1011 height 648
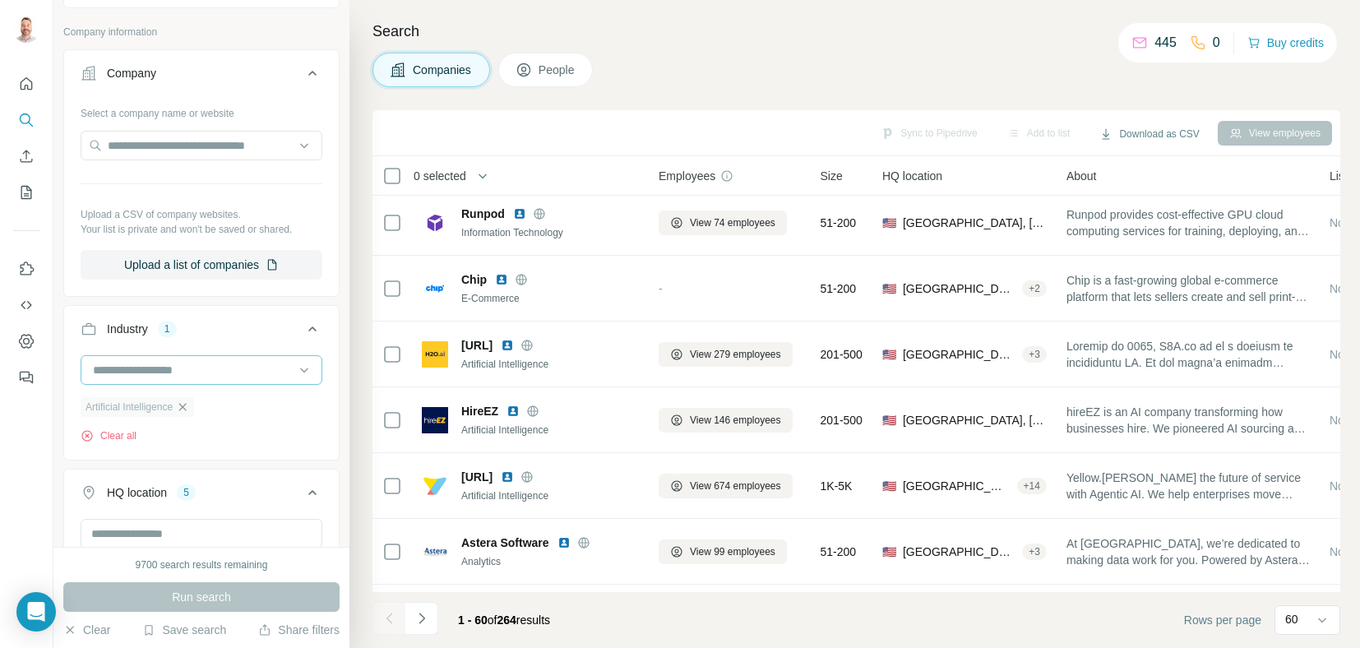
click at [211, 368] on input at bounding box center [192, 370] width 203 height 18
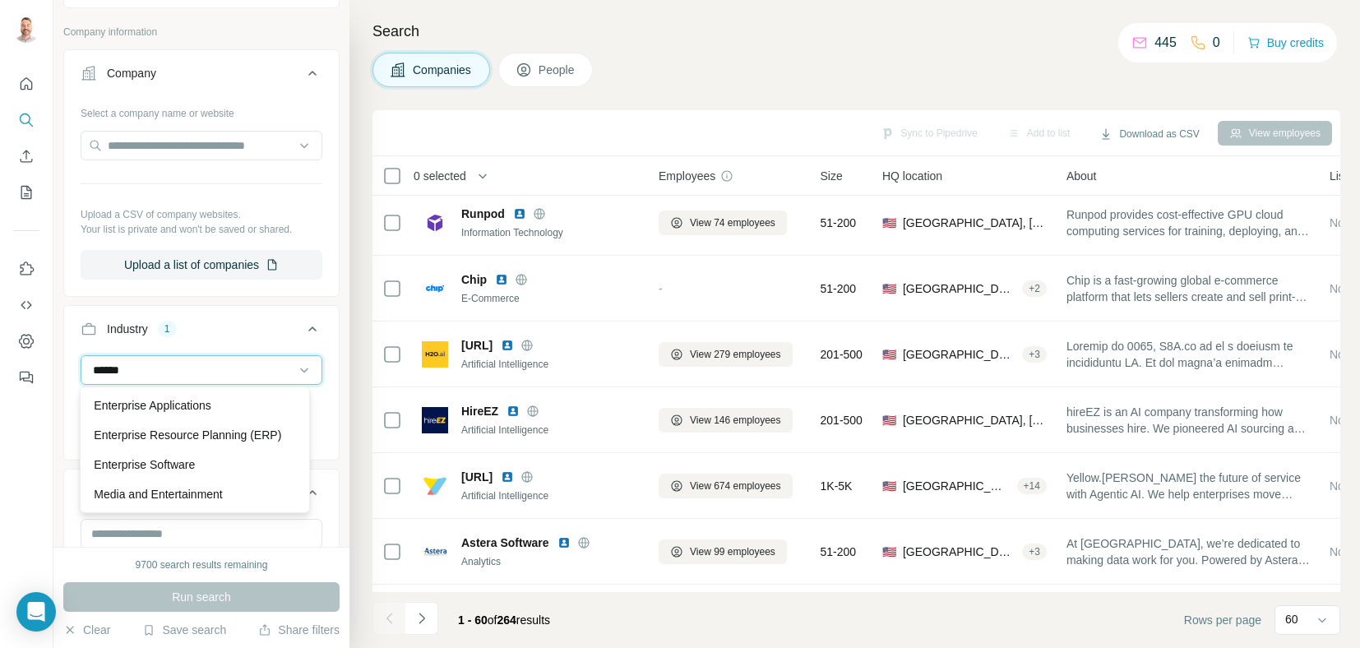
scroll to position [16, 0]
type input "**********"
click at [150, 502] on p "Enterprise Software" at bounding box center [144, 494] width 101 height 16
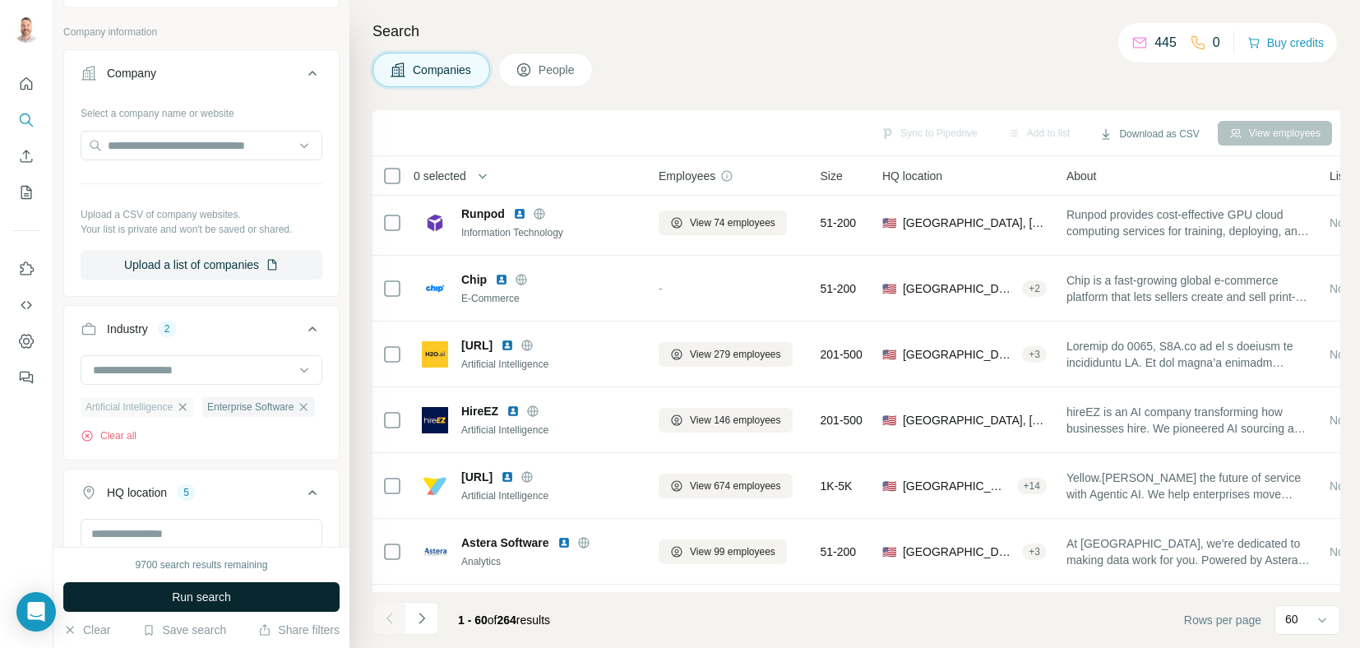
click at [196, 597] on span "Run search" at bounding box center [201, 597] width 59 height 16
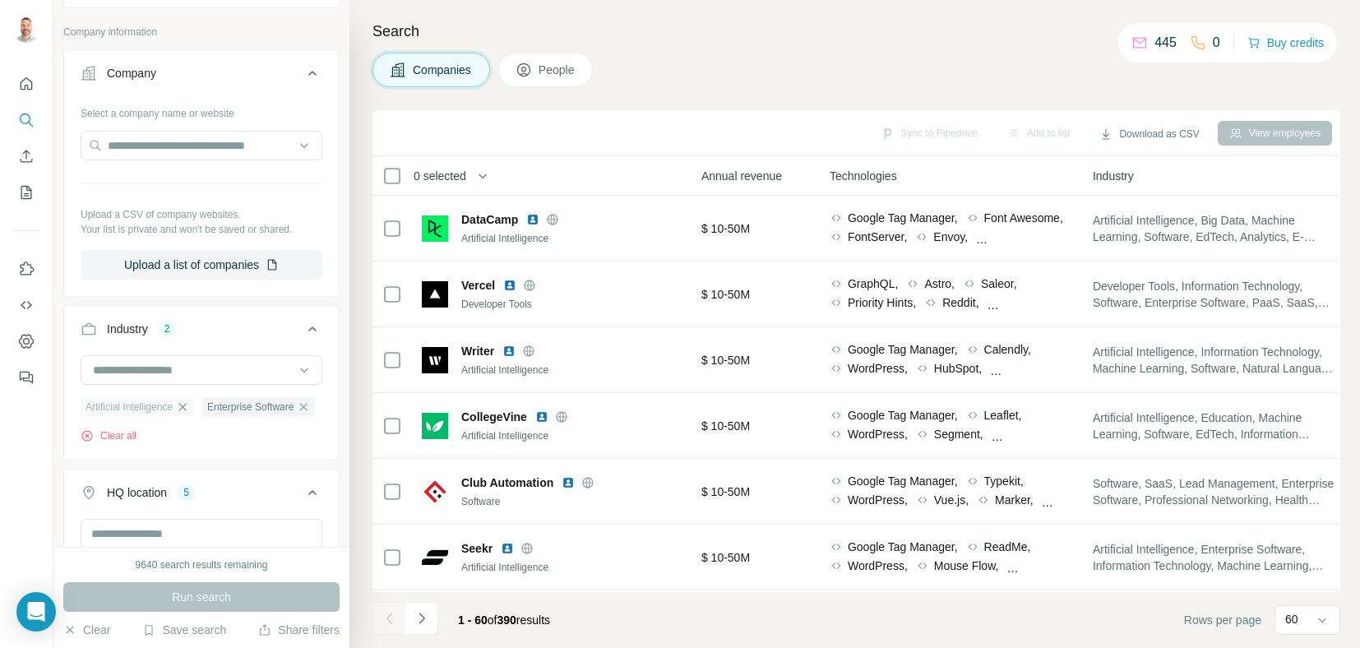
scroll to position [0, 1043]
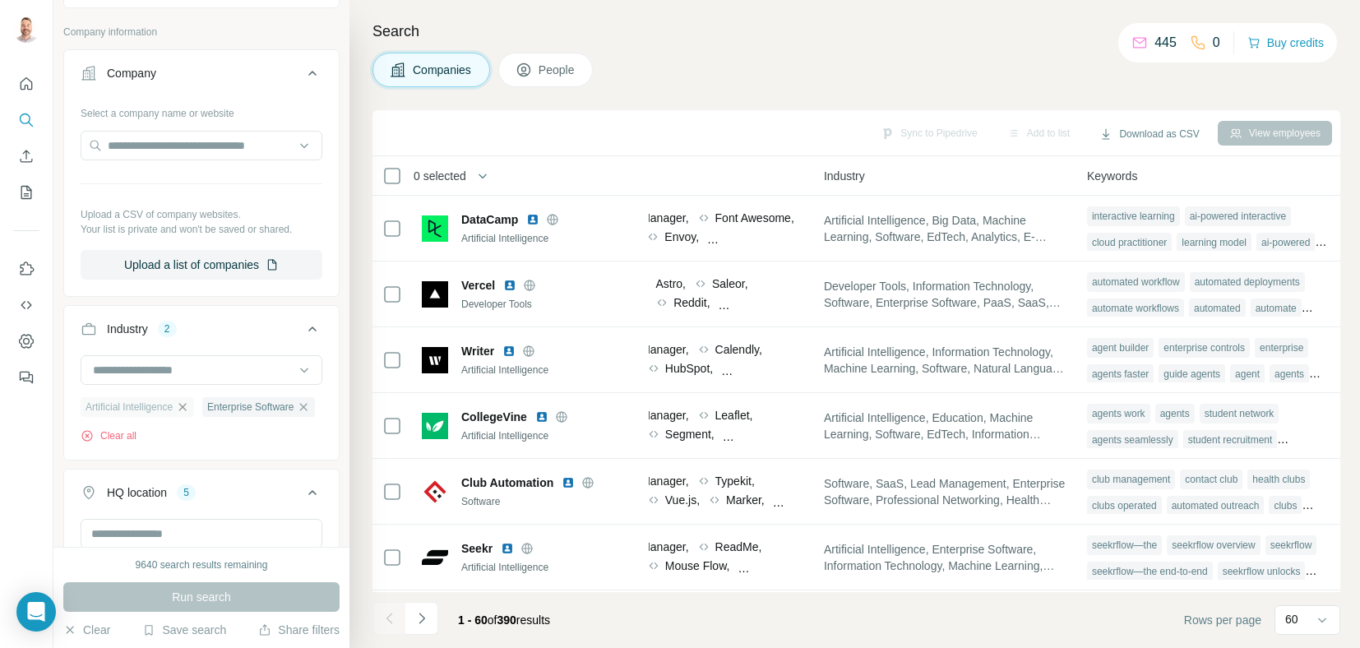
click at [566, 78] on button "People" at bounding box center [545, 70] width 95 height 35
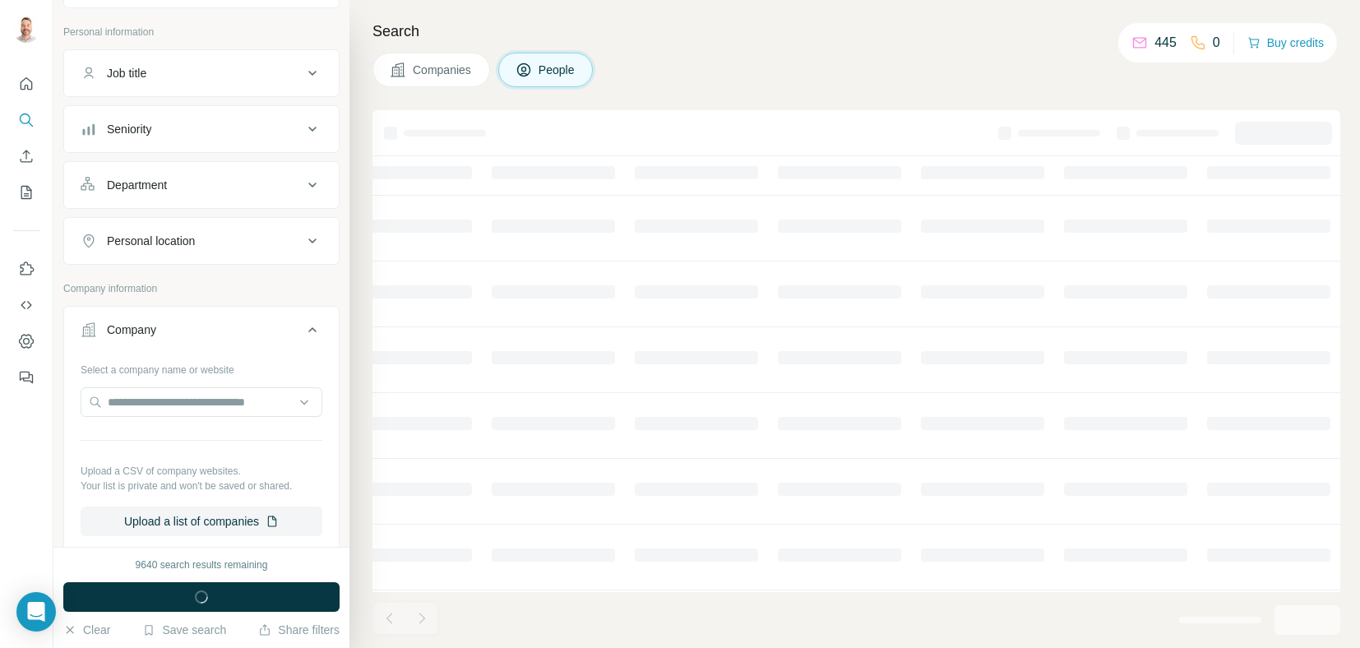
scroll to position [0, 460]
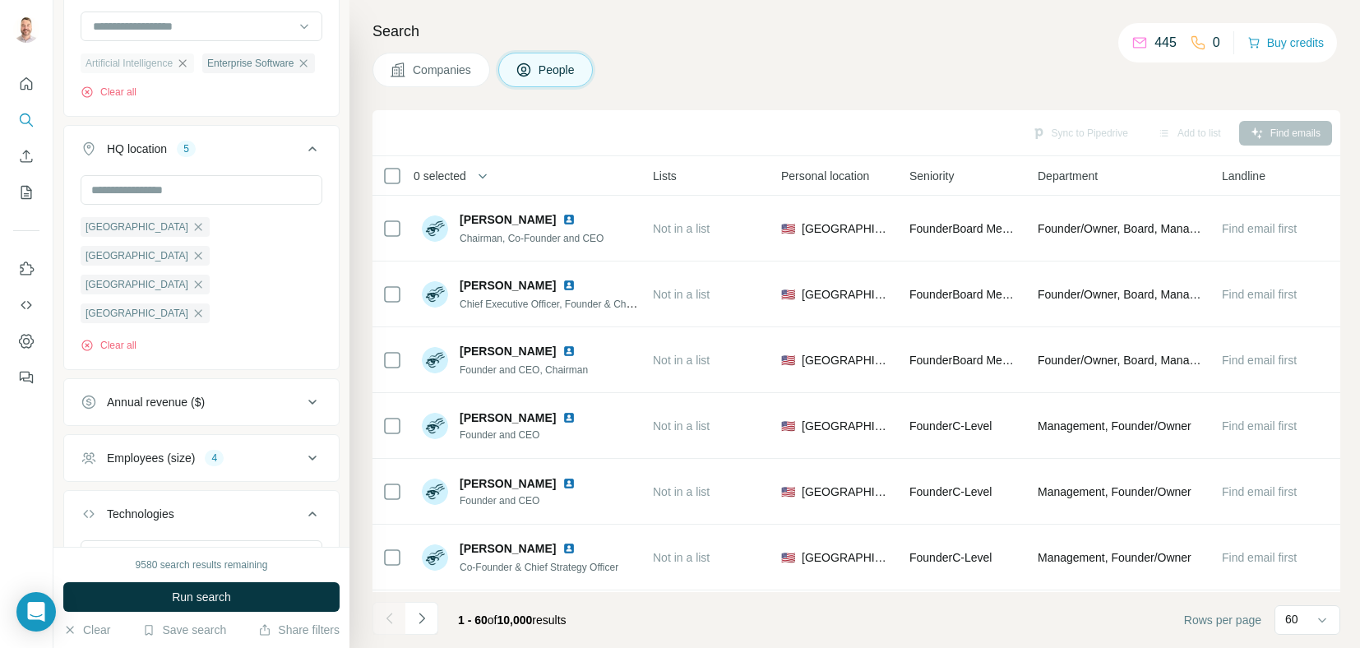
scroll to position [518, 0]
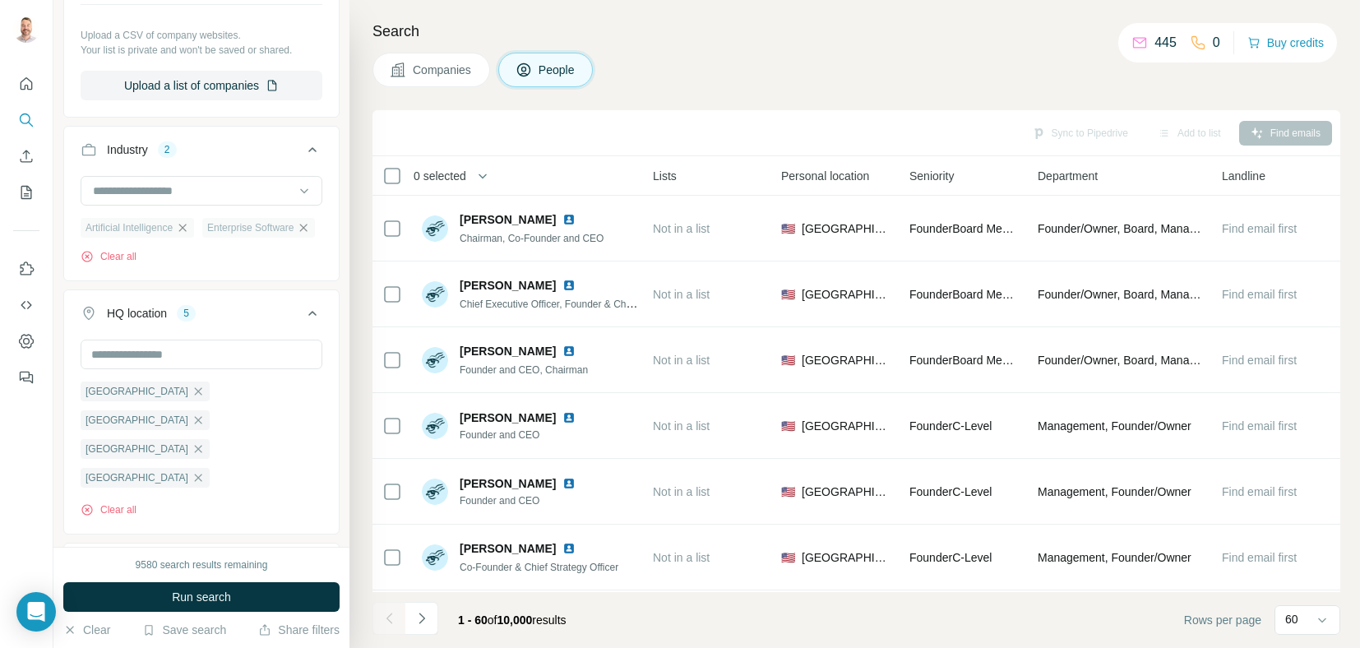
click at [297, 234] on icon "button" at bounding box center [303, 227] width 13 height 13
click at [197, 600] on span "Run search" at bounding box center [201, 597] width 59 height 16
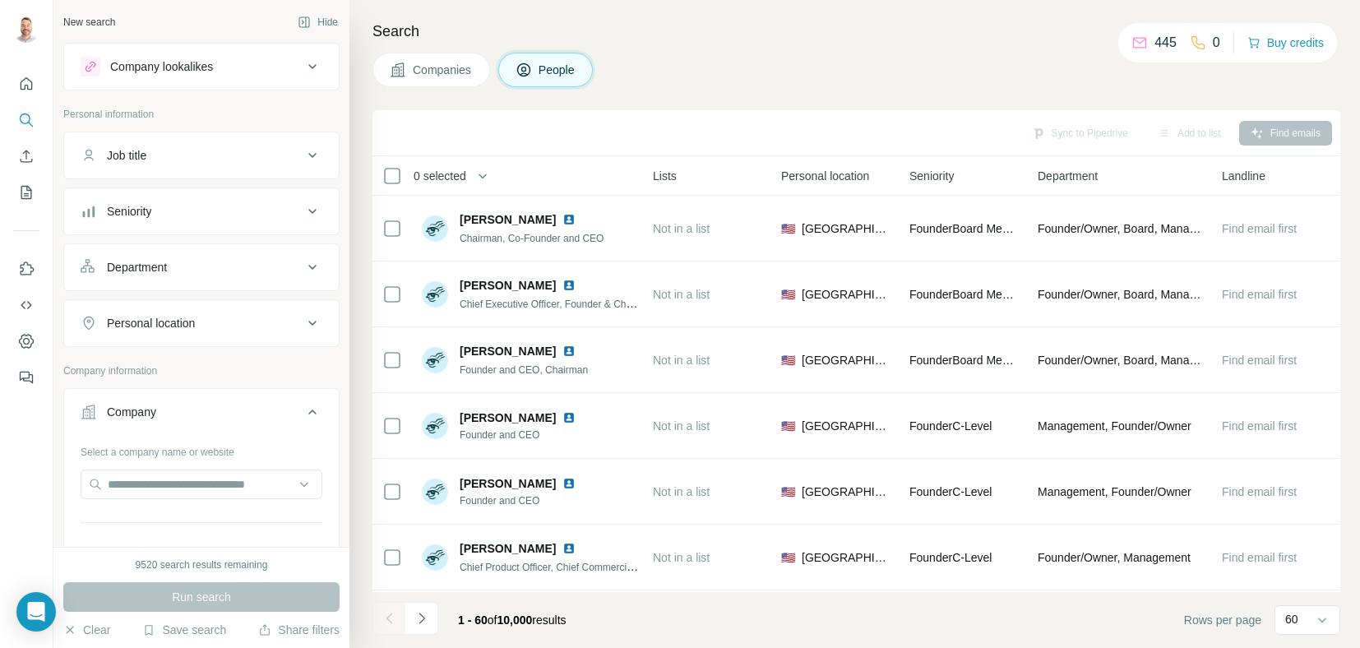
click at [199, 147] on div "Job title" at bounding box center [192, 155] width 222 height 16
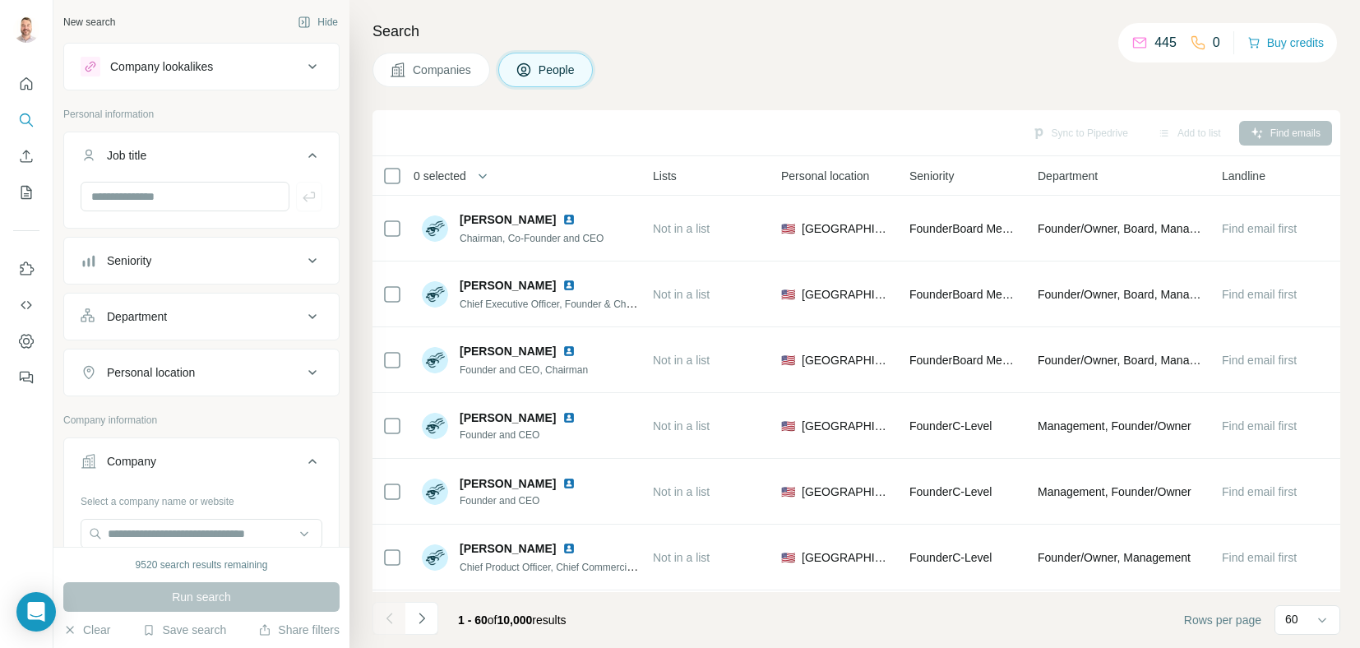
click at [186, 268] on button "Seniority" at bounding box center [201, 260] width 275 height 39
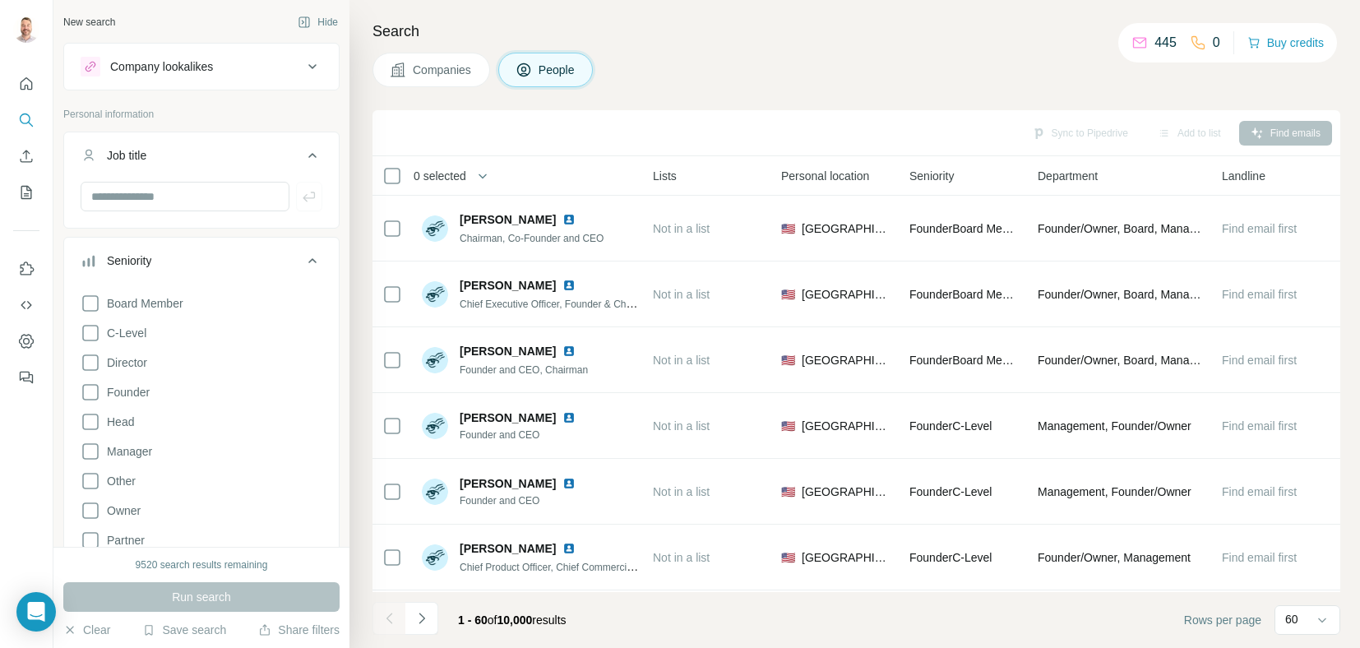
click at [238, 147] on div "Job title" at bounding box center [192, 155] width 222 height 16
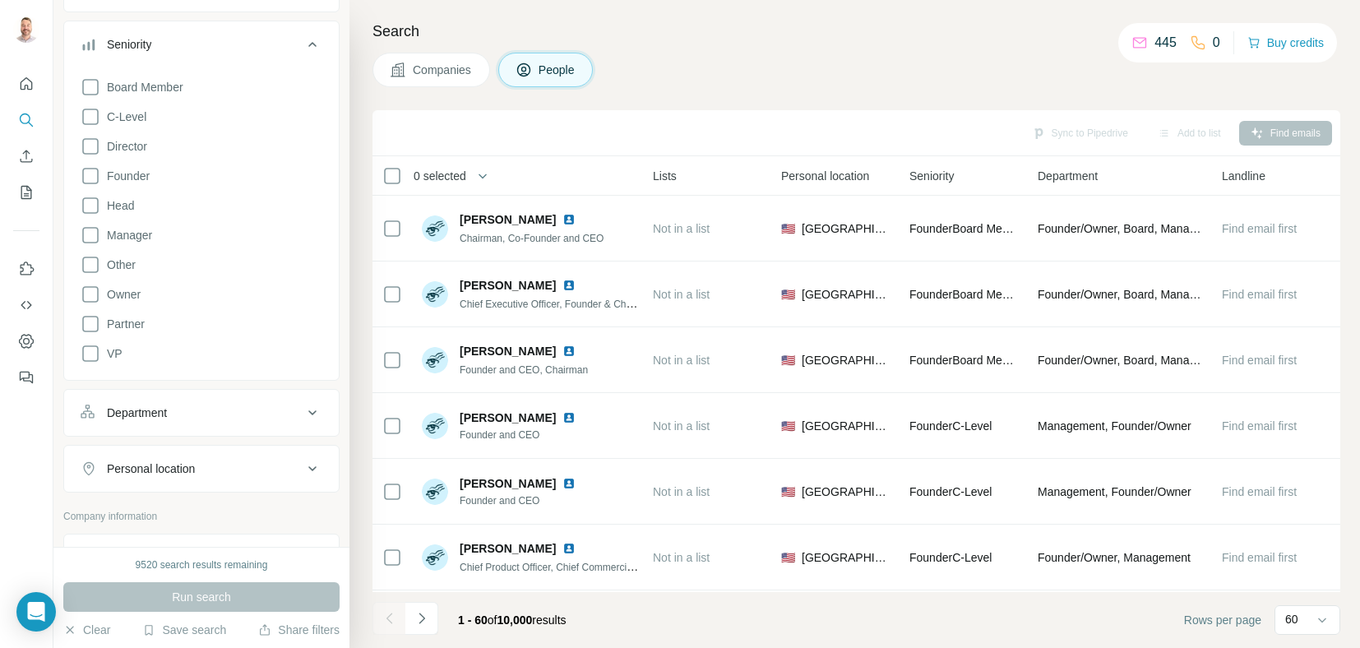
scroll to position [82, 0]
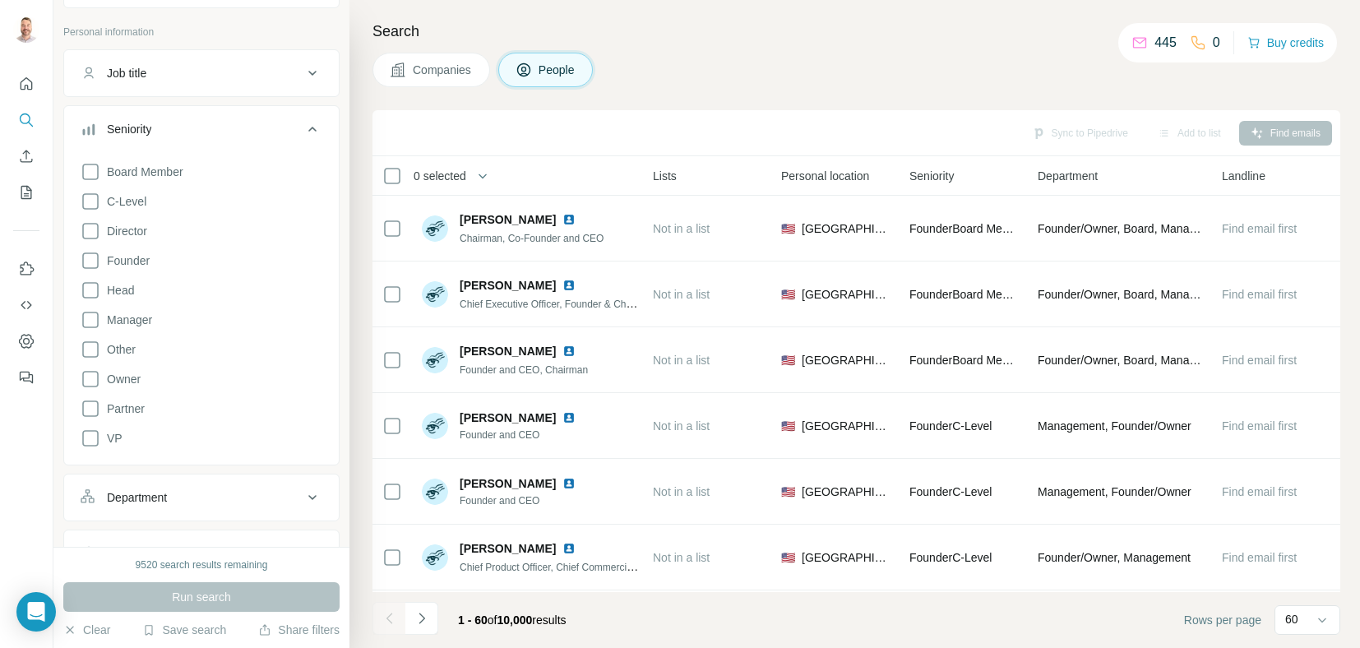
click at [308, 127] on icon at bounding box center [312, 129] width 8 height 5
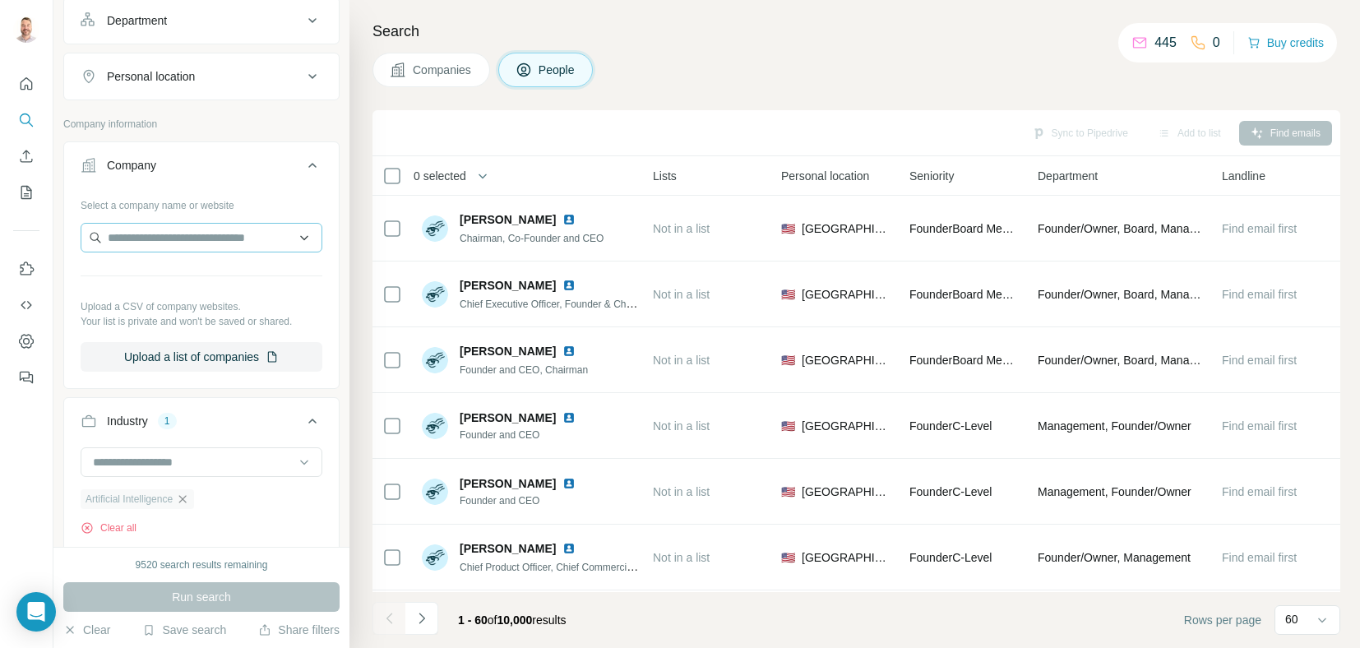
scroll to position [0, 0]
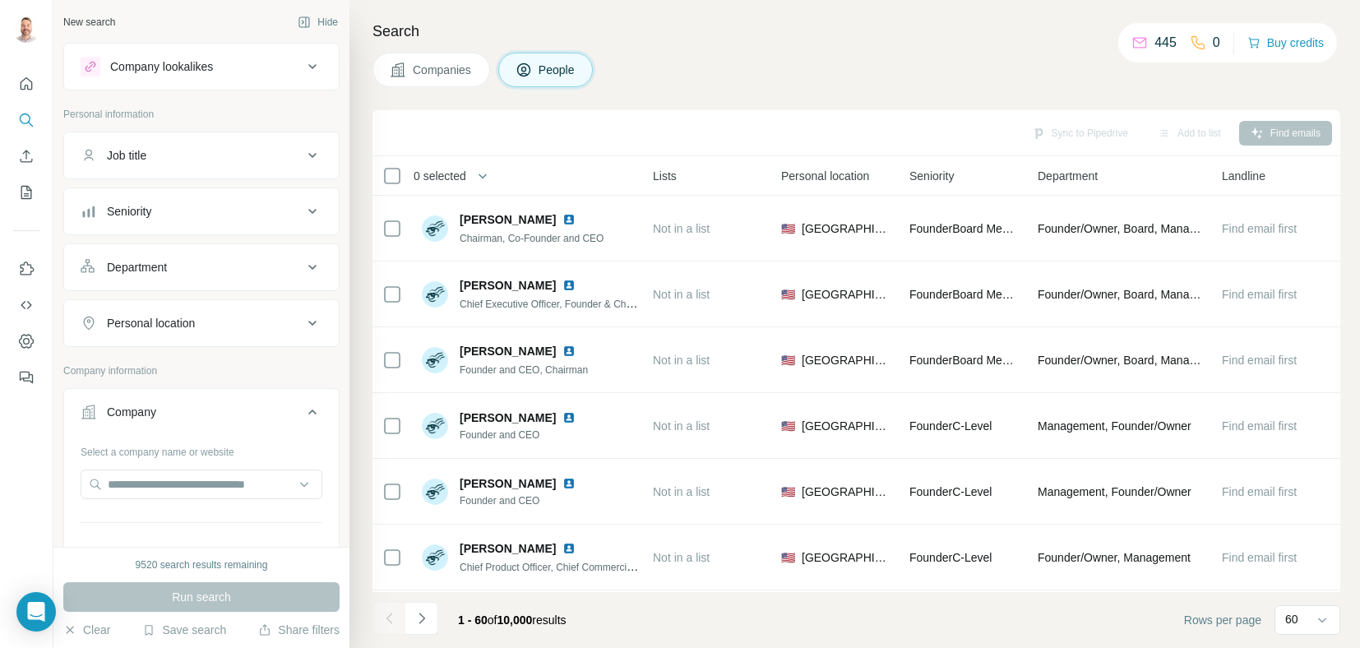
click at [211, 155] on div "Job title" at bounding box center [192, 155] width 222 height 16
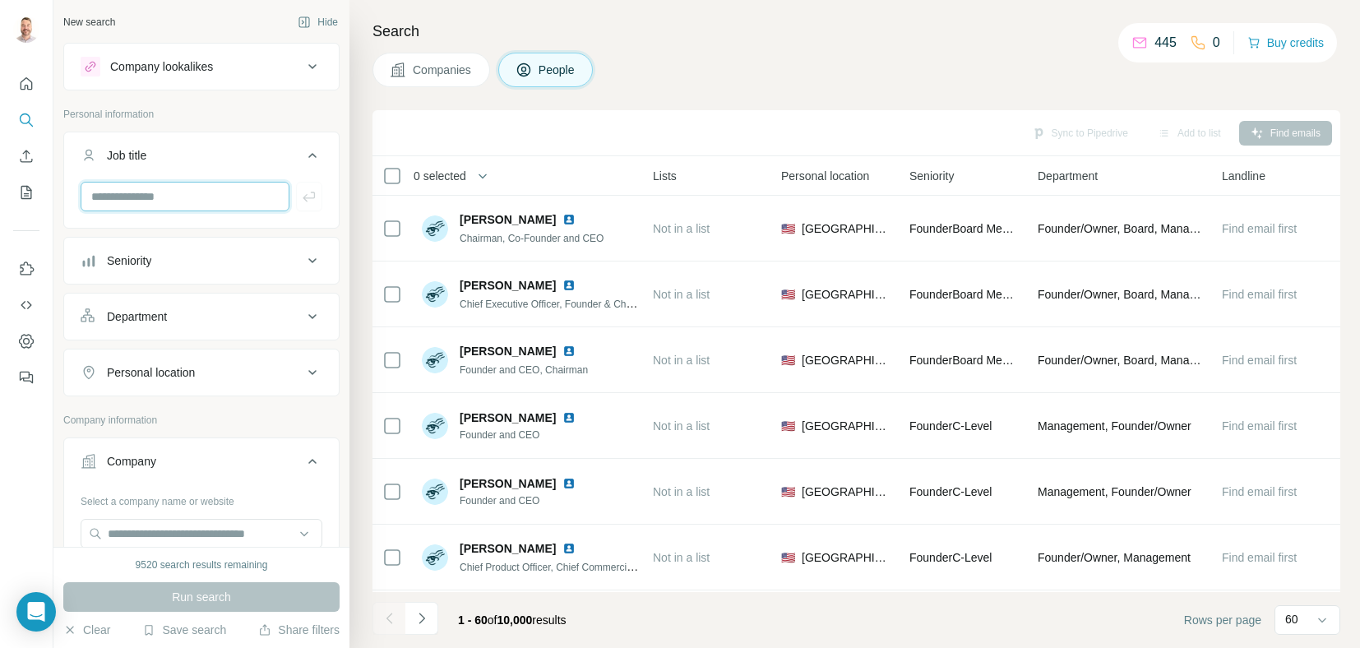
click at [127, 201] on input "text" at bounding box center [185, 197] width 209 height 30
click at [198, 197] on input "text" at bounding box center [185, 197] width 209 height 30
type input "*"
click at [288, 115] on p "Personal information" at bounding box center [201, 114] width 276 height 15
click at [303, 155] on icon at bounding box center [313, 156] width 20 height 20
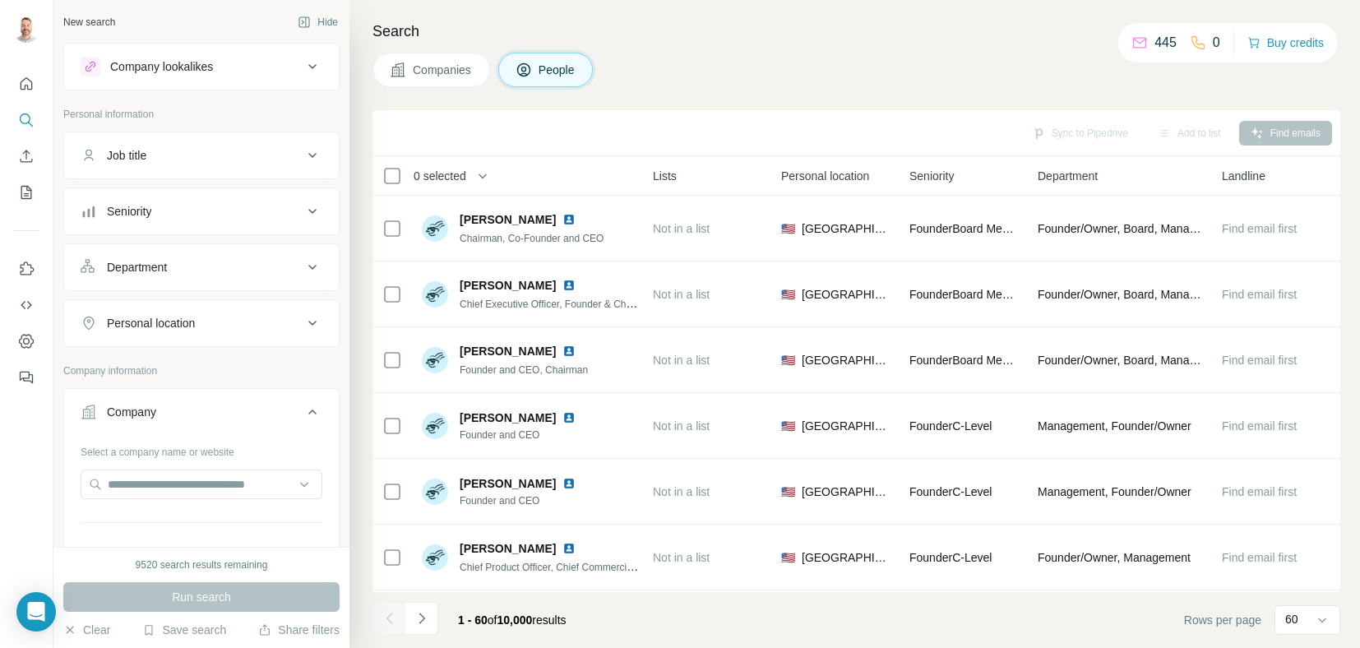
click at [288, 165] on button "Job title" at bounding box center [201, 155] width 275 height 39
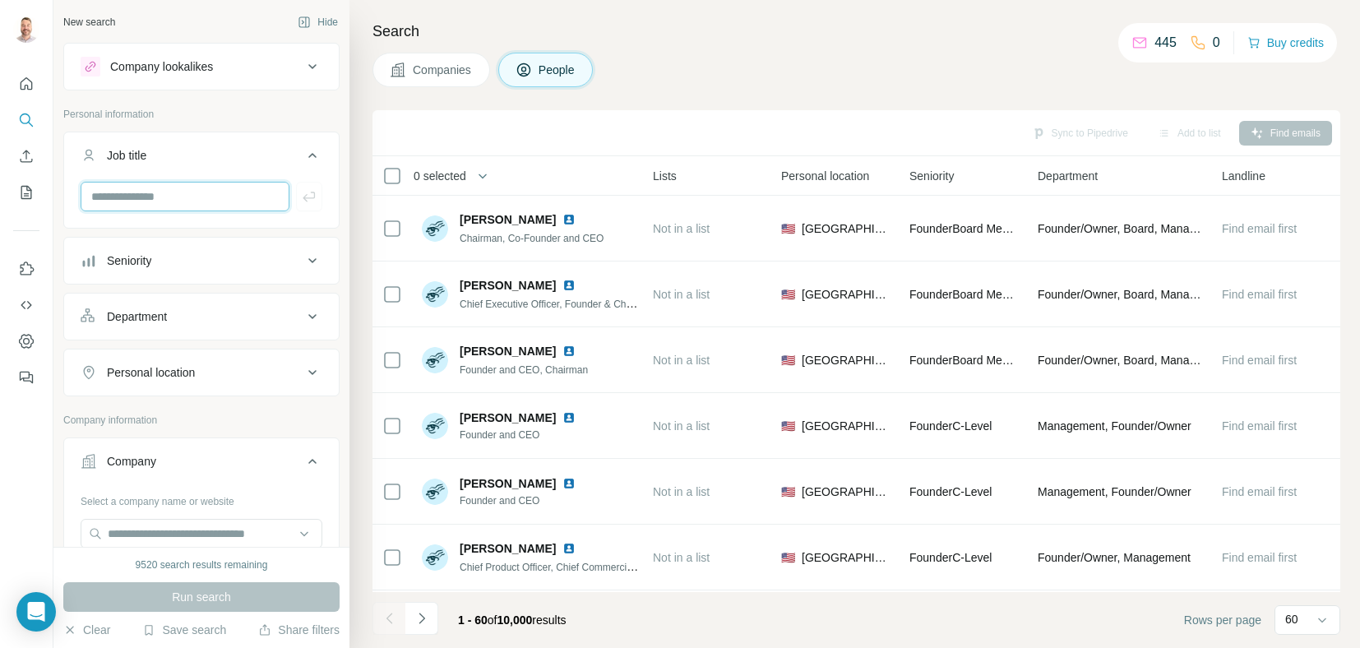
click at [197, 194] on input "text" at bounding box center [185, 197] width 209 height 30
type input "***"
click at [219, 142] on button "Job title" at bounding box center [201, 159] width 275 height 46
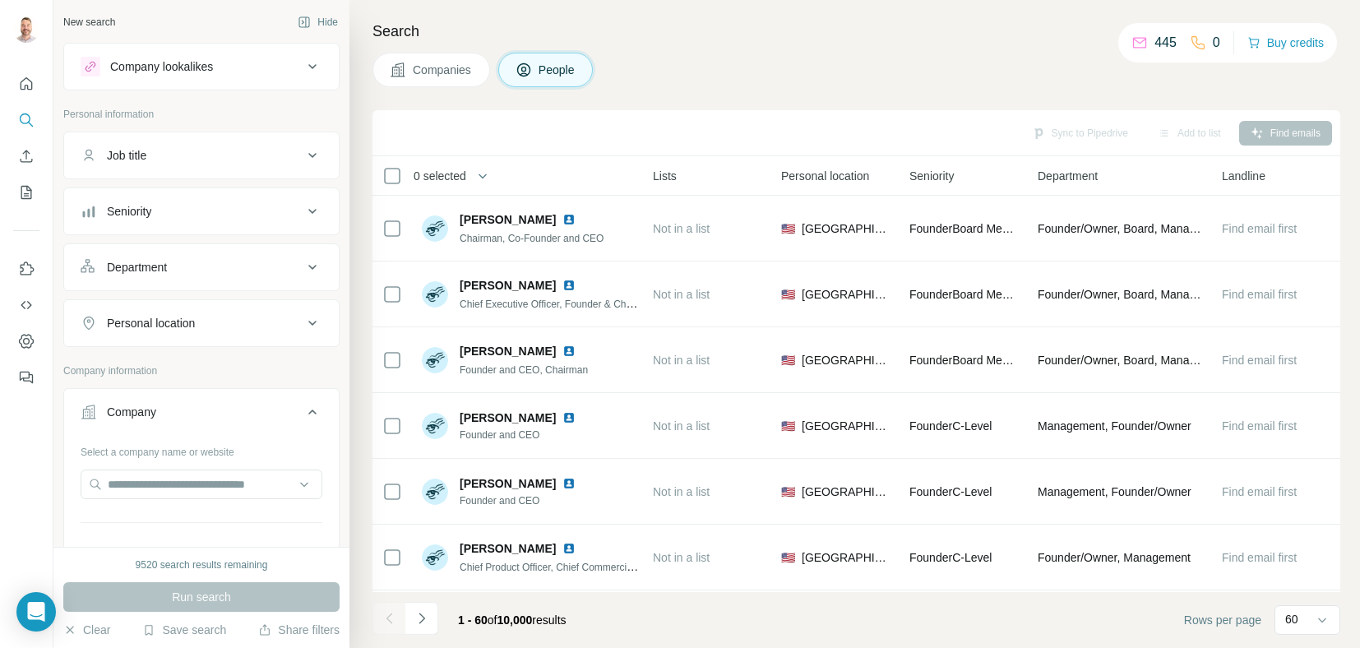
click at [219, 154] on div "Job title" at bounding box center [192, 155] width 222 height 16
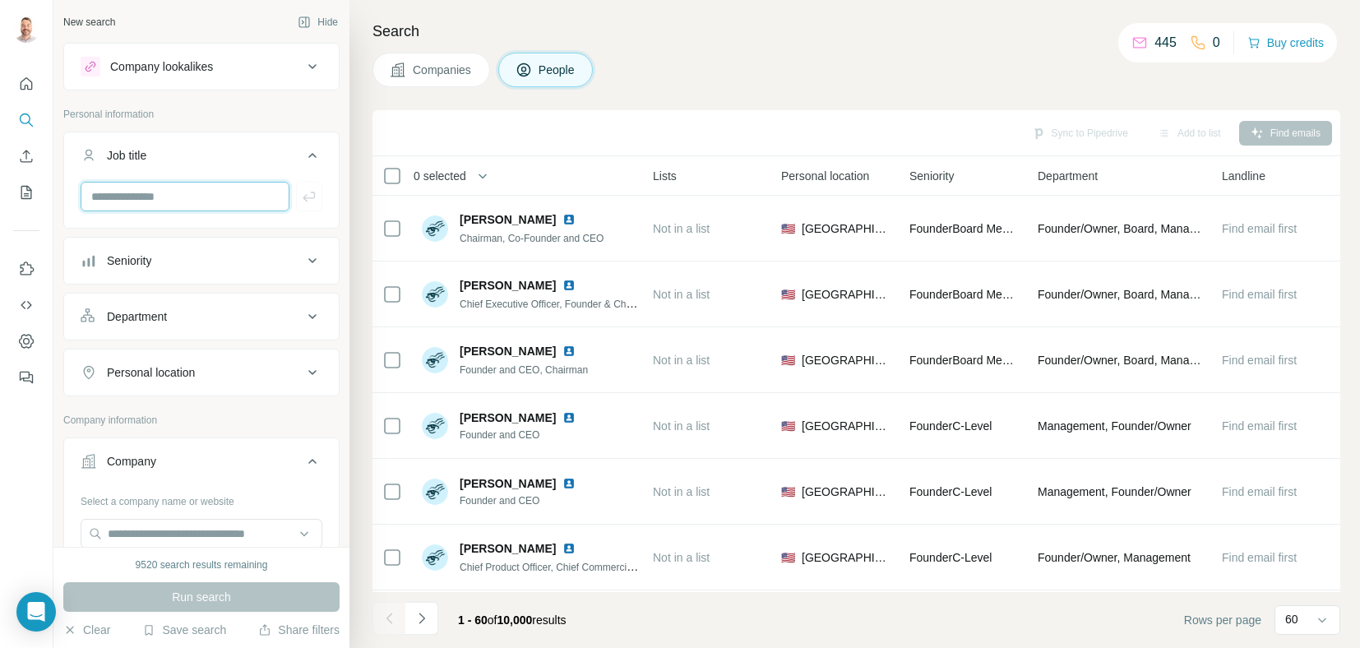
click at [181, 192] on input "text" at bounding box center [185, 197] width 209 height 30
click at [298, 195] on div at bounding box center [202, 197] width 242 height 30
click at [140, 191] on input "text" at bounding box center [185, 197] width 209 height 30
type input "*"
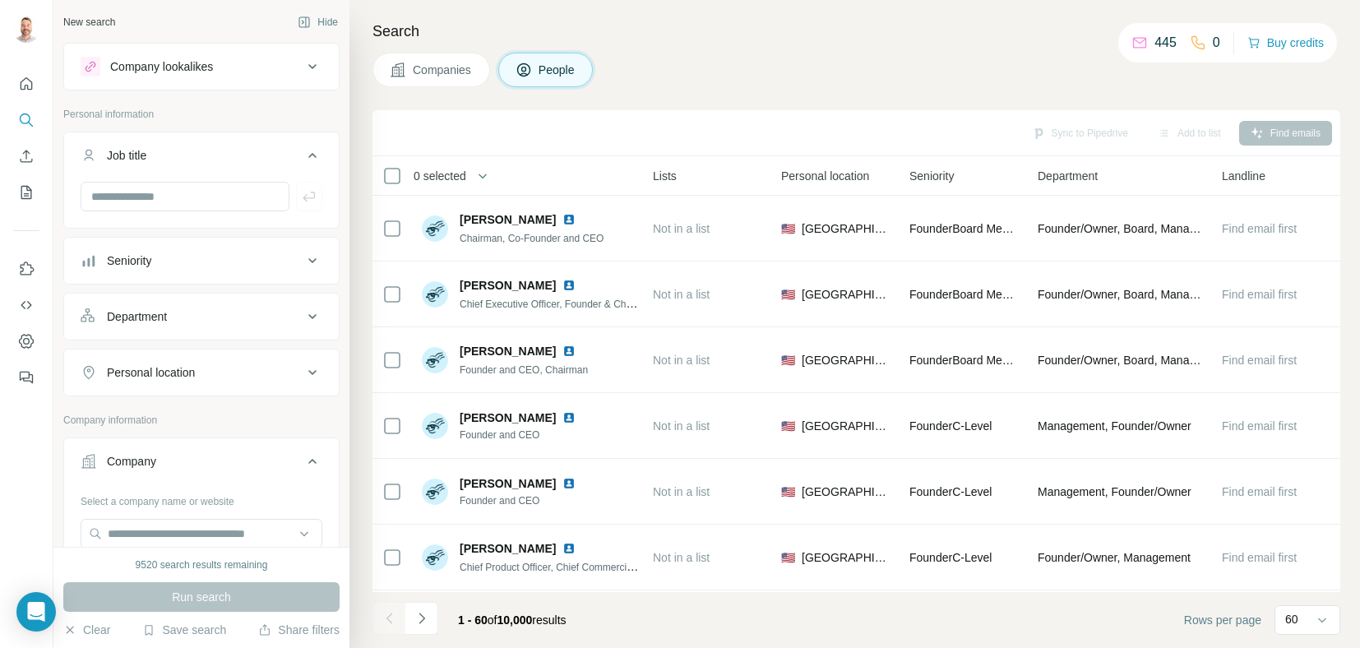
click at [225, 593] on div "Run search" at bounding box center [201, 597] width 276 height 30
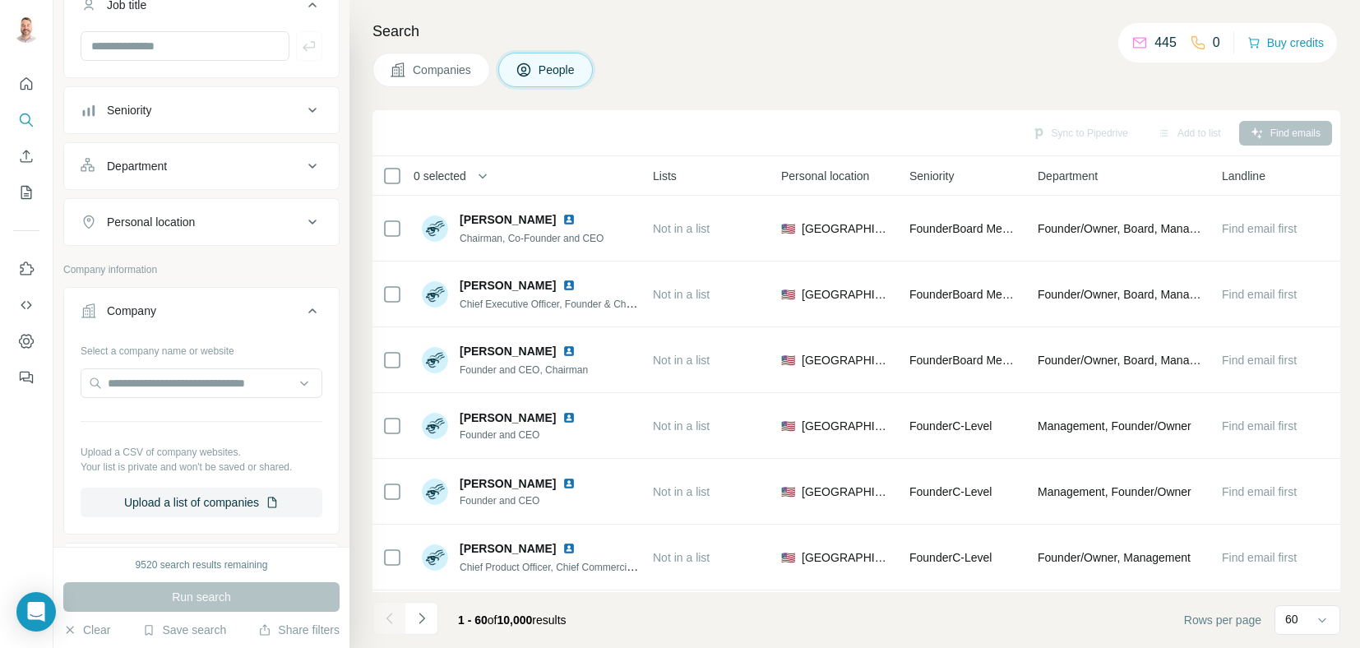
scroll to position [82, 0]
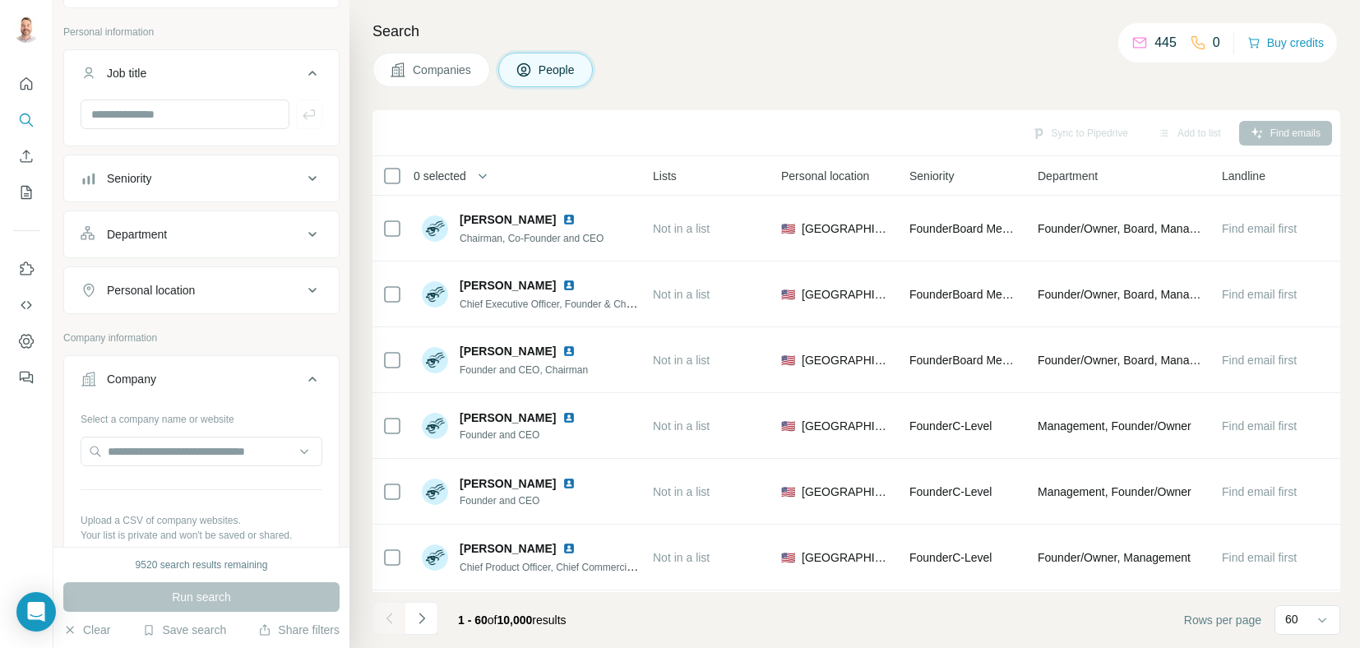
click at [193, 159] on button "Seniority" at bounding box center [201, 178] width 275 height 39
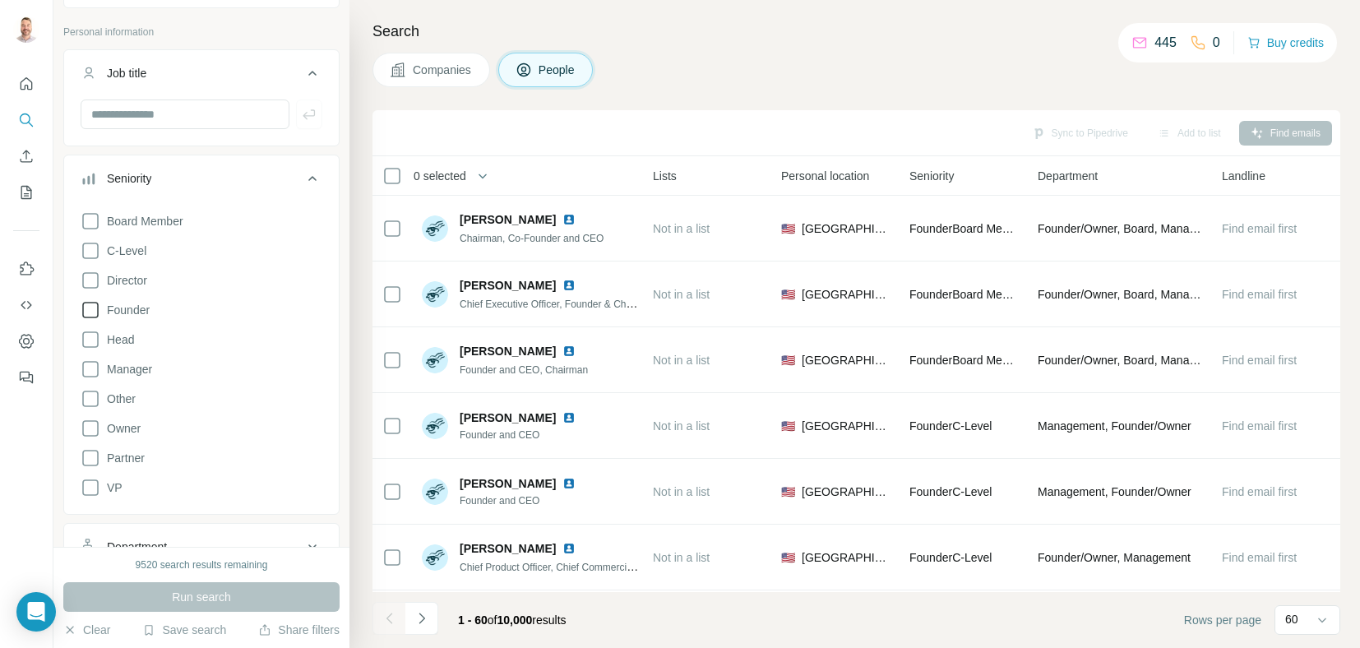
click at [90, 305] on icon at bounding box center [91, 310] width 20 height 20
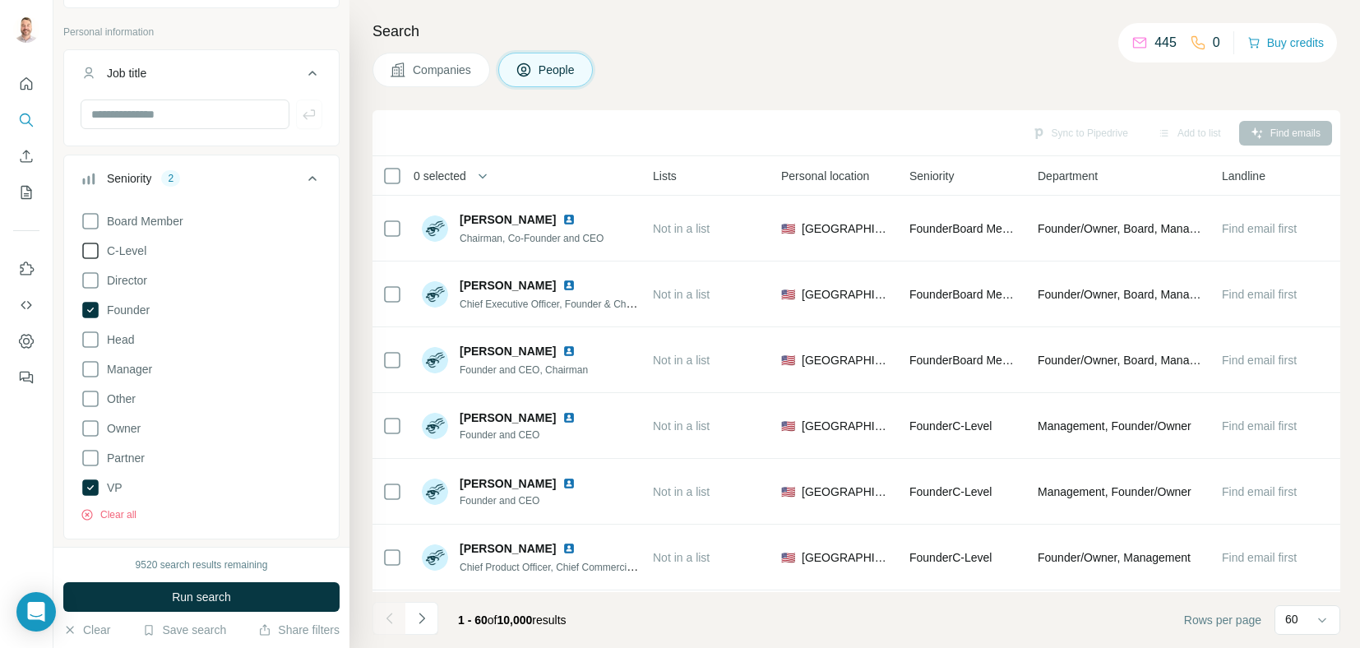
click at [97, 252] on icon at bounding box center [90, 251] width 16 height 16
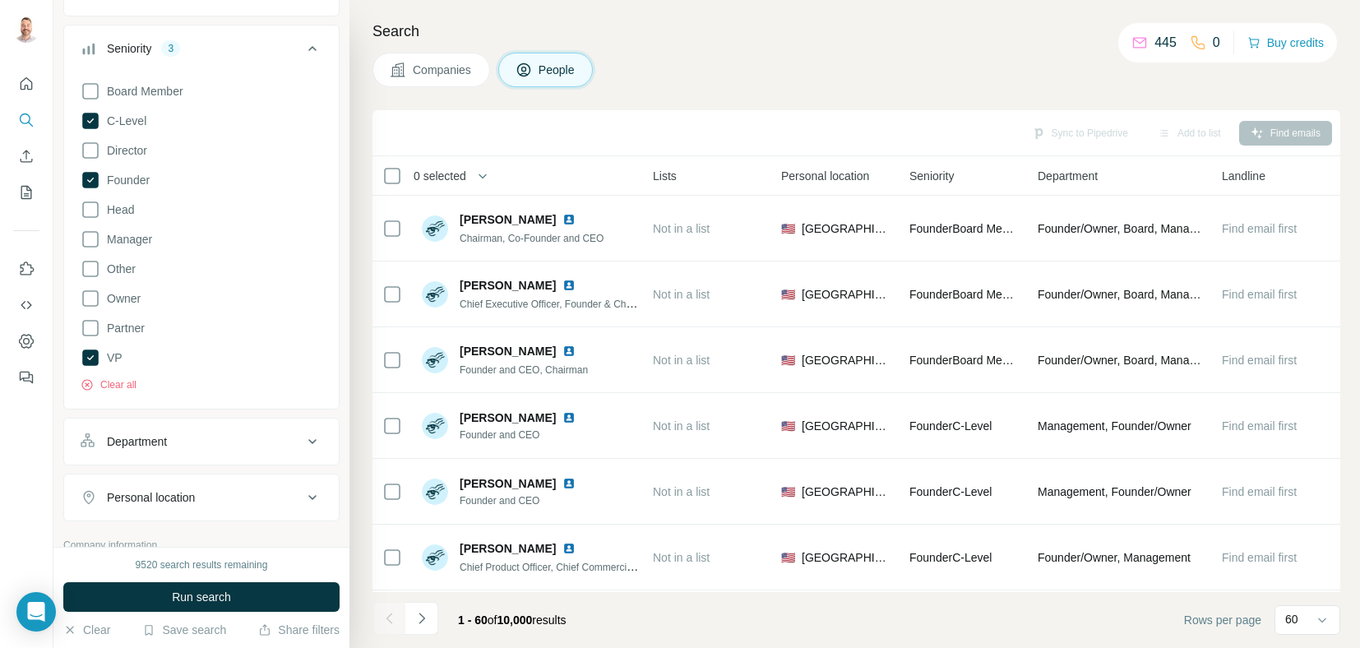
scroll to position [247, 0]
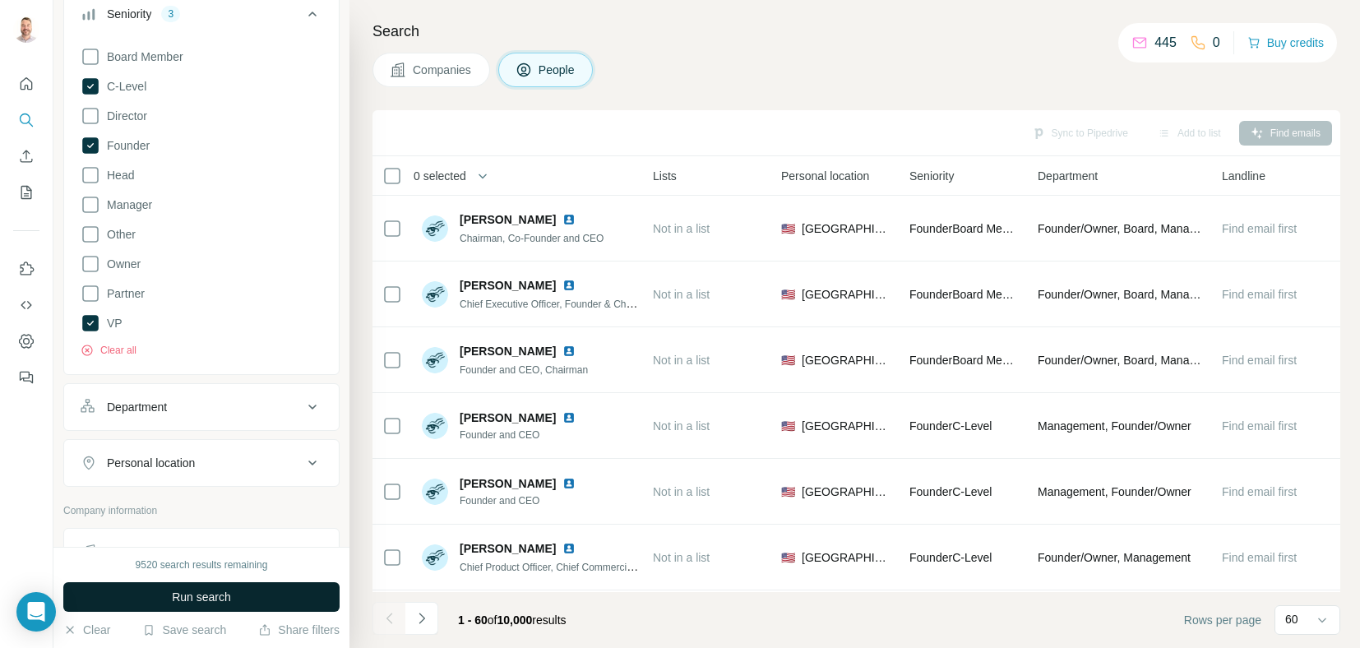
click at [216, 599] on span "Run search" at bounding box center [201, 597] width 59 height 16
click at [153, 410] on div "Department" at bounding box center [137, 407] width 60 height 16
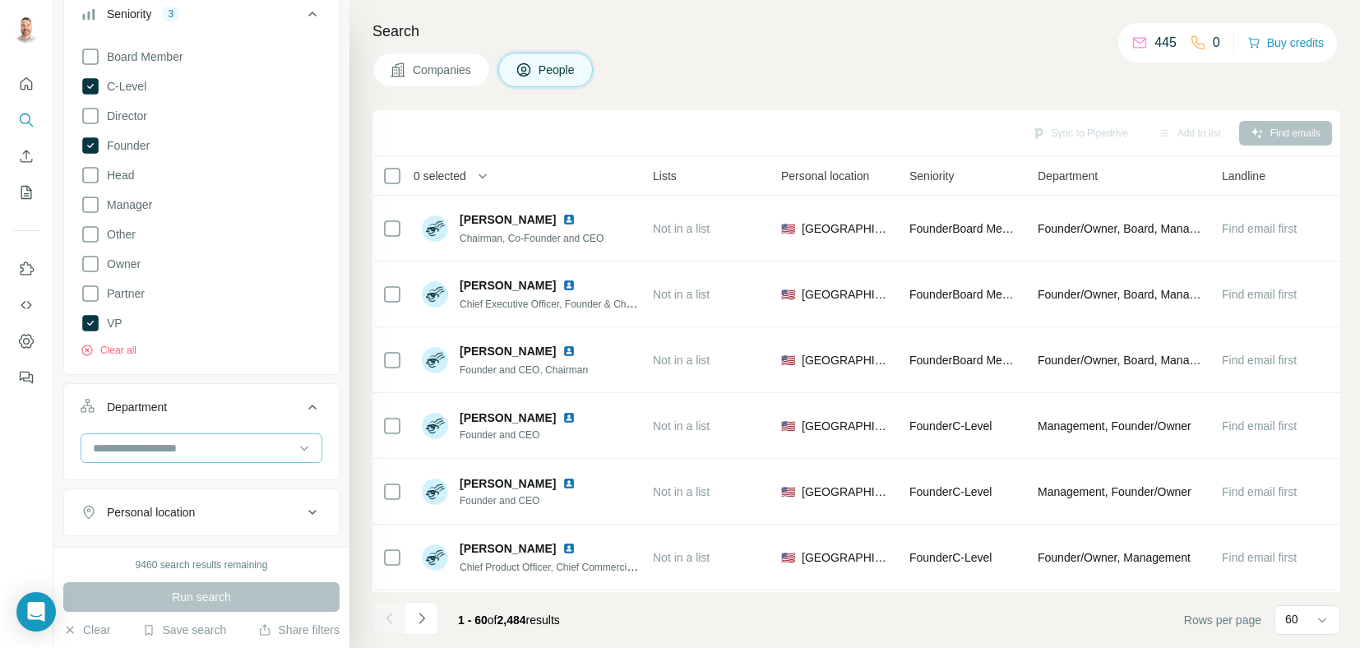
click at [243, 453] on input at bounding box center [192, 448] width 203 height 18
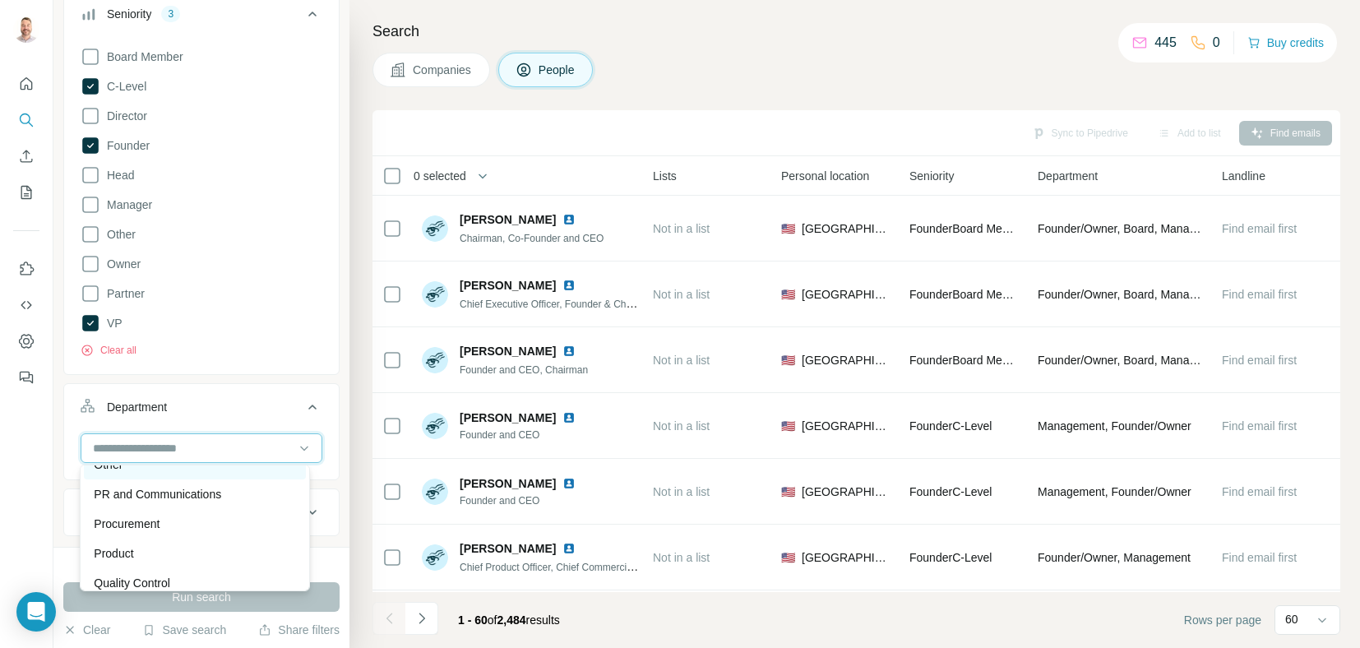
scroll to position [428, 0]
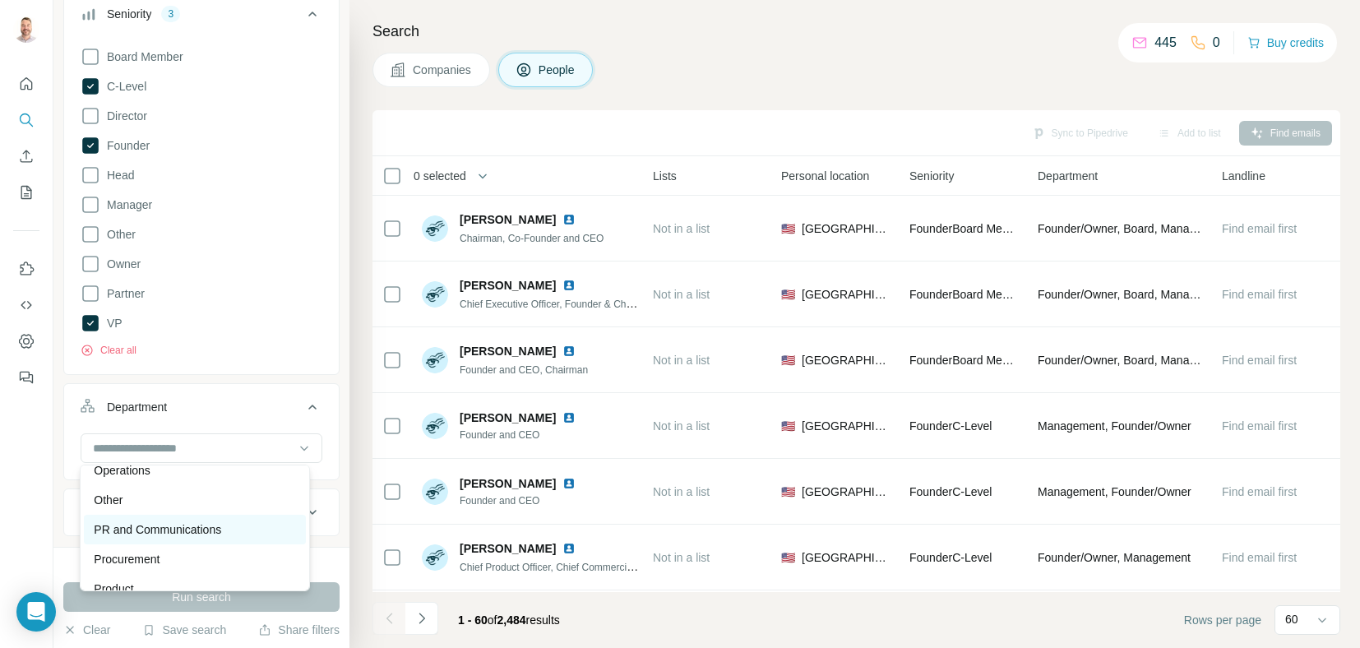
click at [172, 521] on p "PR and Communications" at bounding box center [157, 529] width 127 height 16
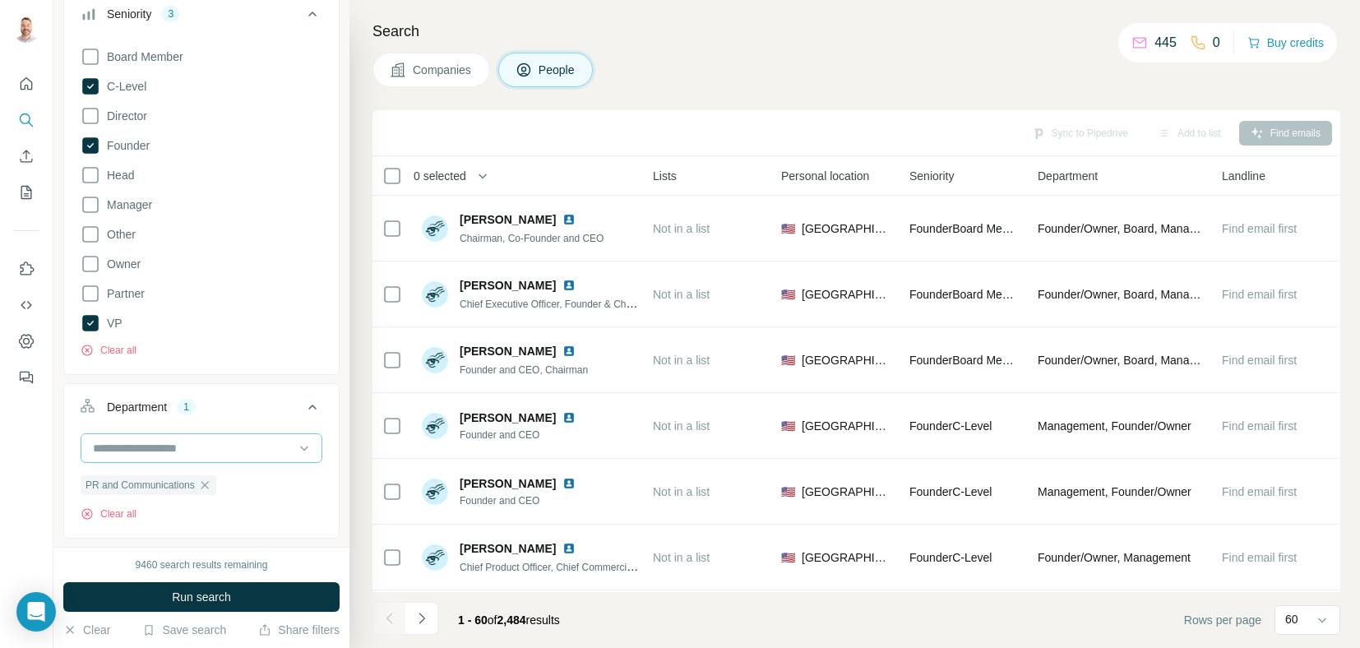
click at [202, 450] on input at bounding box center [192, 448] width 203 height 18
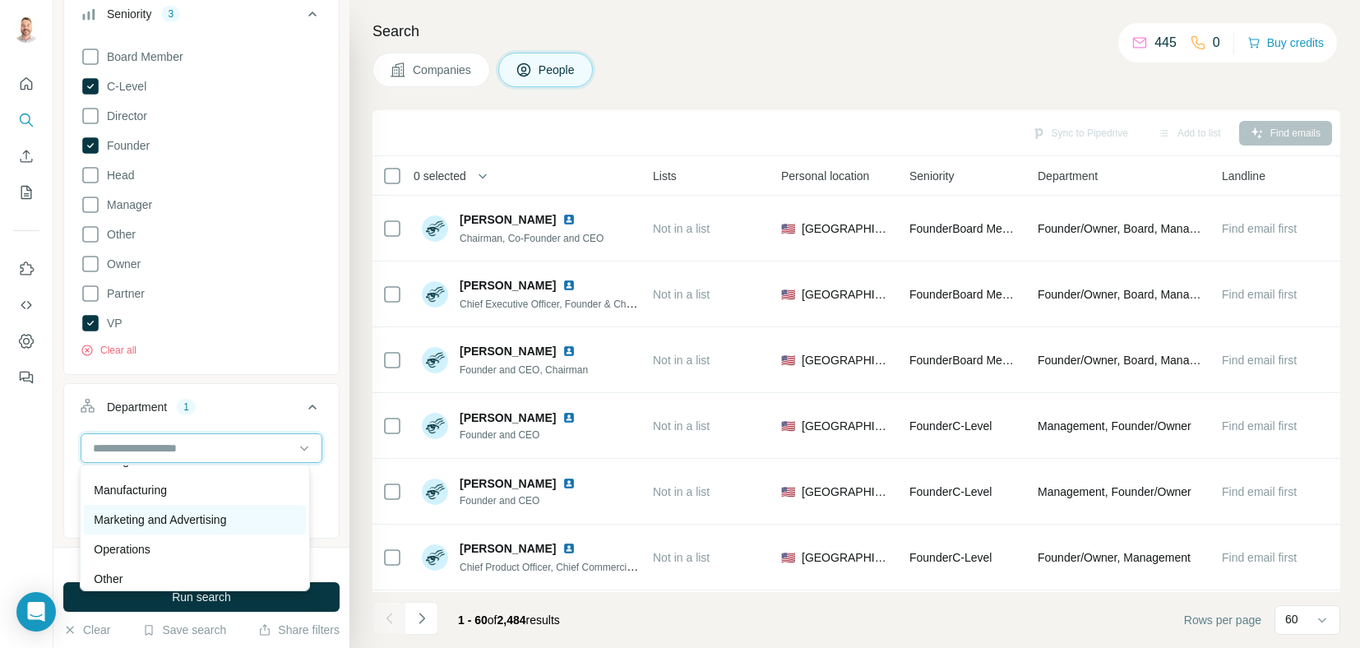
scroll to position [345, 0]
click at [169, 516] on p "Marketing and Advertising" at bounding box center [160, 523] width 132 height 16
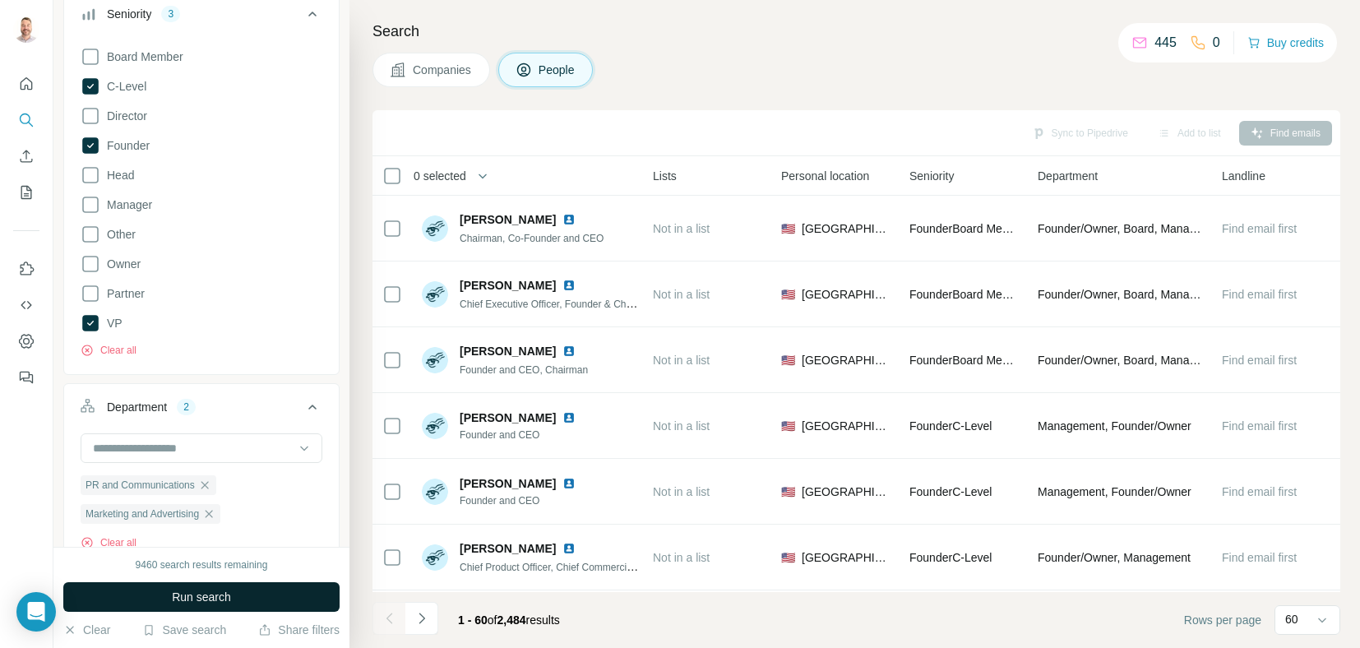
click at [204, 594] on span "Run search" at bounding box center [201, 597] width 59 height 16
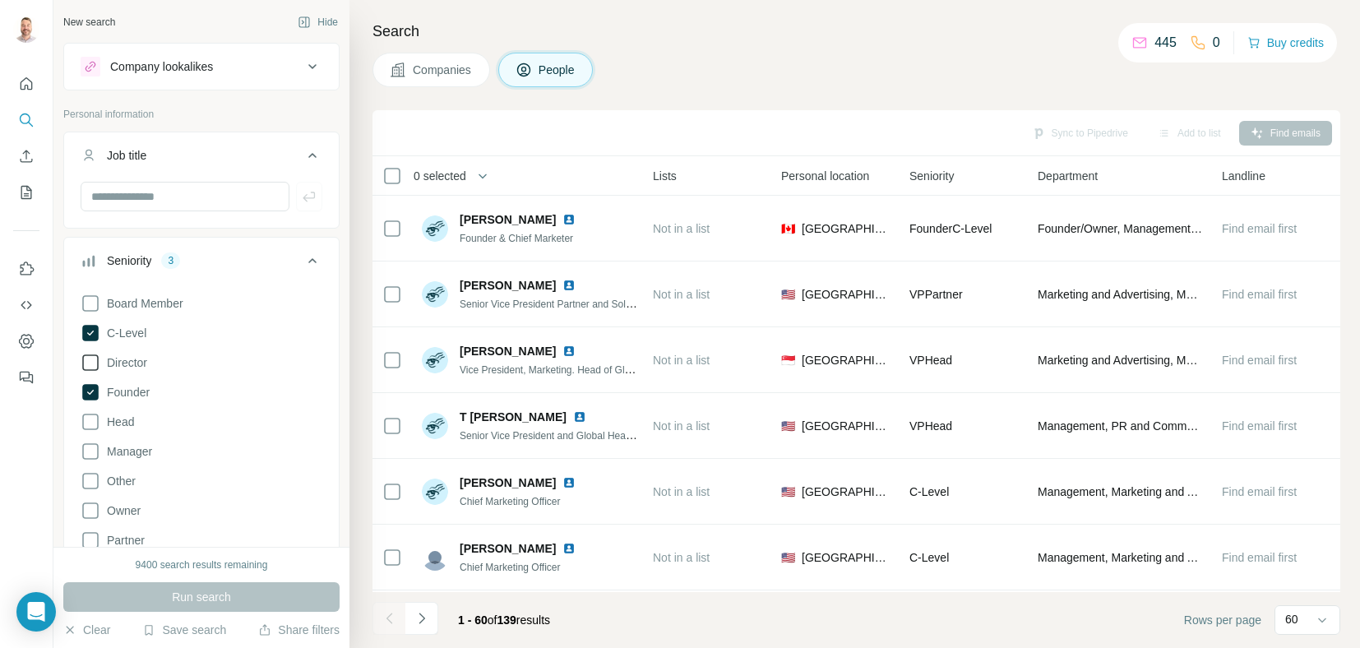
click at [95, 357] on icon at bounding box center [91, 363] width 20 height 20
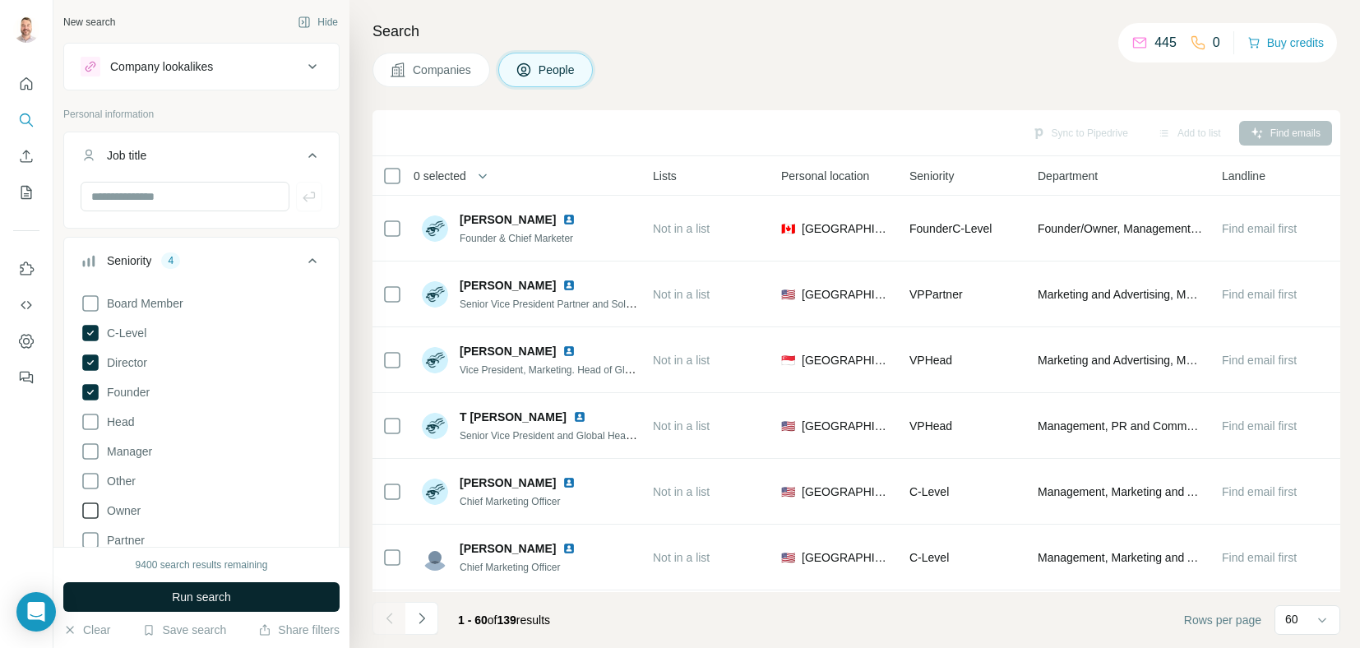
scroll to position [82, 0]
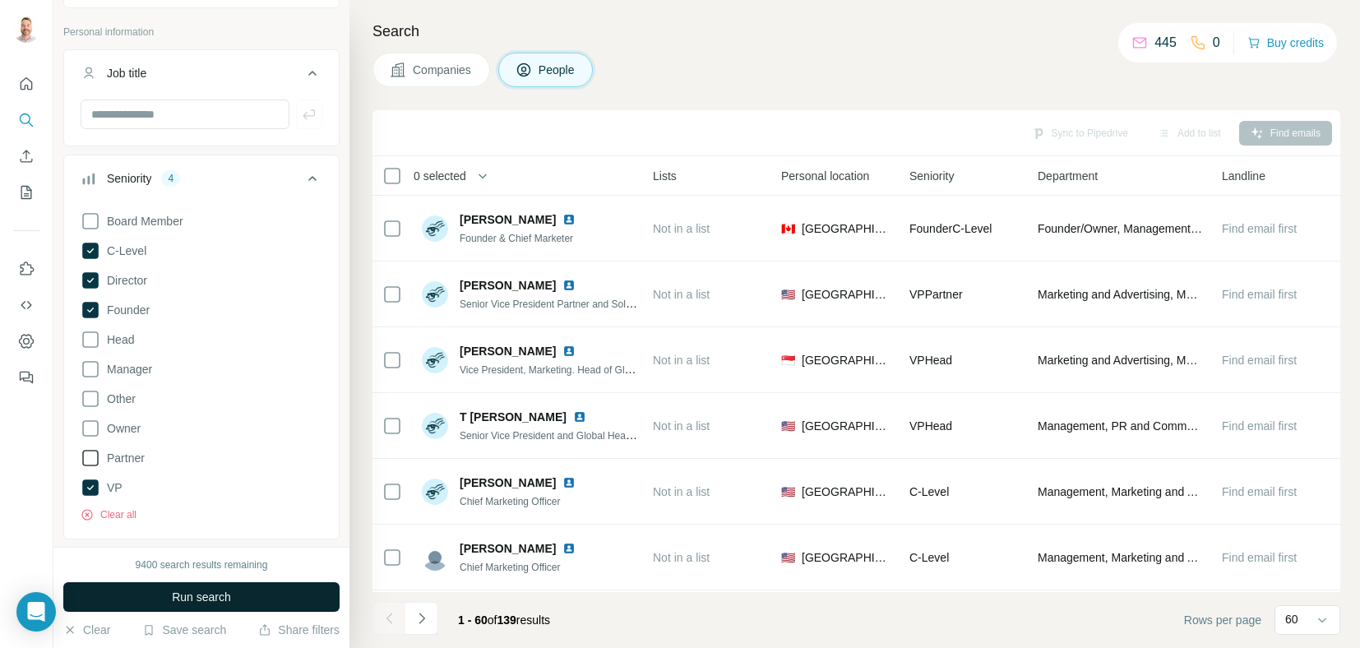
click at [91, 459] on icon at bounding box center [91, 458] width 20 height 20
click at [91, 459] on icon at bounding box center [90, 458] width 16 height 16
click at [225, 596] on span "Run search" at bounding box center [201, 597] width 59 height 16
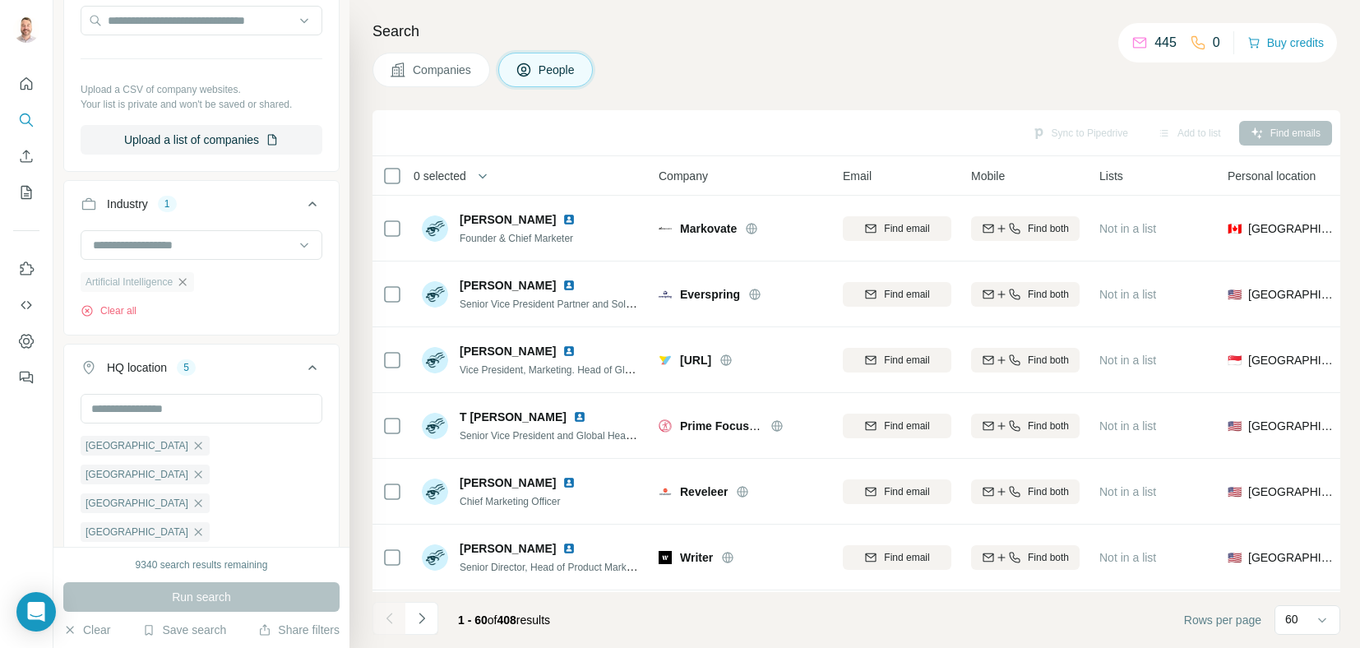
scroll to position [1316, 0]
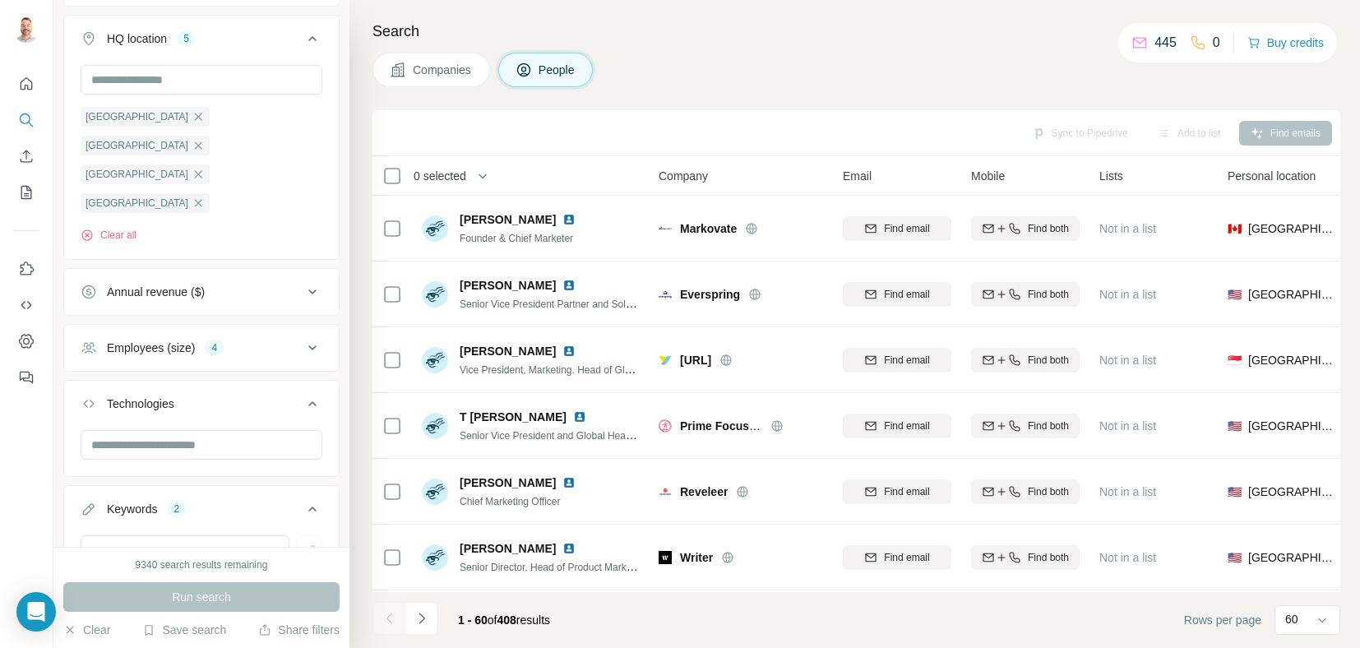
click at [270, 340] on div "Employees (size) 4" at bounding box center [192, 348] width 222 height 16
click at [90, 558] on icon at bounding box center [90, 566] width 16 height 16
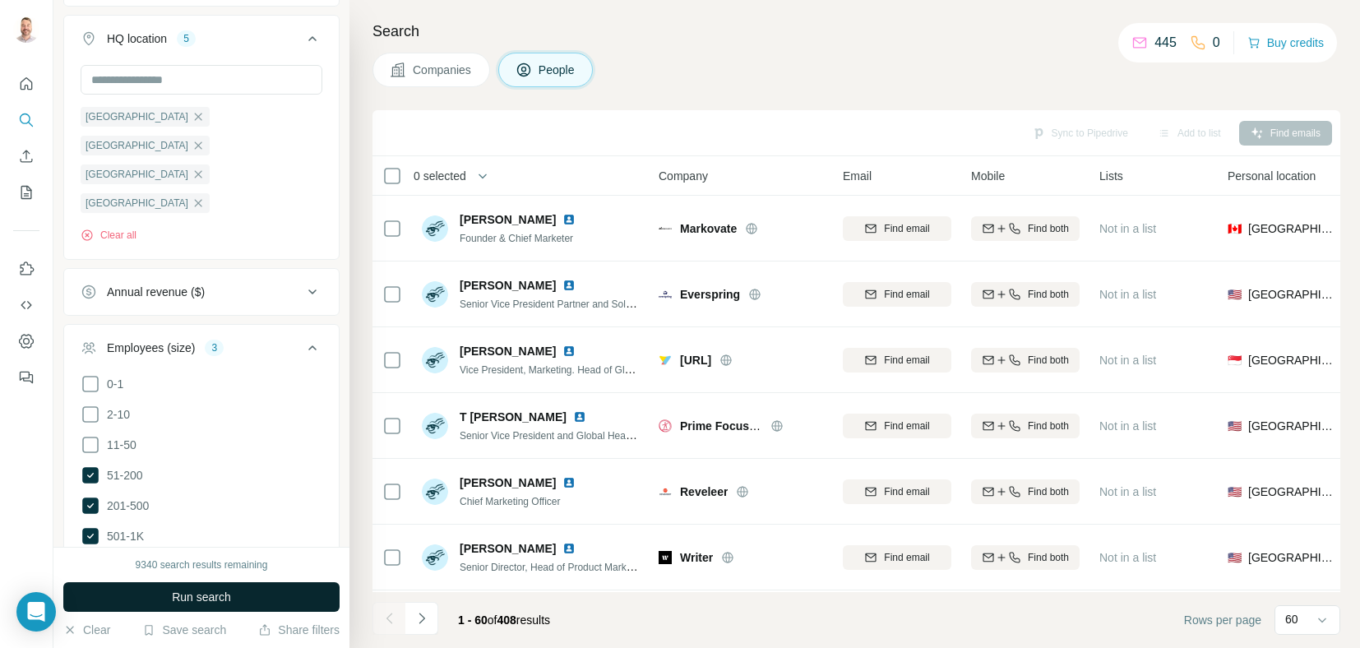
click at [202, 593] on span "Run search" at bounding box center [201, 597] width 59 height 16
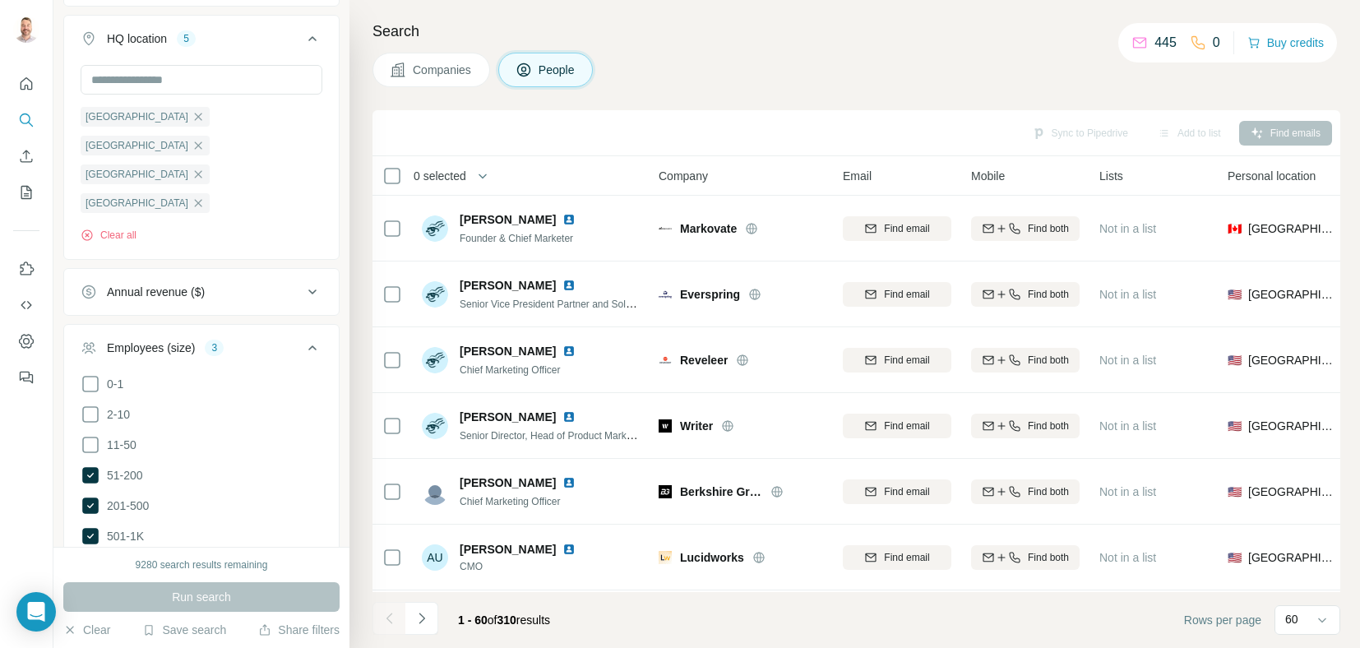
drag, startPoint x: 92, startPoint y: 493, endPoint x: 160, endPoint y: 471, distance: 70.7
click at [92, 557] on icon at bounding box center [91, 567] width 20 height 20
click at [178, 596] on span "Run search" at bounding box center [201, 597] width 59 height 16
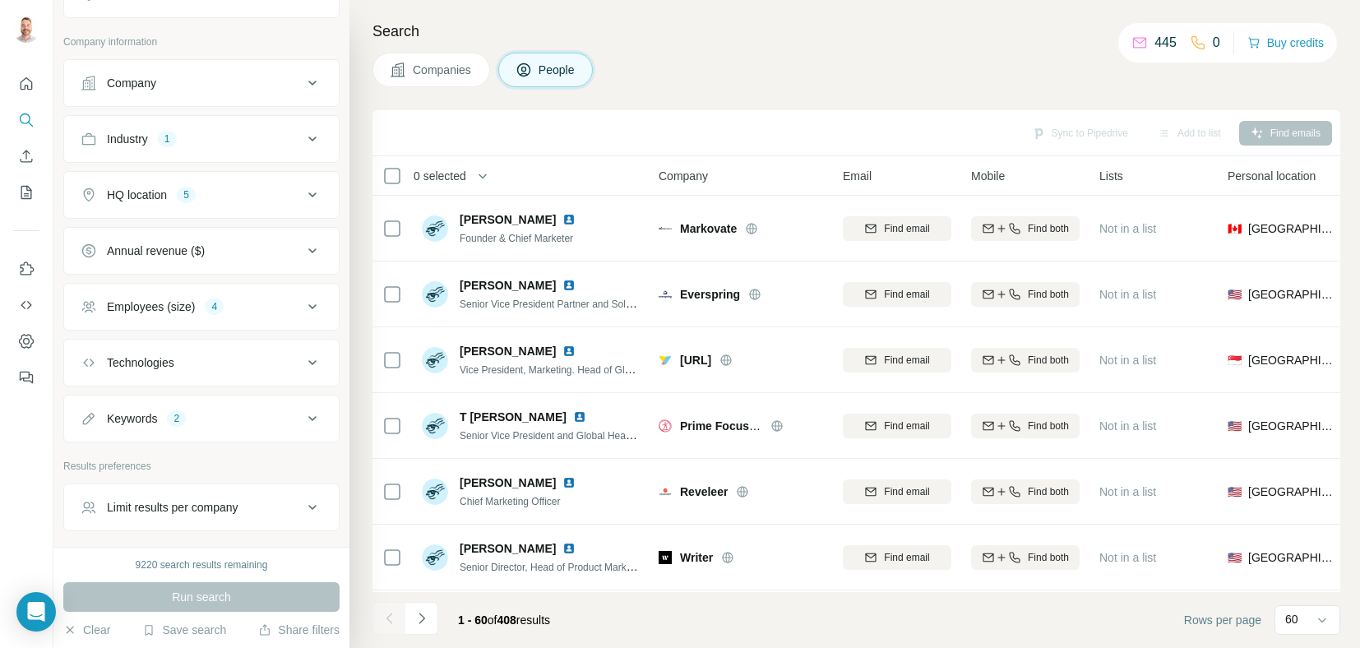
scroll to position [382, 0]
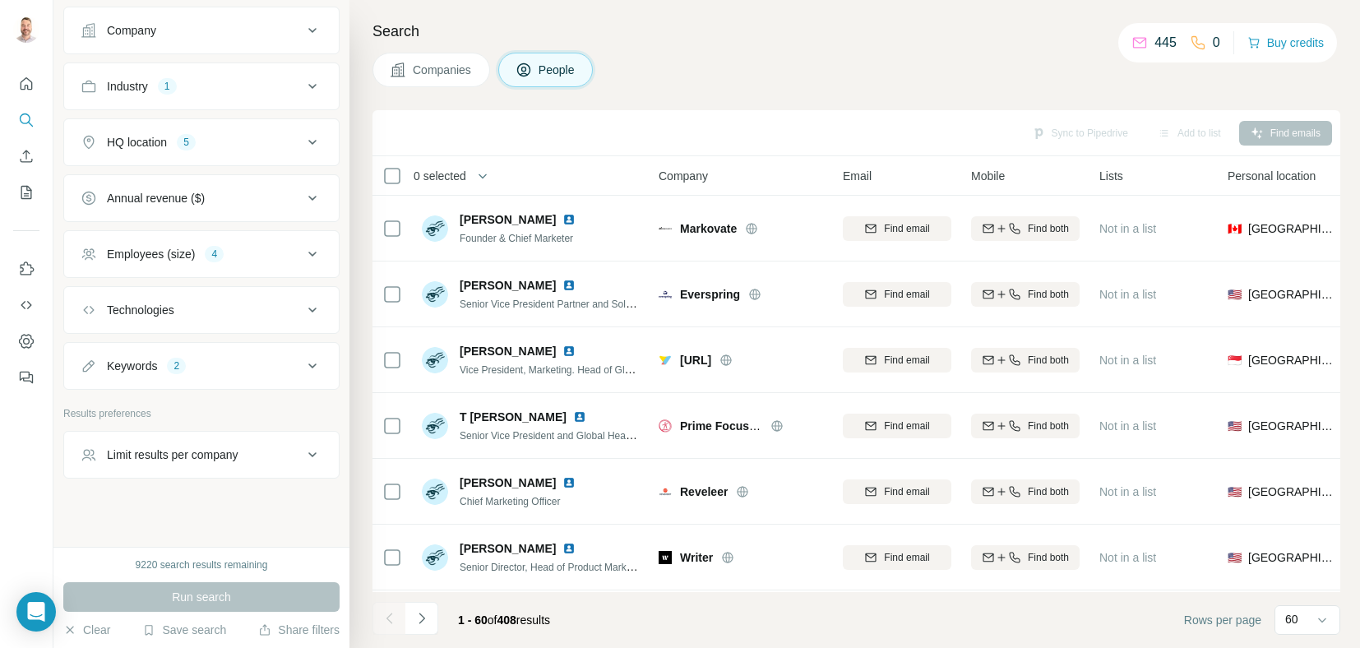
click at [230, 358] on div "Keywords 2" at bounding box center [192, 366] width 222 height 16
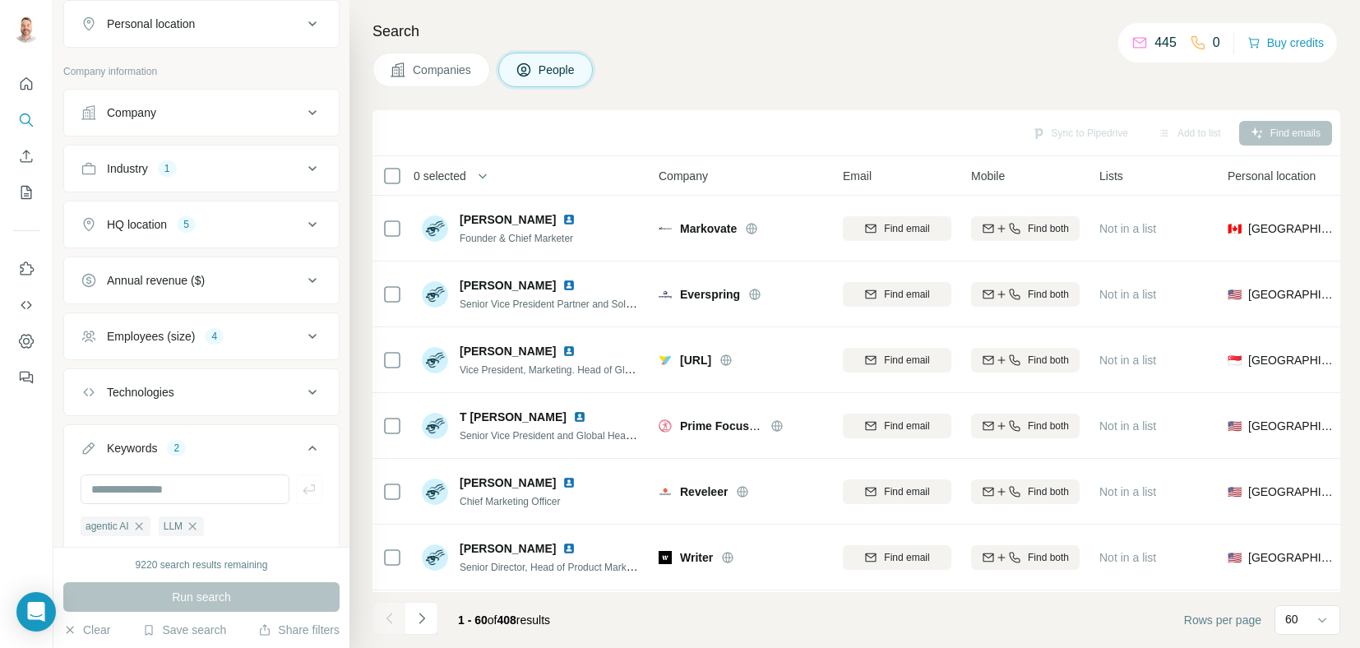
click at [288, 328] on div "Employees (size) 4" at bounding box center [192, 336] width 222 height 16
click at [146, 223] on div "HQ location" at bounding box center [137, 224] width 60 height 16
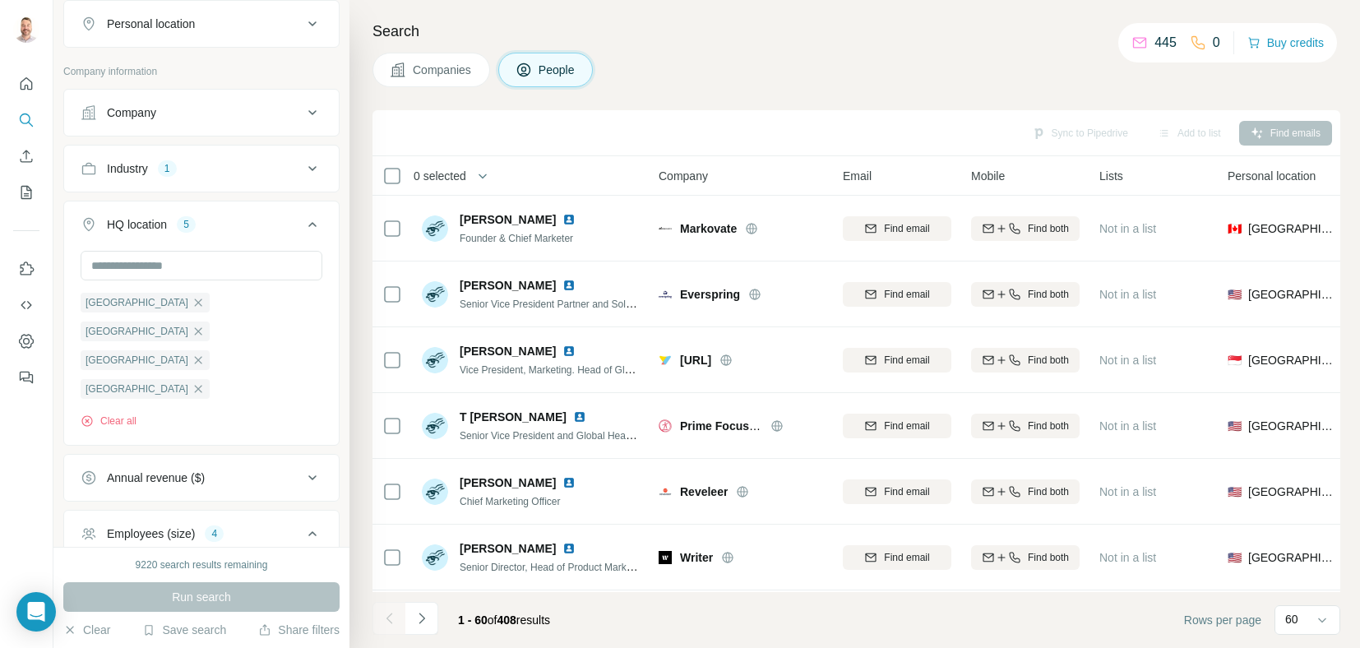
click at [202, 414] on icon "button" at bounding box center [198, 417] width 7 height 7
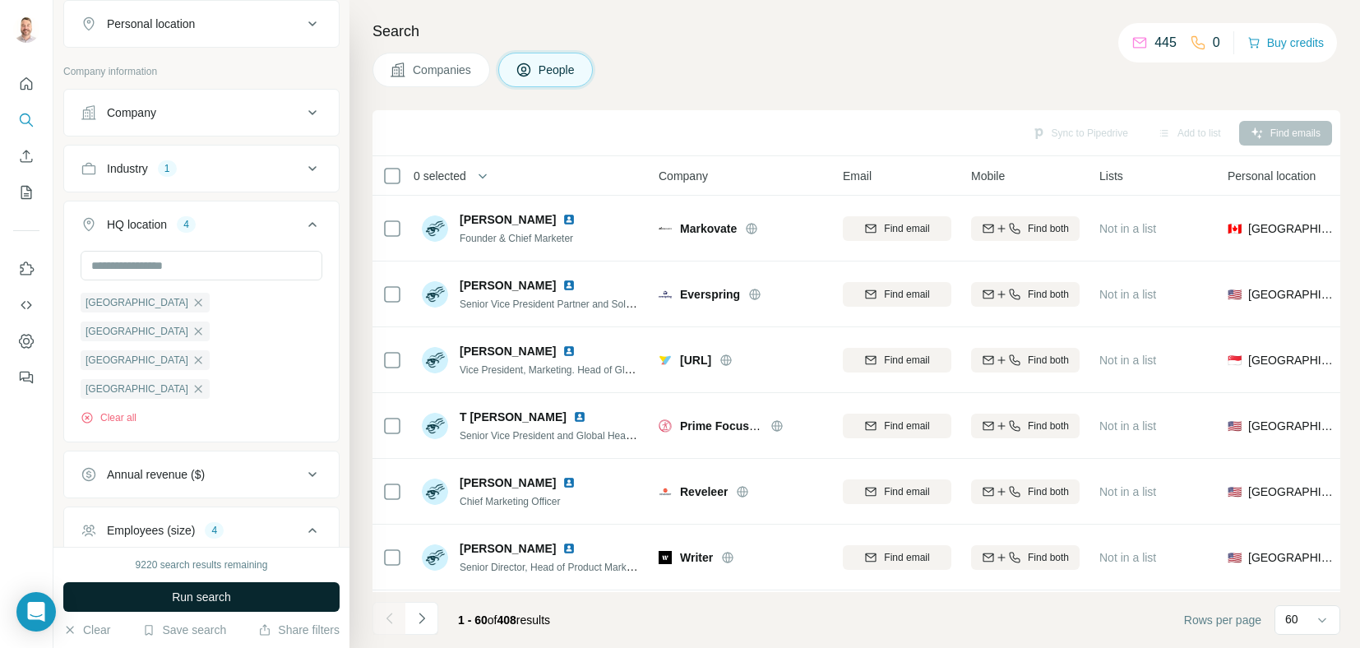
click at [160, 593] on button "Run search" at bounding box center [201, 597] width 276 height 30
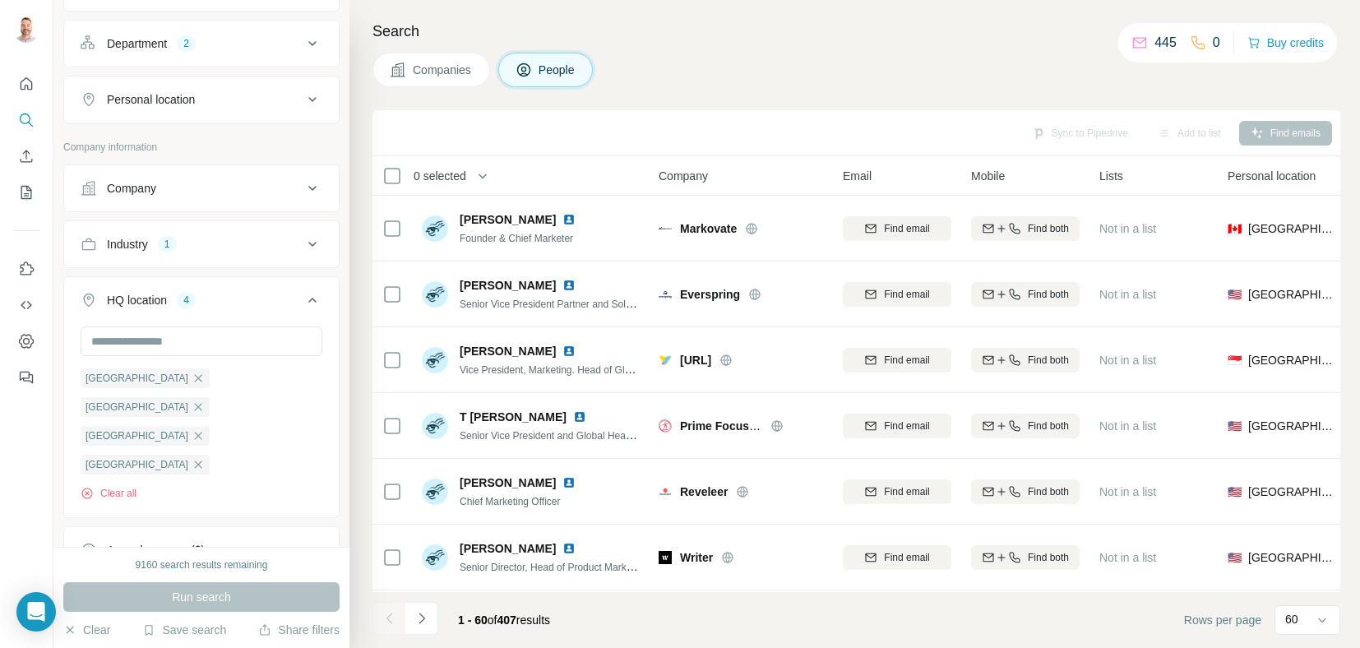
scroll to position [135, 0]
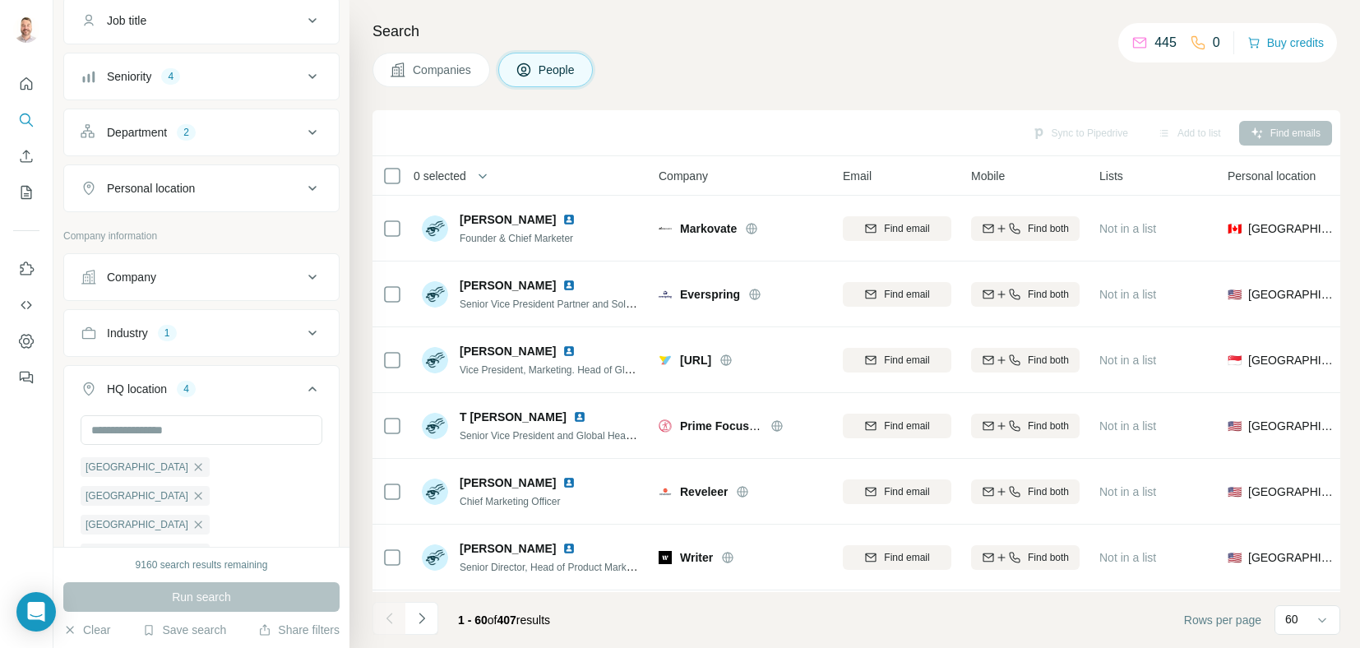
click at [234, 336] on div "Industry 1" at bounding box center [192, 333] width 222 height 16
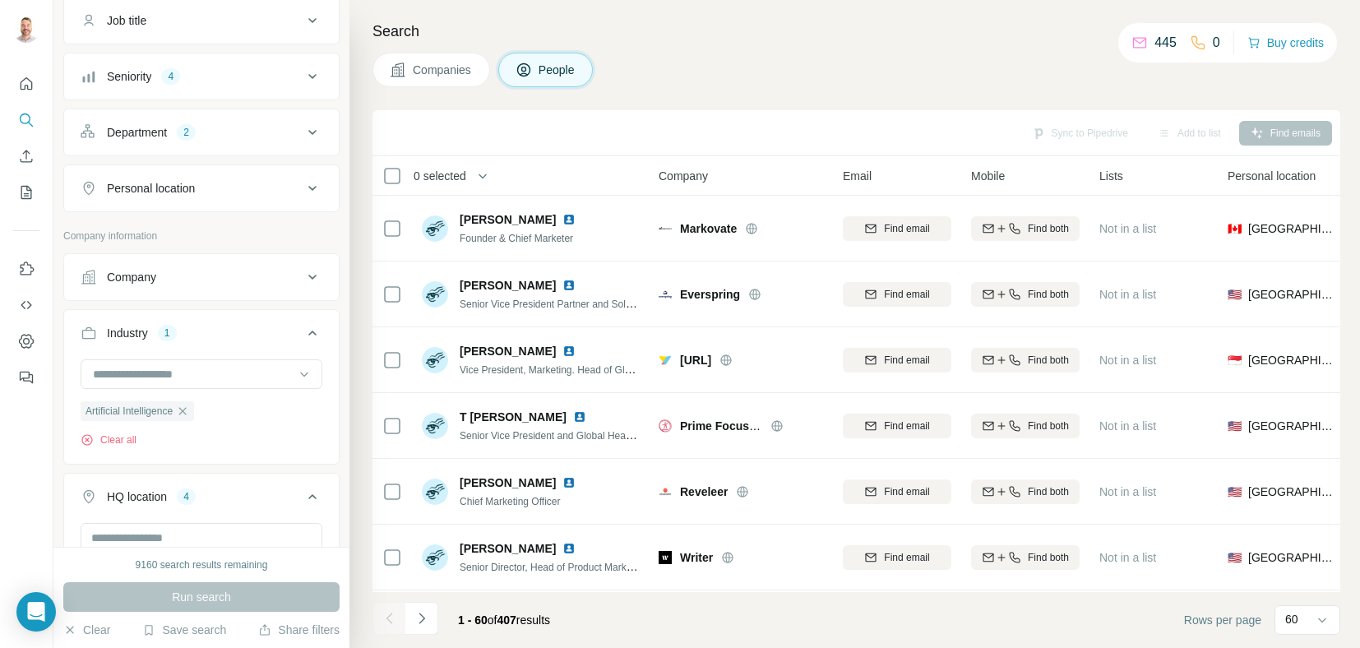
click at [256, 325] on div "Industry 1" at bounding box center [192, 333] width 222 height 16
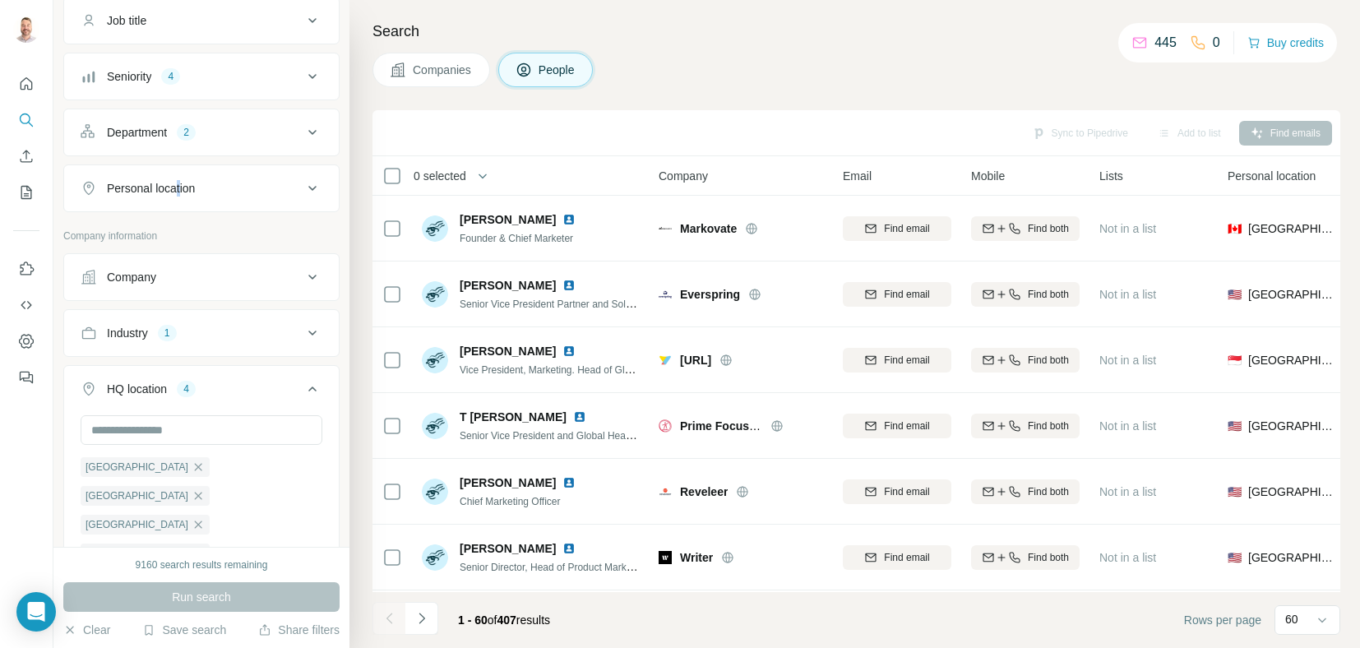
drag, startPoint x: 178, startPoint y: 164, endPoint x: 52, endPoint y: 434, distance: 298.4
click at [176, 164] on div "Personal location" at bounding box center [201, 188] width 276 height 48
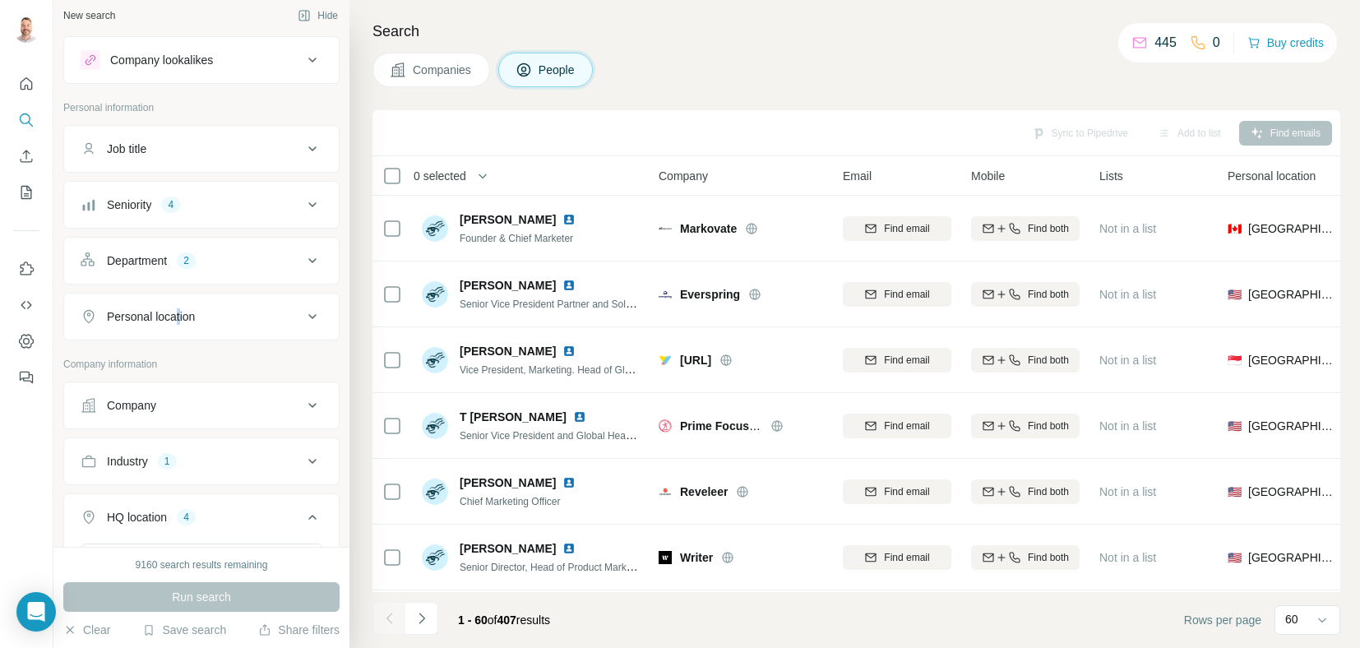
scroll to position [0, 0]
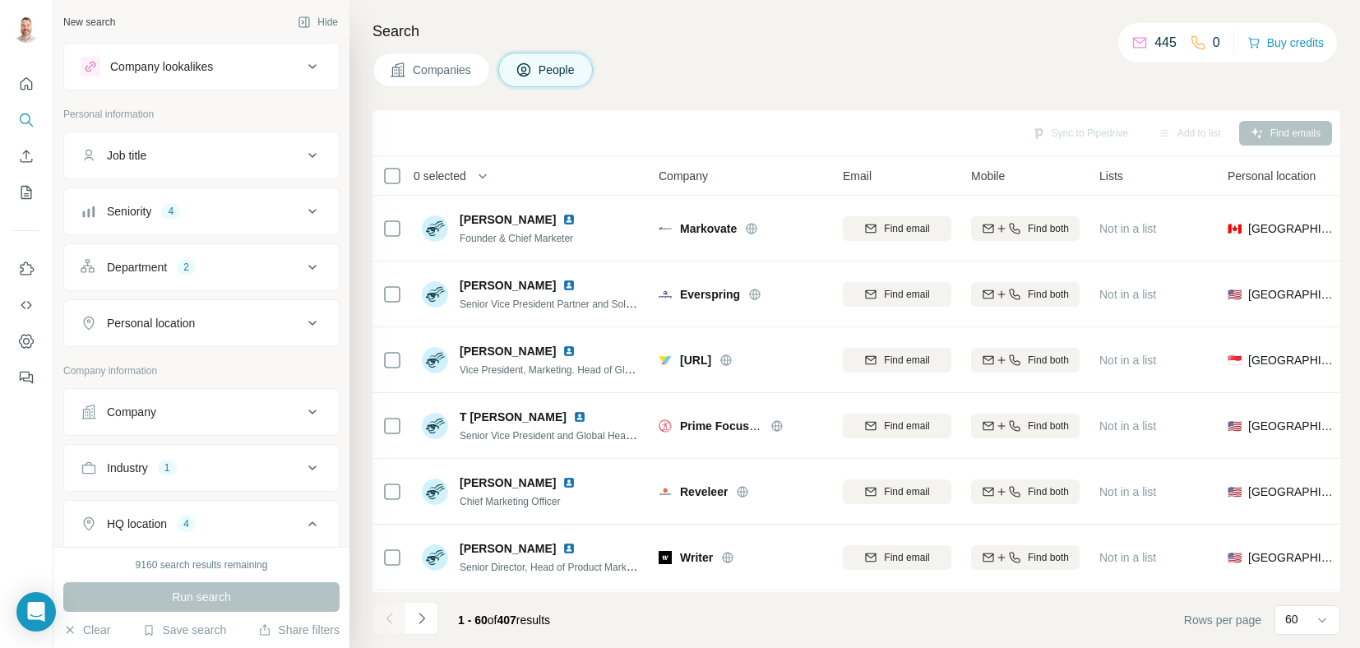
click at [779, 69] on div "Companies People" at bounding box center [857, 70] width 968 height 35
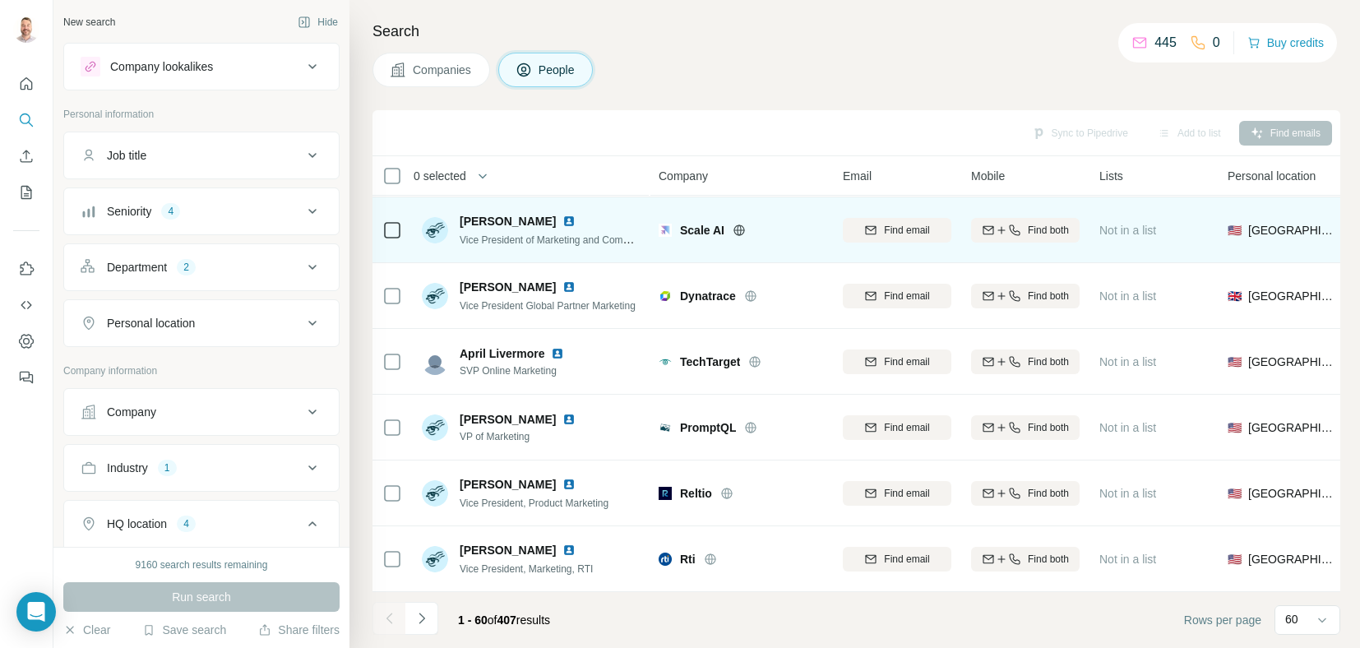
scroll to position [3558, 0]
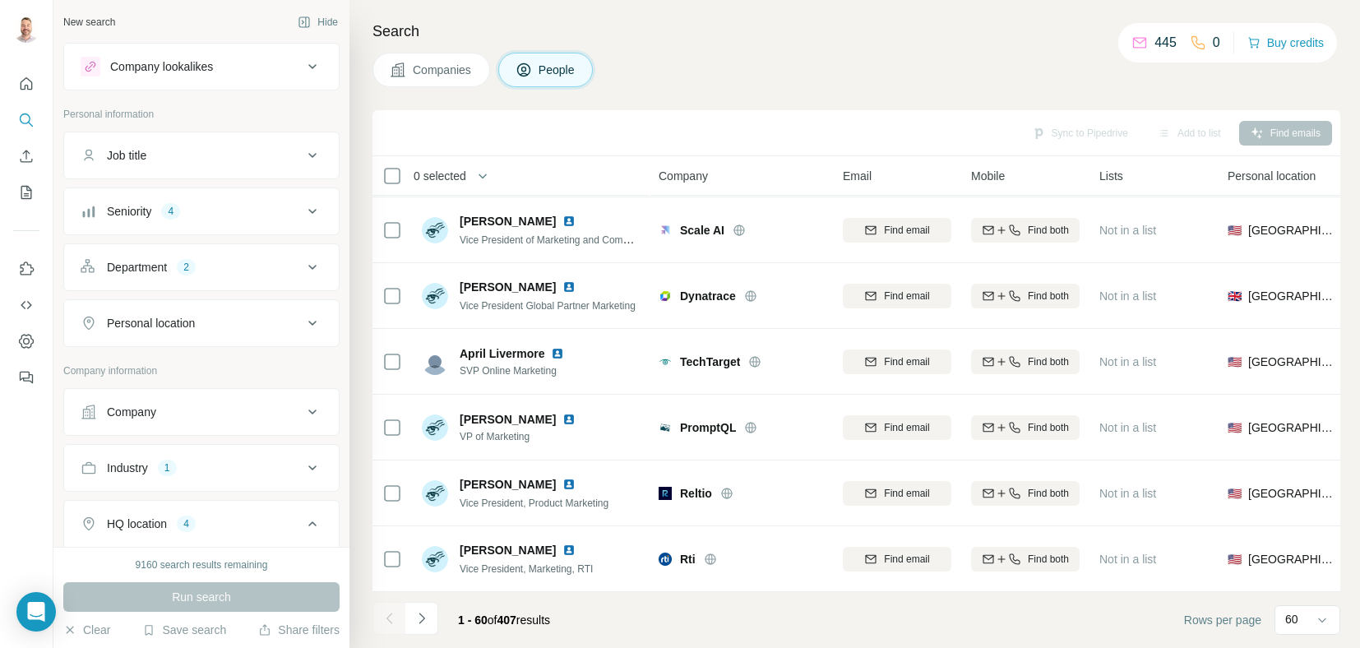
click at [888, 39] on h4 "Search" at bounding box center [857, 31] width 968 height 23
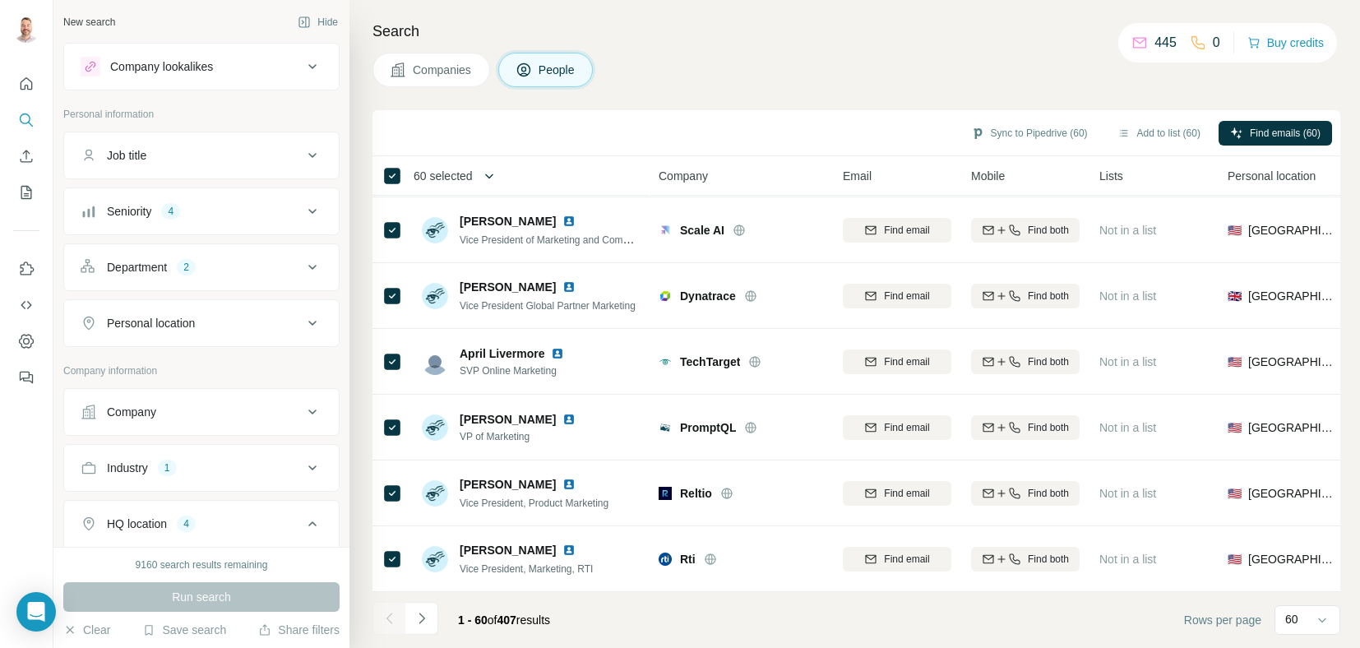
click at [493, 177] on icon "button" at bounding box center [489, 176] width 16 height 16
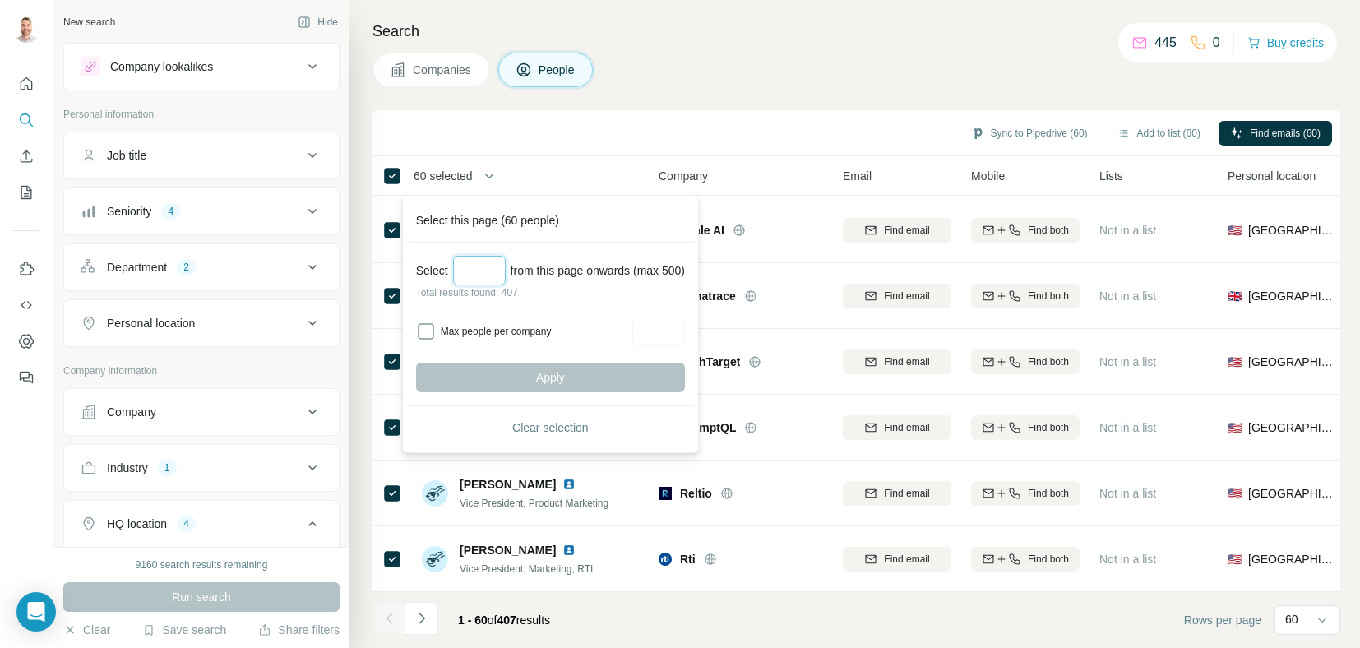
click at [489, 273] on input "Select a number (up to 500)" at bounding box center [479, 271] width 53 height 30
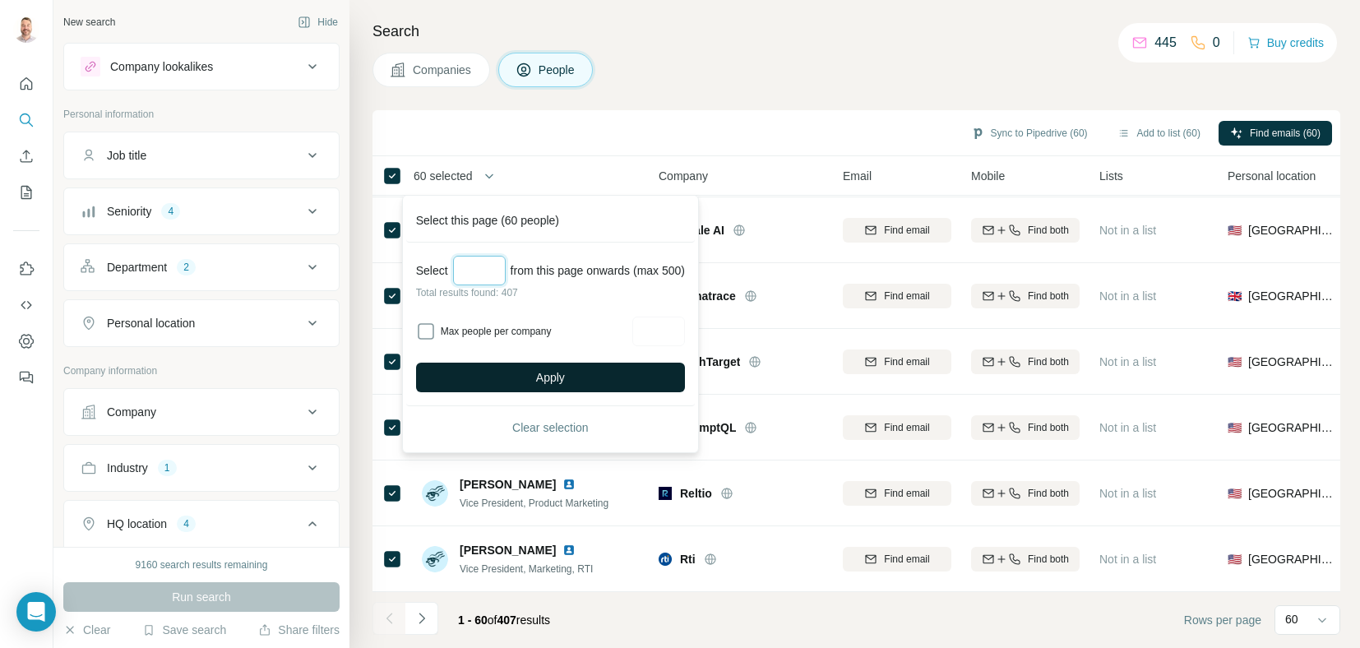
type input "***"
click at [589, 373] on button "Apply" at bounding box center [550, 378] width 269 height 30
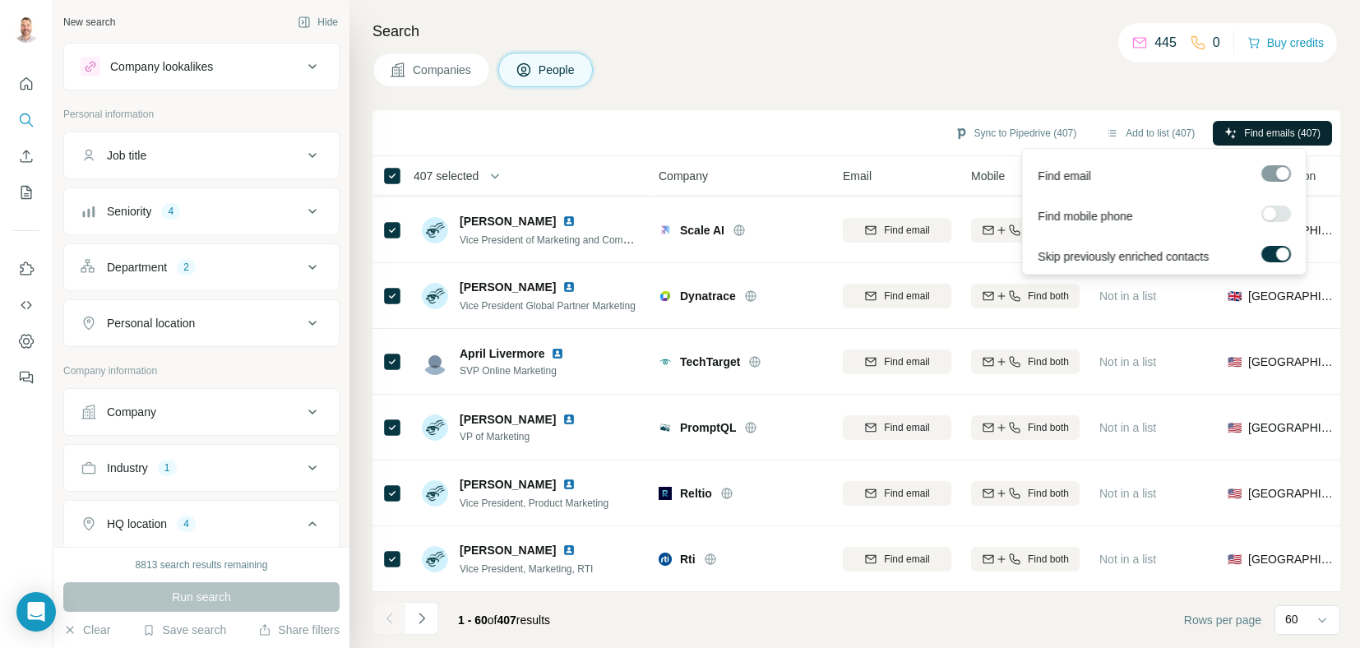
click at [1268, 136] on span "Find emails (407)" at bounding box center [1282, 133] width 76 height 15
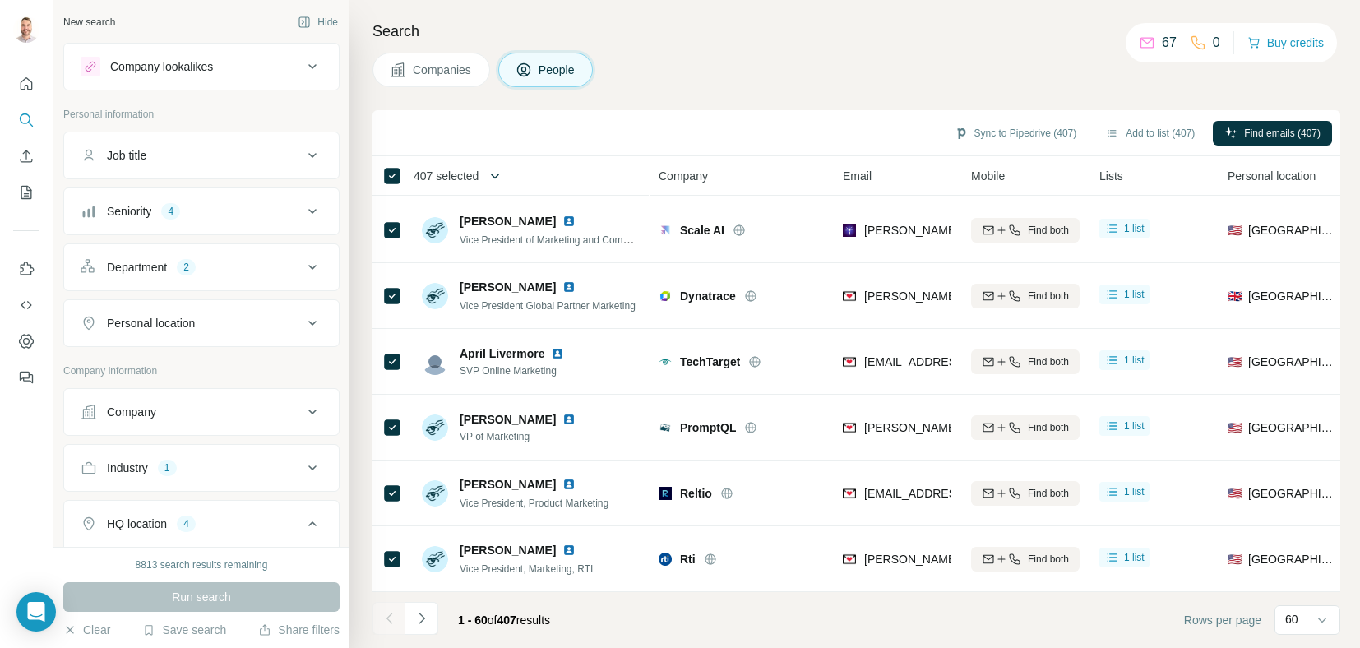
click at [503, 174] on icon "button" at bounding box center [495, 176] width 16 height 16
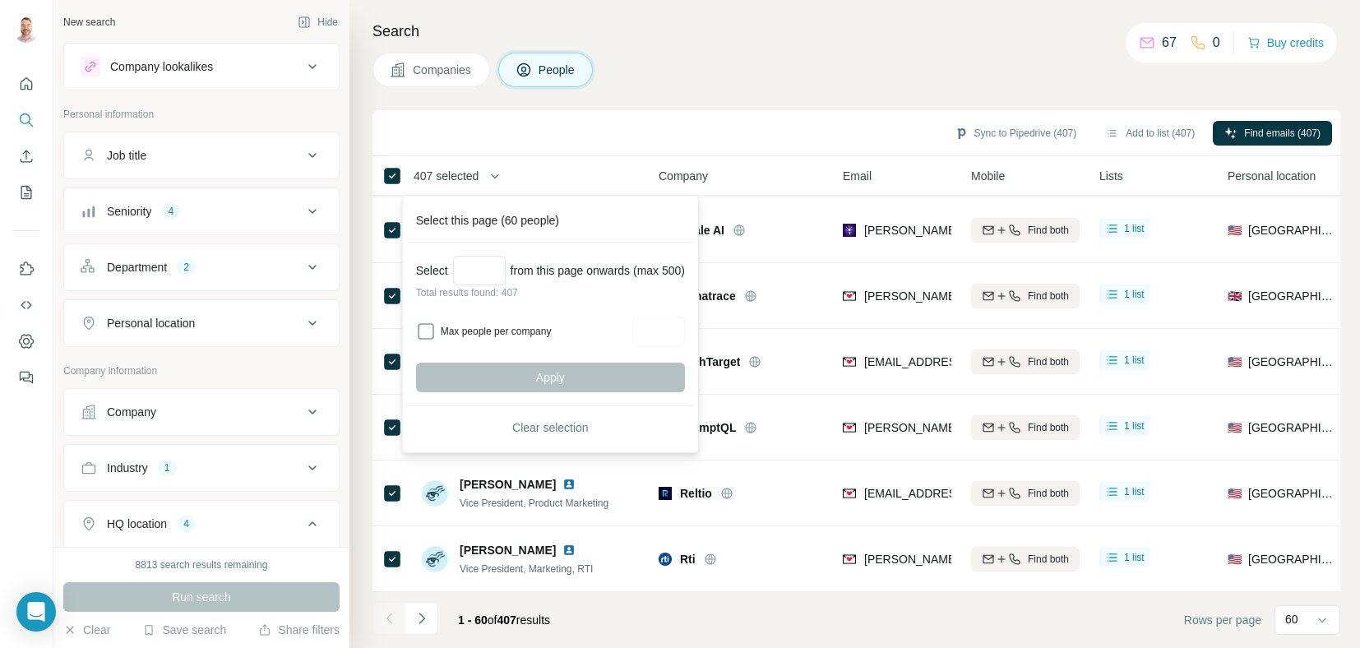
click at [728, 121] on div "Sync to Pipedrive (407) Add to list (407) Find emails (407)" at bounding box center [856, 132] width 951 height 29
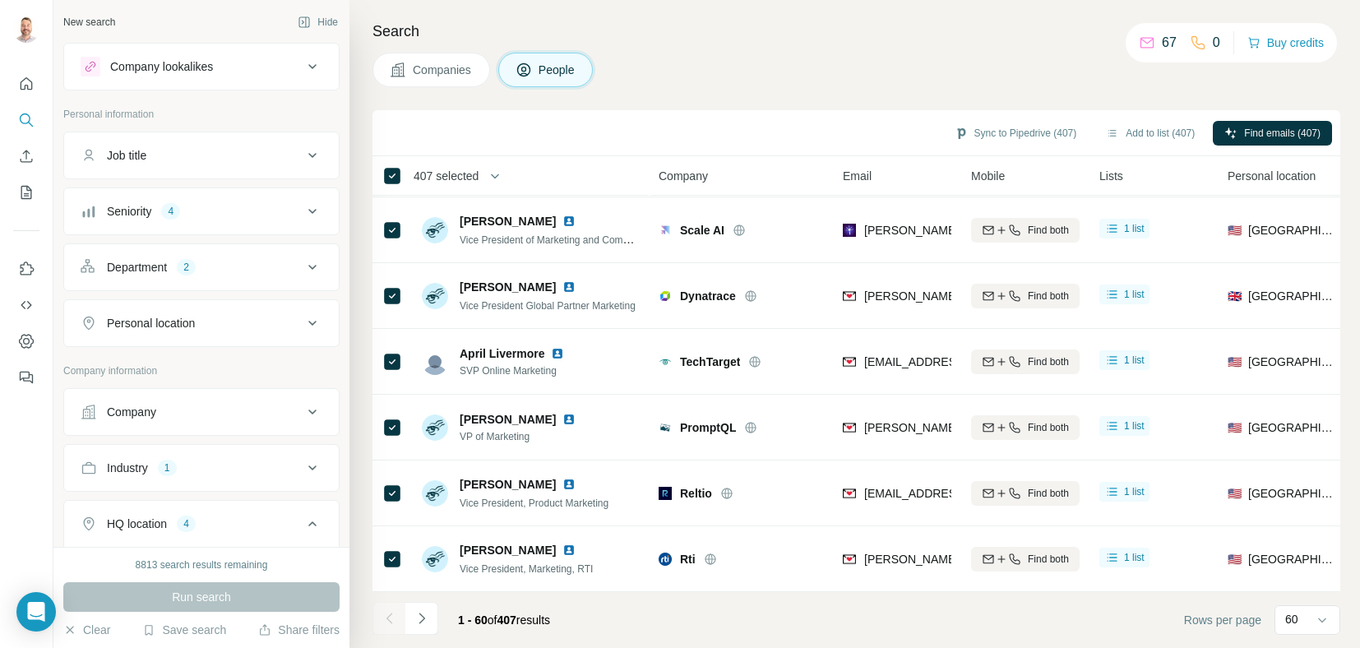
click at [826, 95] on div "Search Companies People Sync to Pipedrive (407) Add to list (407) Find emails (…" at bounding box center [854, 324] width 1011 height 648
click at [1106, 136] on icon "button" at bounding box center [1112, 133] width 13 height 13
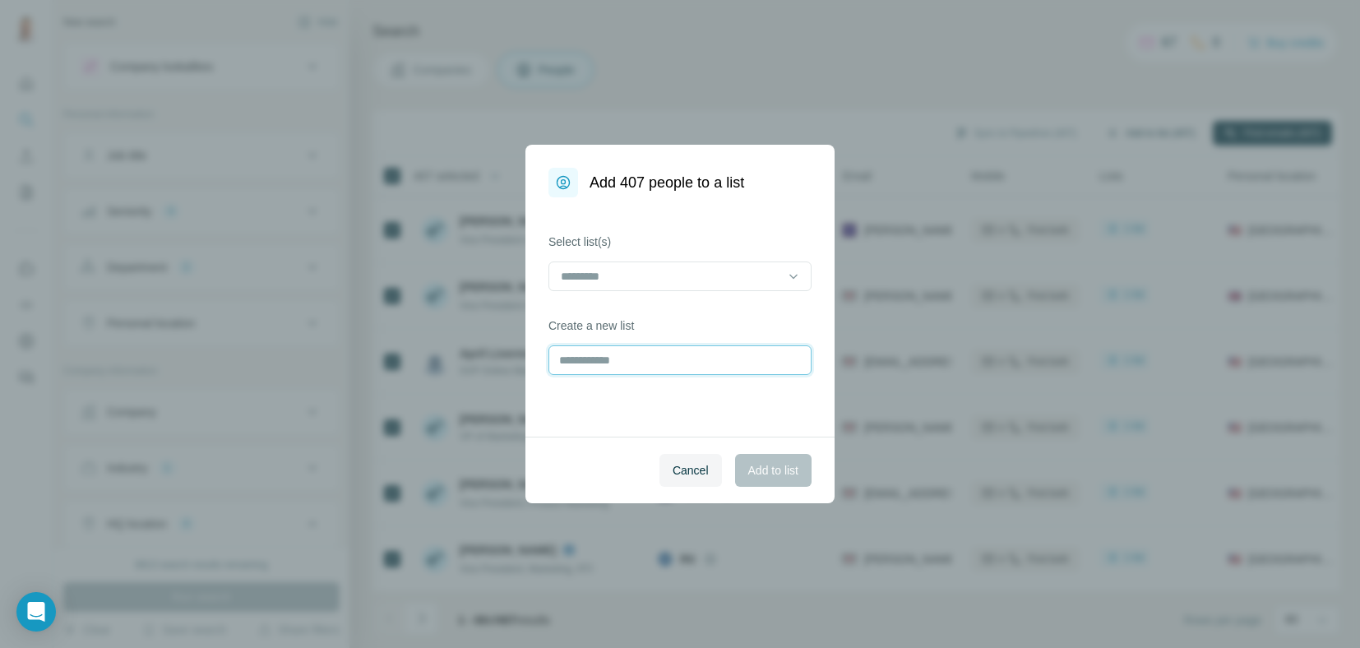
click at [655, 363] on input "text" at bounding box center [679, 360] width 263 height 30
drag, startPoint x: 557, startPoint y: 363, endPoint x: 598, endPoint y: 369, distance: 41.5
click at [558, 363] on input "**********" at bounding box center [679, 360] width 263 height 30
click at [693, 359] on input "**********" at bounding box center [679, 360] width 263 height 30
type input "**********"
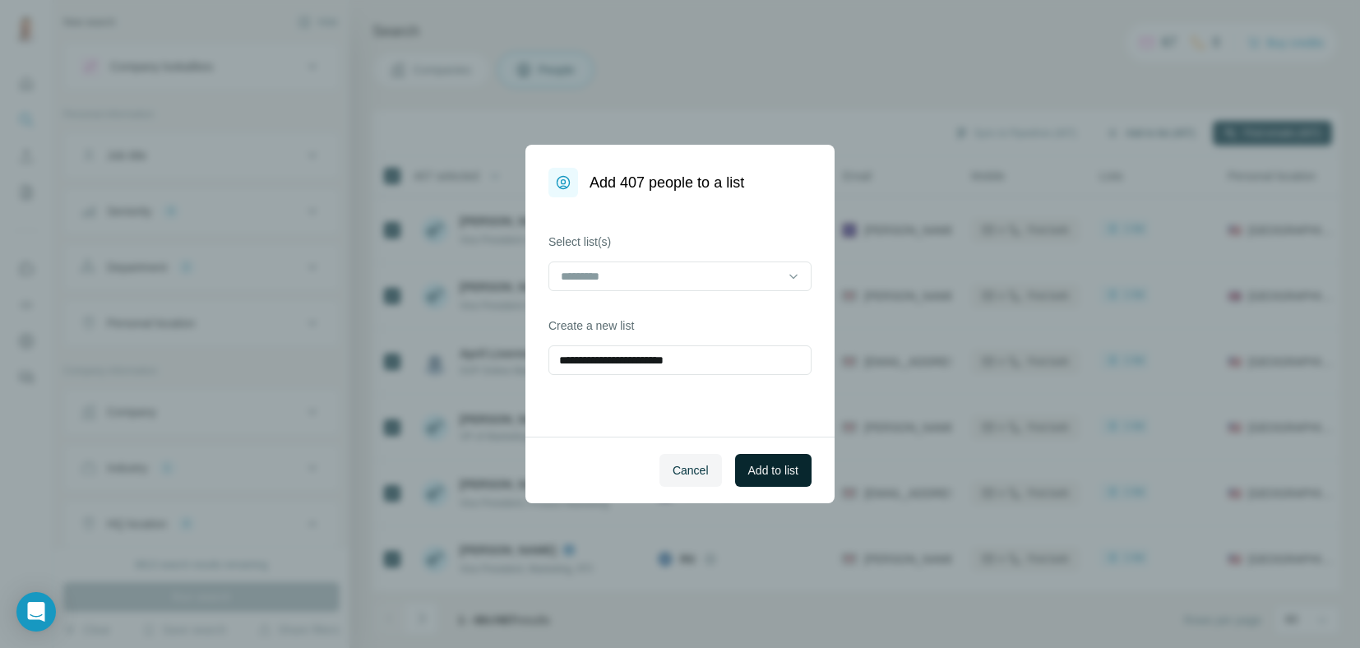
click at [761, 466] on span "Add to list" at bounding box center [773, 470] width 50 height 16
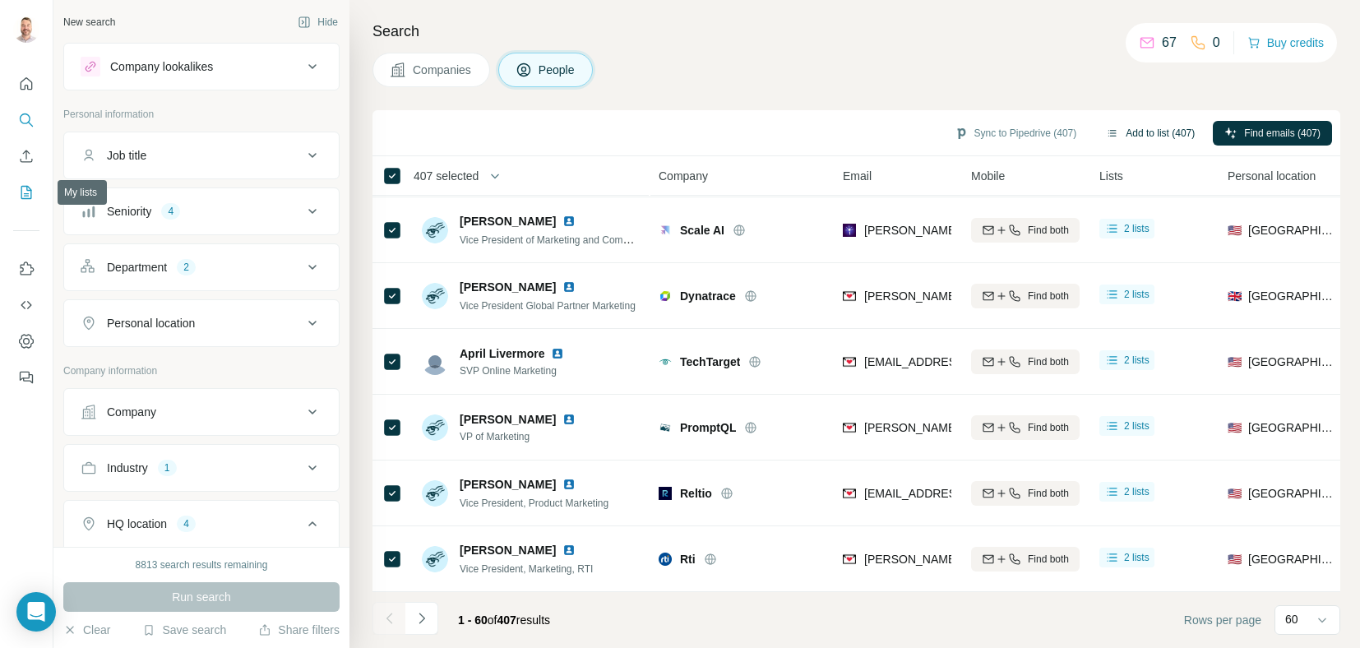
click at [18, 200] on icon "My lists" at bounding box center [26, 192] width 16 height 16
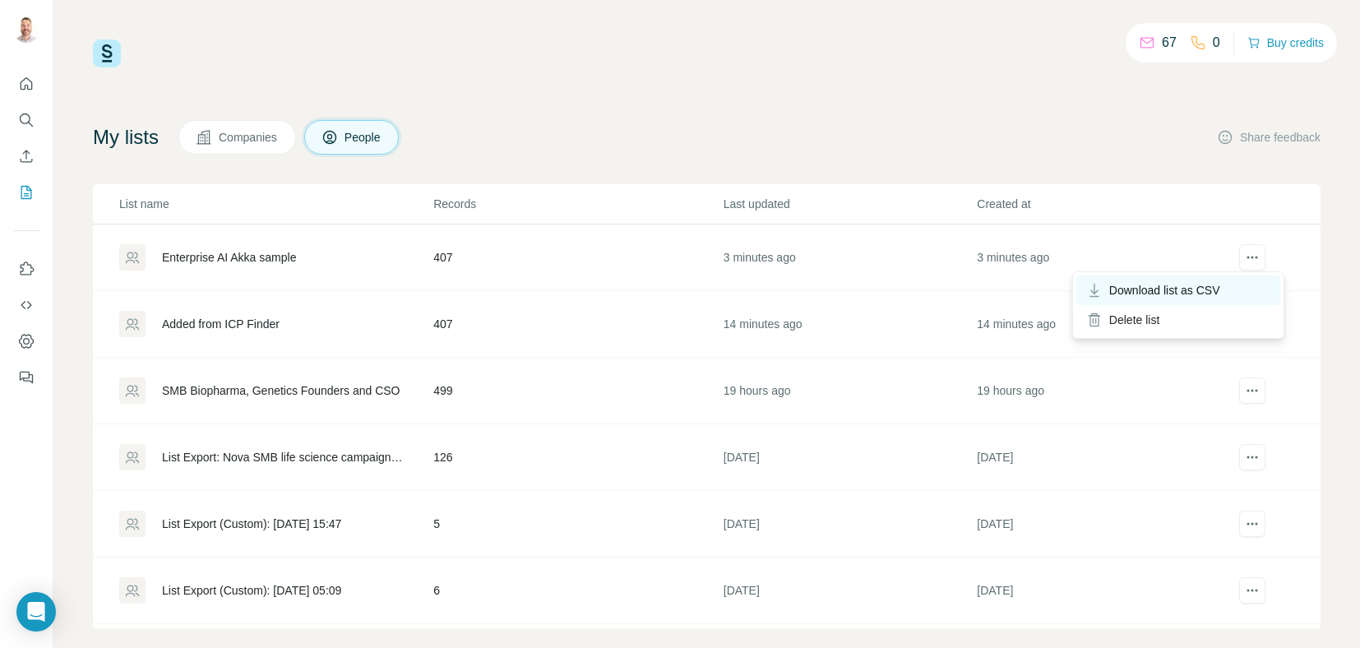
click at [1209, 288] on span "Download list as CSV" at bounding box center [1164, 290] width 111 height 16
click at [250, 256] on div "Enterprise AI Akka sample" at bounding box center [229, 257] width 134 height 16
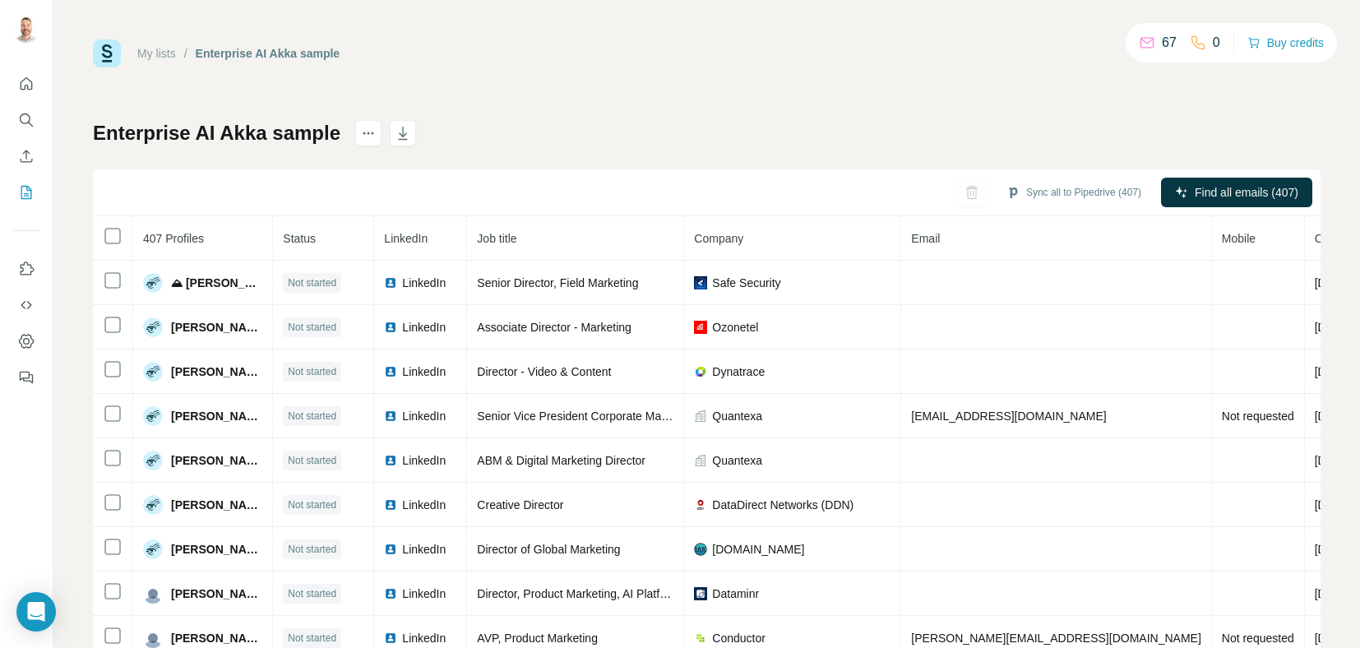
click at [933, 238] on th "Email" at bounding box center [1056, 238] width 310 height 44
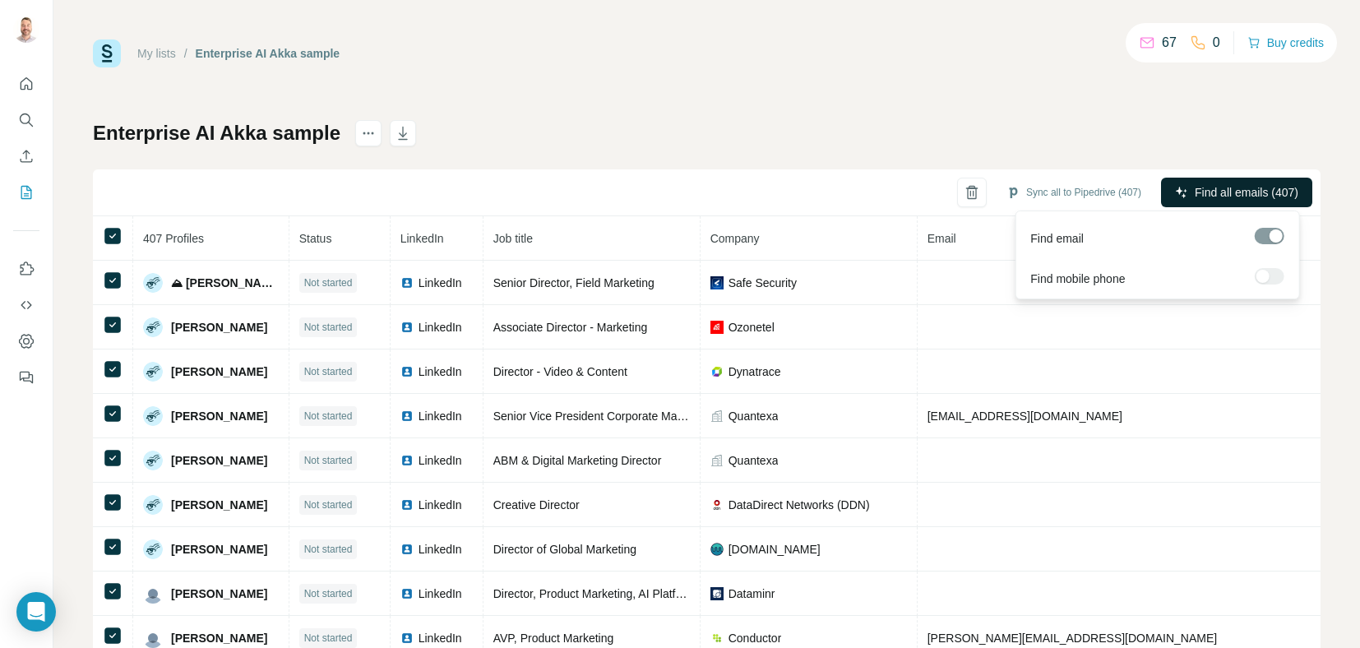
click at [1224, 187] on span "Find all emails (407)" at bounding box center [1247, 192] width 104 height 16
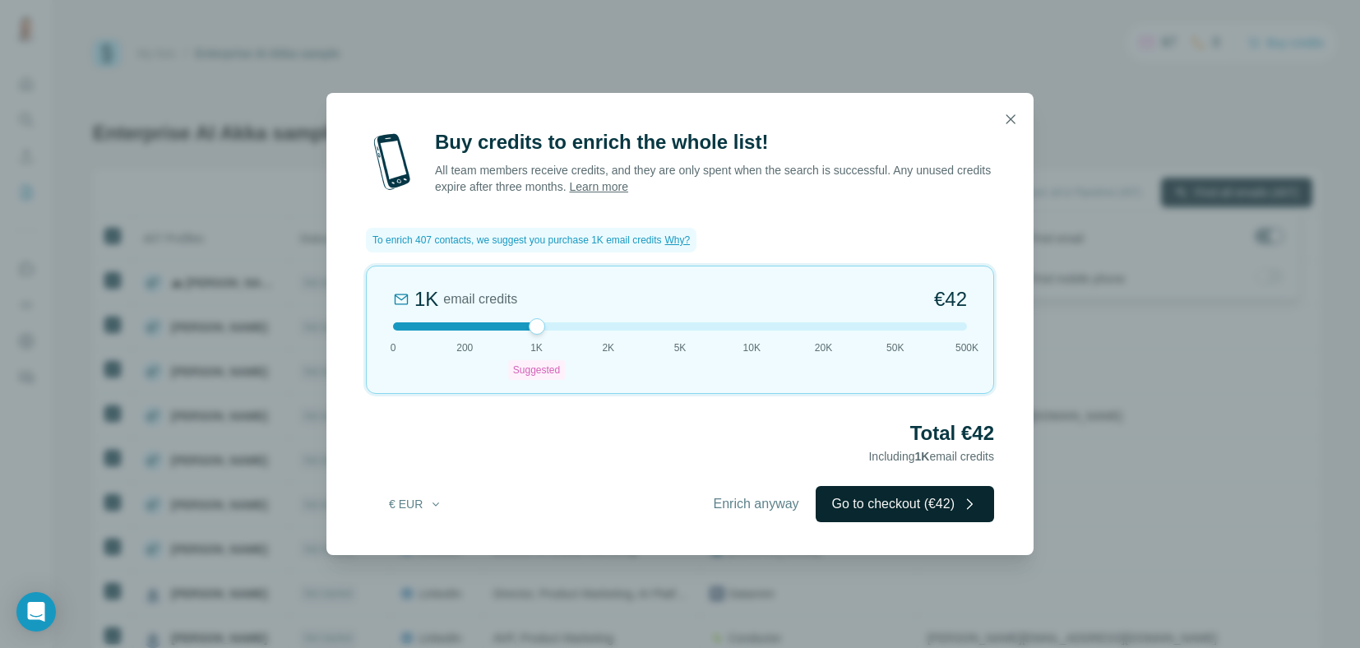
click at [937, 501] on button "Go to checkout (€42)" at bounding box center [905, 504] width 178 height 36
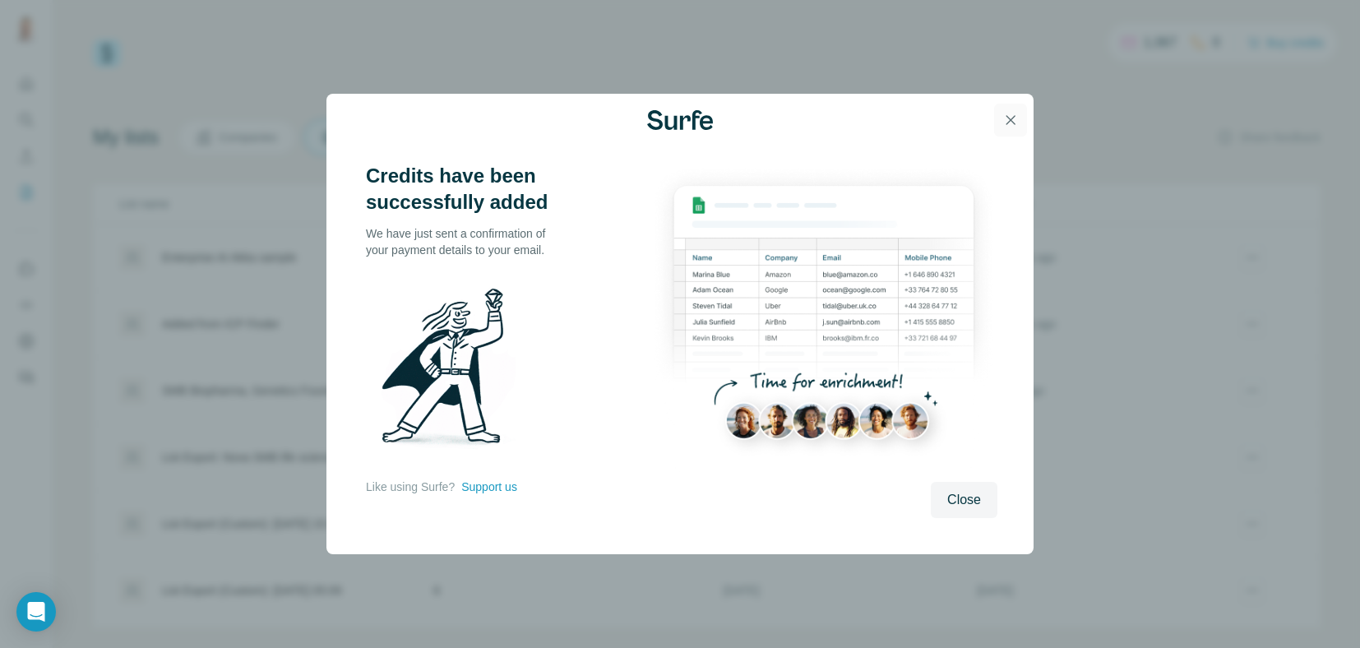
click at [1013, 123] on icon "button" at bounding box center [1011, 120] width 9 height 9
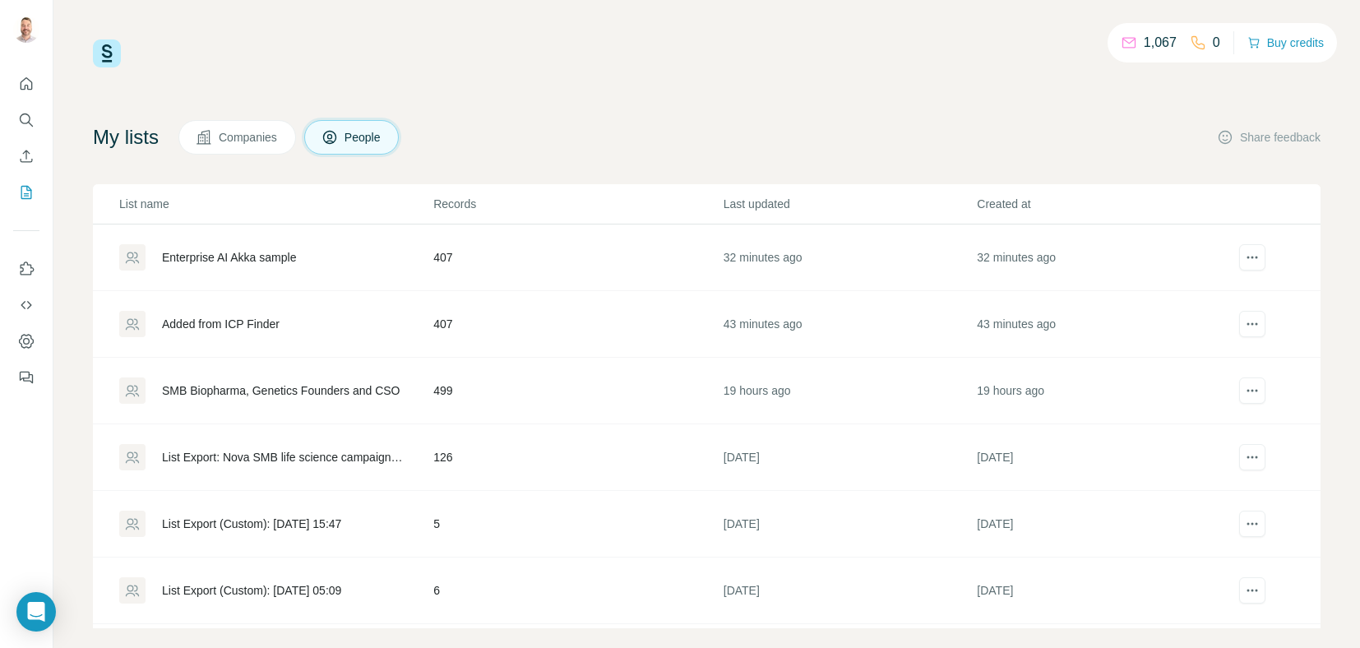
click at [237, 320] on div "Added from ICP Finder" at bounding box center [221, 324] width 118 height 16
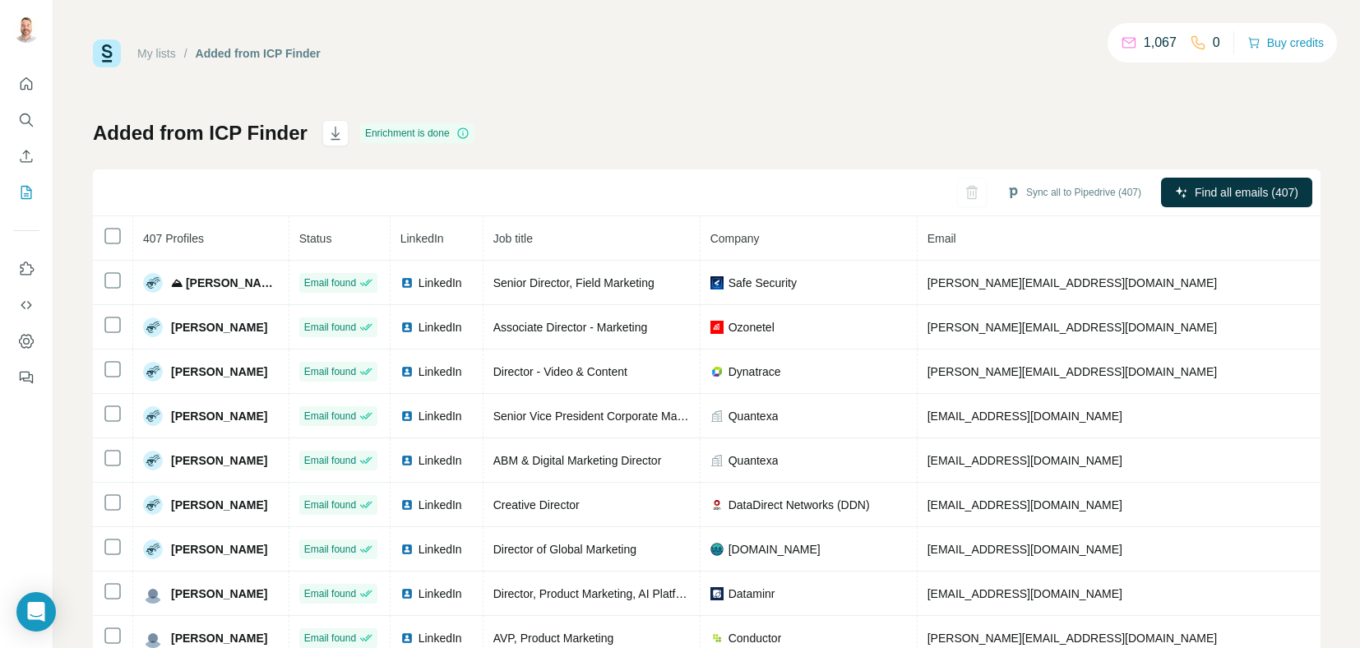
click at [643, 25] on div "My lists / Added from ICP Finder 1,067 0 Buy credits Added from ICP Finder Enri…" at bounding box center [706, 324] width 1307 height 648
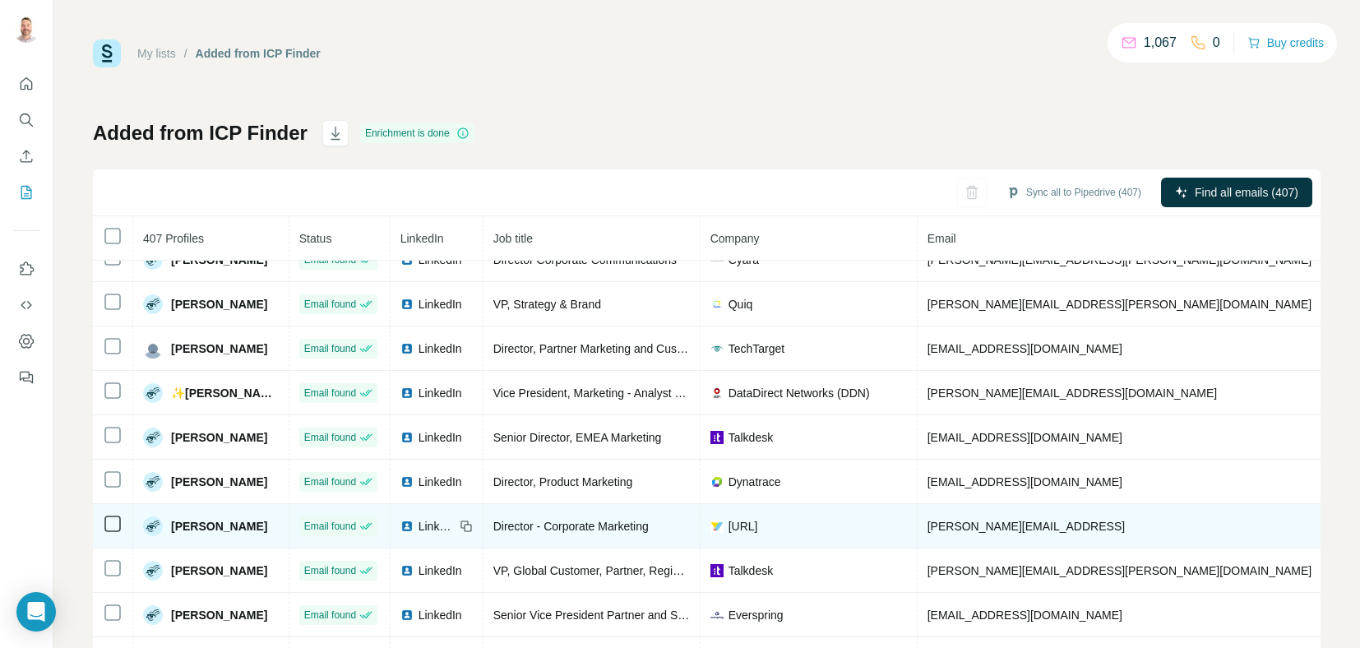
scroll to position [1069, 0]
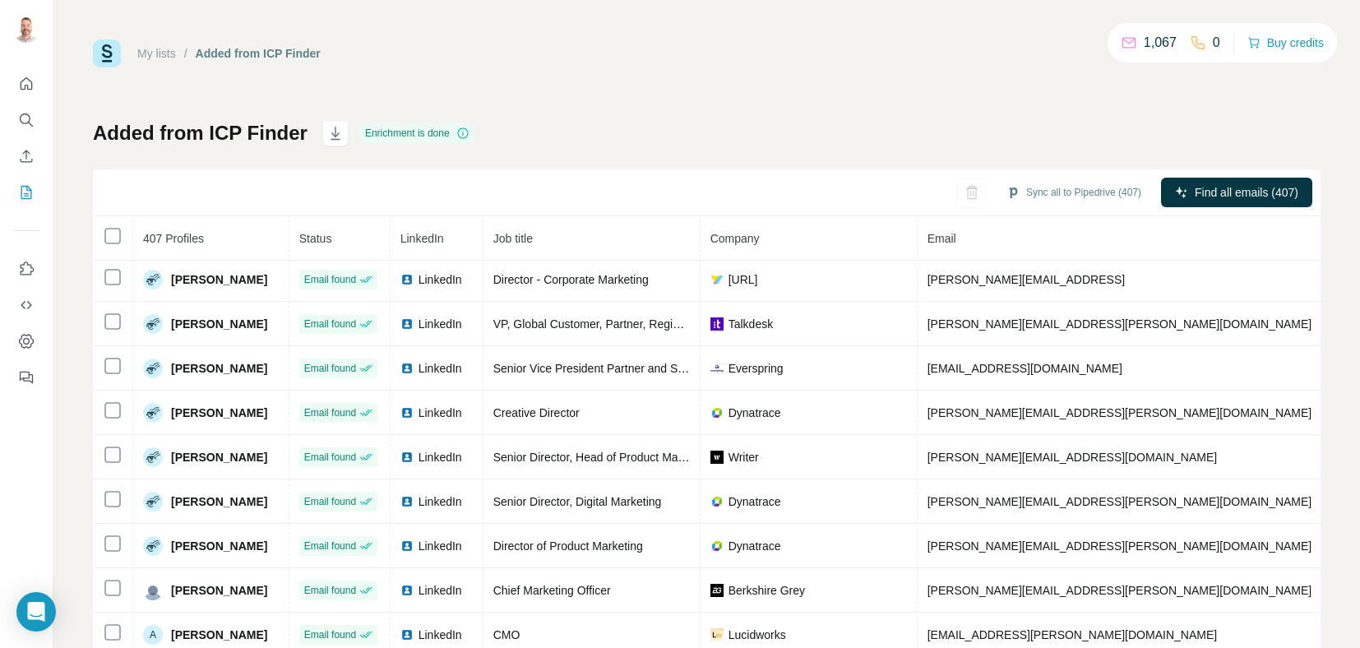
click at [760, 238] on span "Company" at bounding box center [734, 238] width 49 height 13
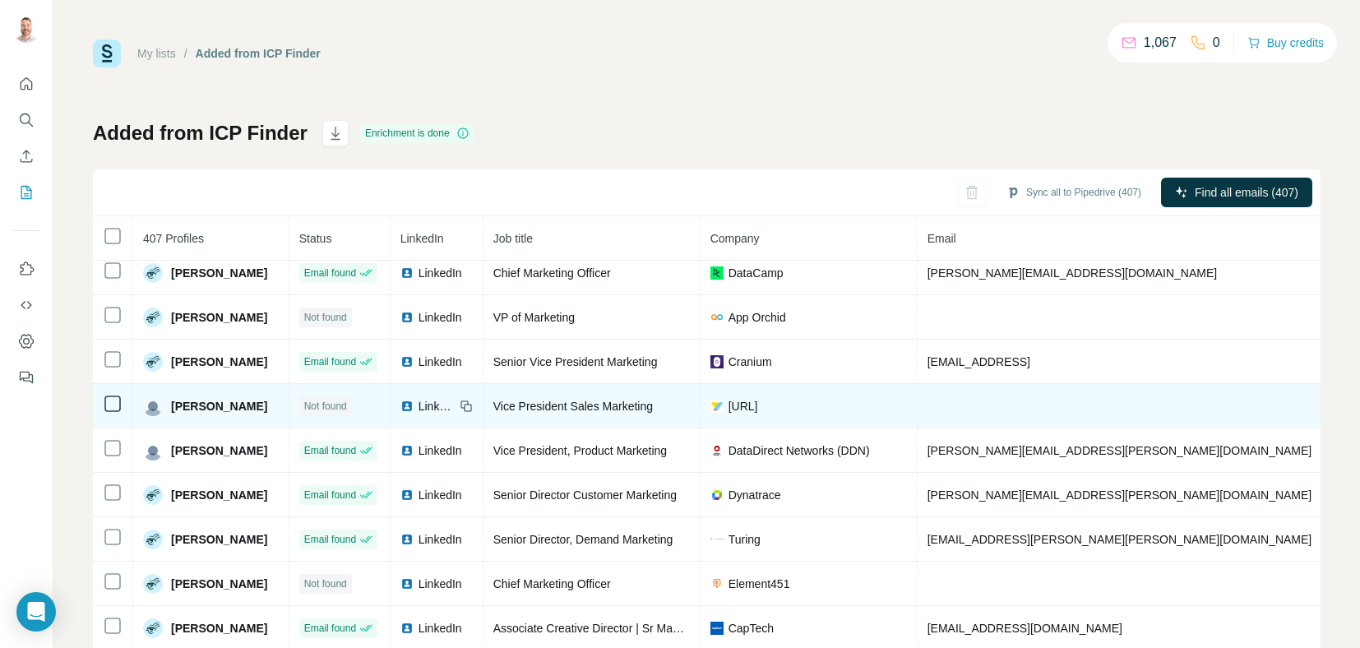
scroll to position [41, 0]
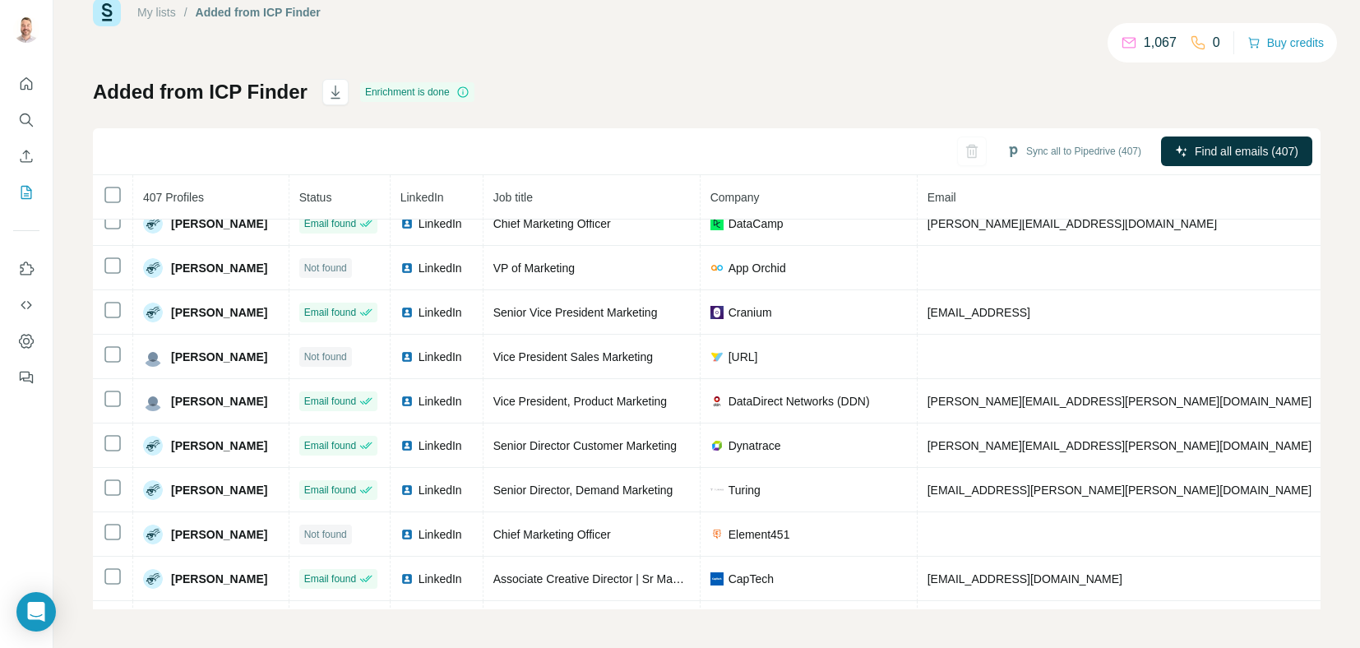
drag, startPoint x: 960, startPoint y: 372, endPoint x: 697, endPoint y: 89, distance: 385.8
click at [698, 89] on div "Added from ICP Finder Enrichment is done Sync all to Pipedrive (407) Find all e…" at bounding box center [707, 344] width 1228 height 530
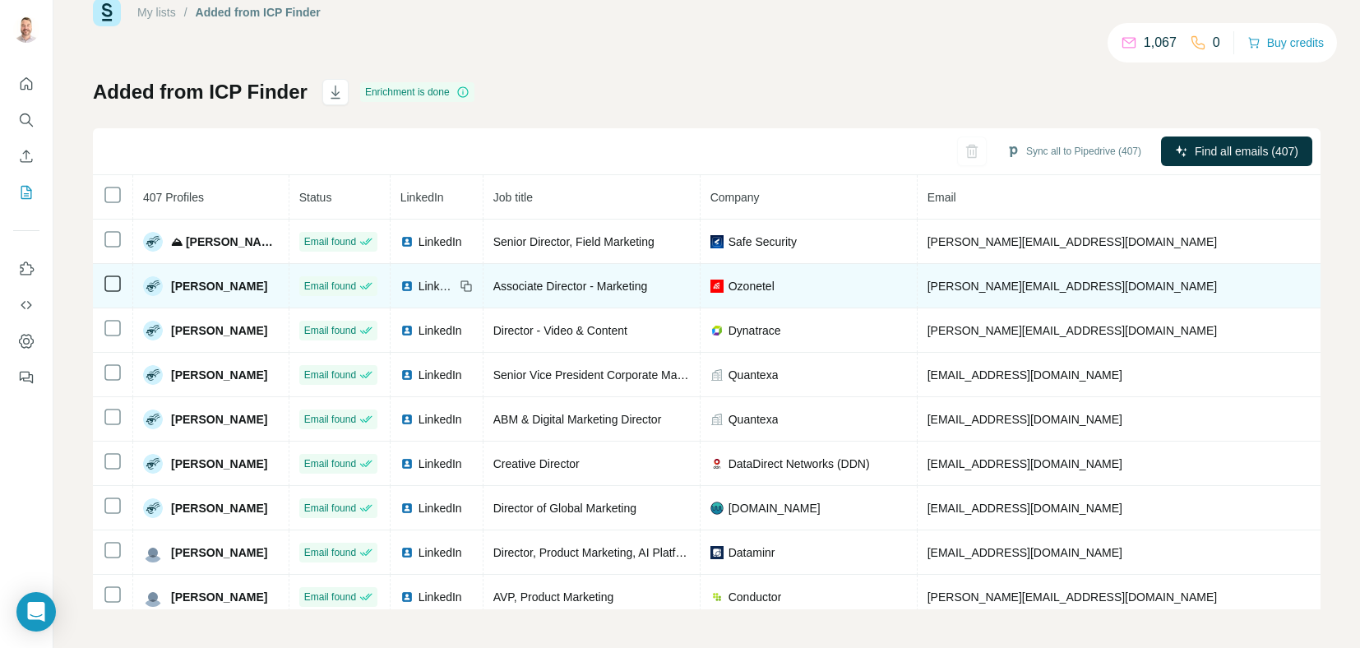
scroll to position [0, 0]
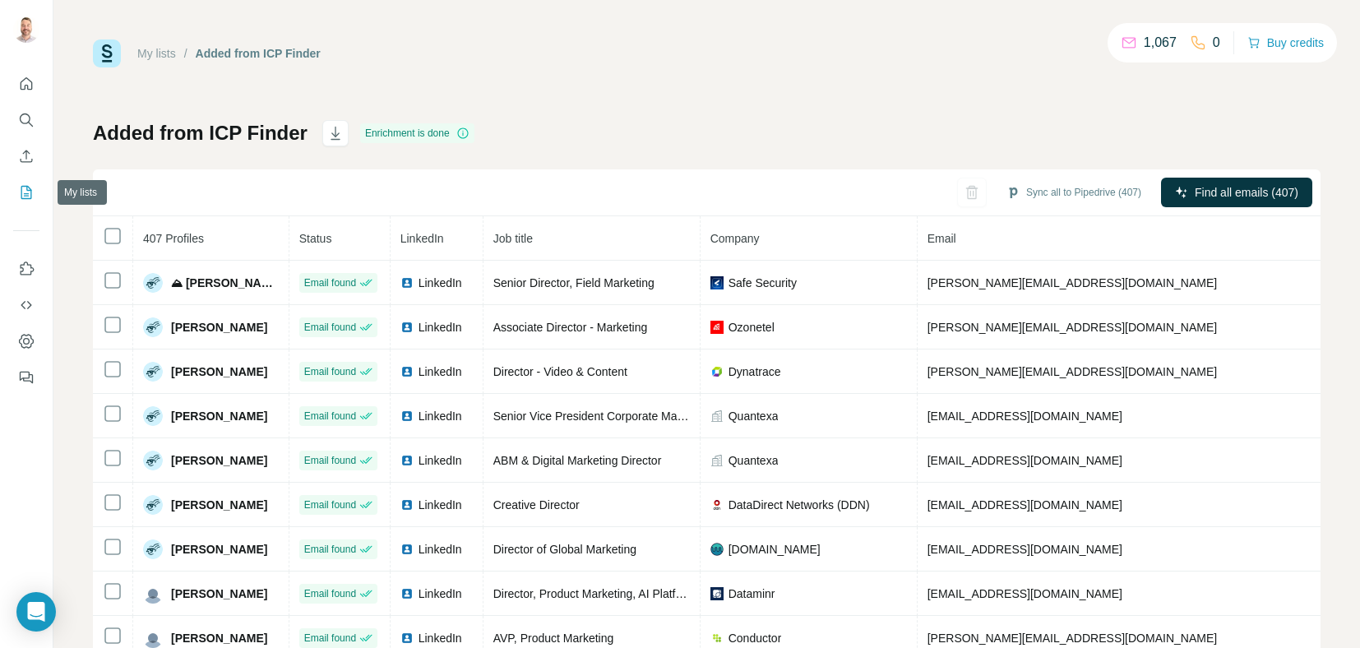
click at [25, 191] on icon "My lists" at bounding box center [26, 192] width 16 height 16
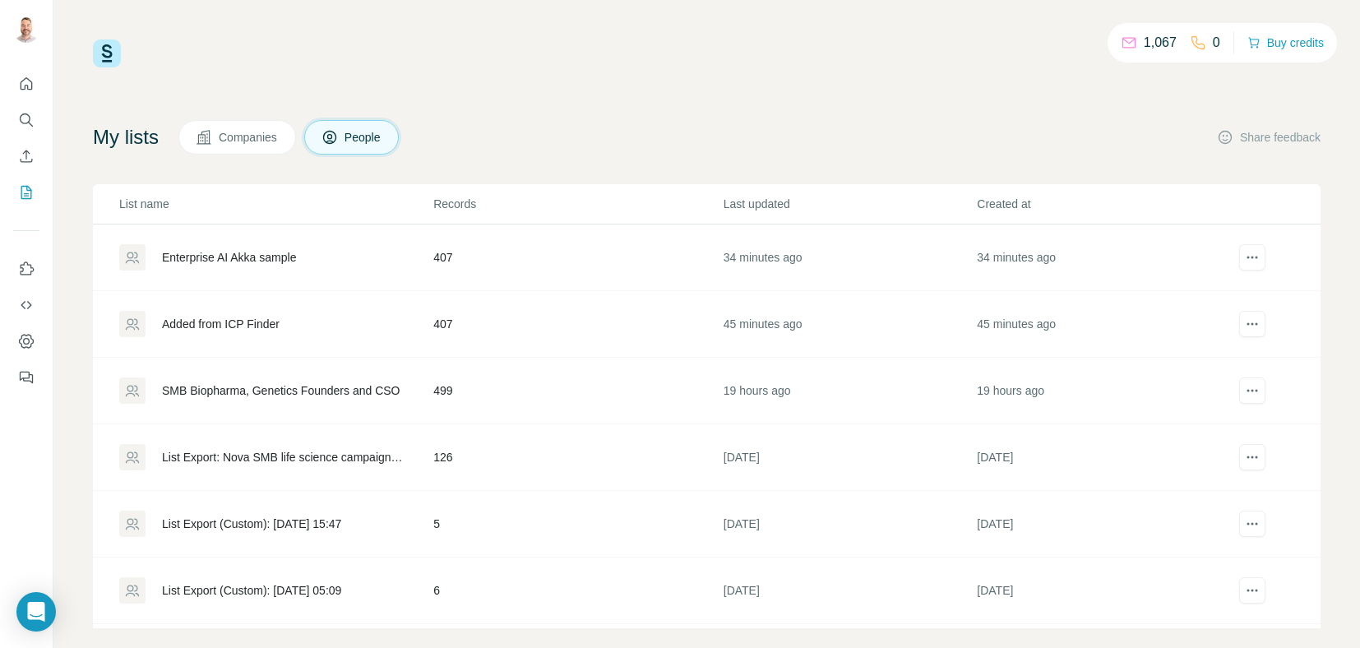
click at [229, 254] on div "Enterprise AI Akka sample" at bounding box center [229, 257] width 134 height 16
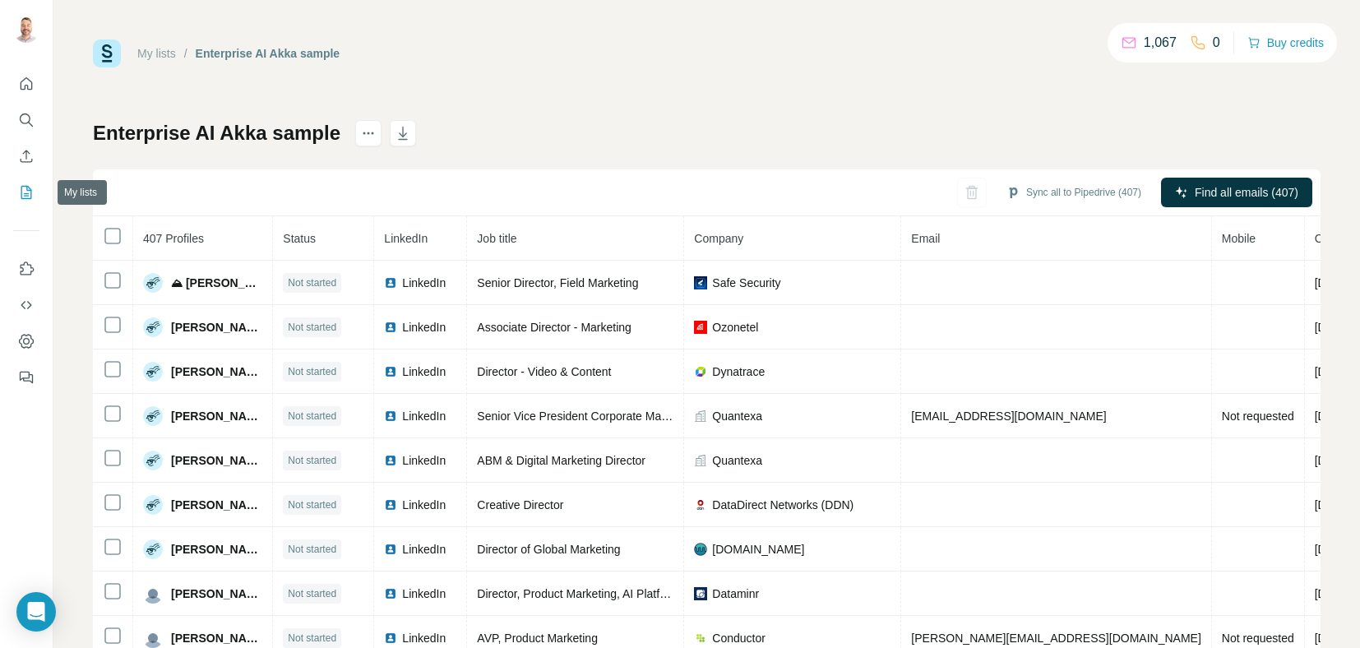
click at [27, 195] on icon "My lists" at bounding box center [26, 192] width 16 height 16
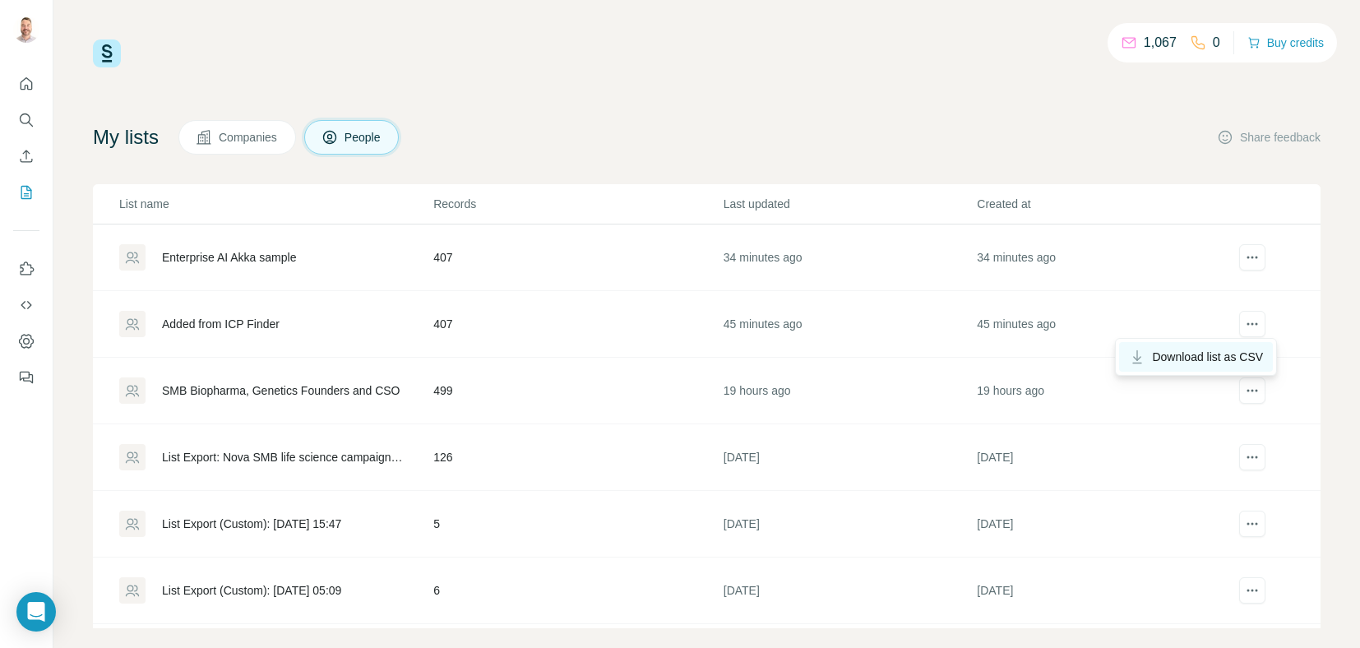
click at [1219, 354] on span "Download list as CSV" at bounding box center [1207, 357] width 111 height 16
